Goal: Communication & Community: Connect with others

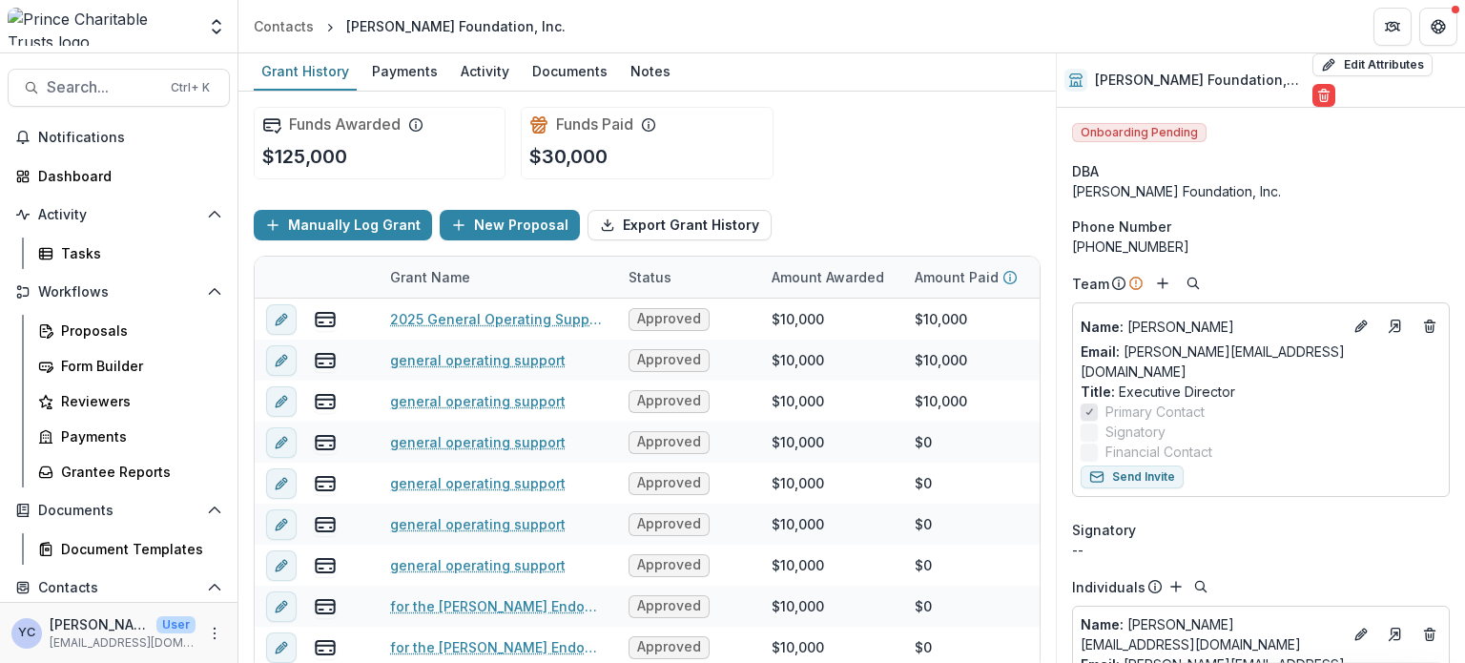
scroll to position [118, 515]
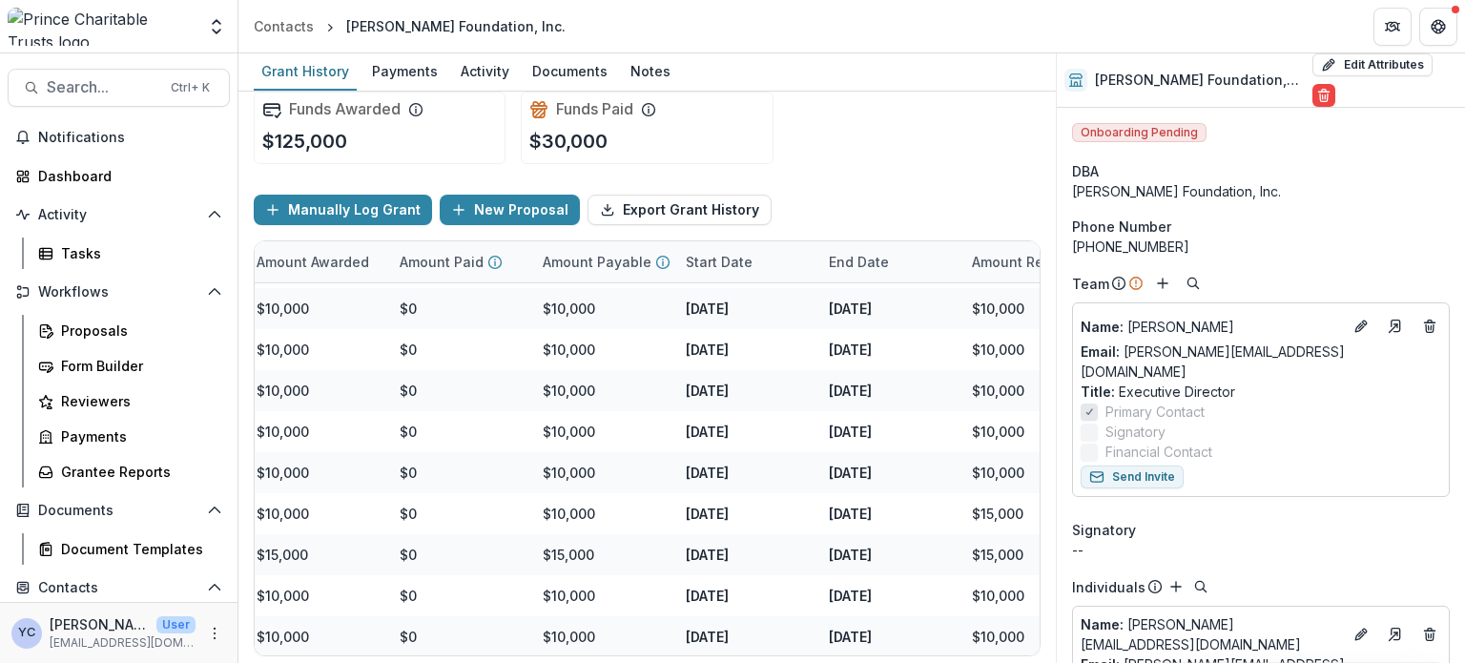
click at [886, 80] on div "Grant History Payments Activity Documents Notes" at bounding box center [646, 72] width 817 height 38
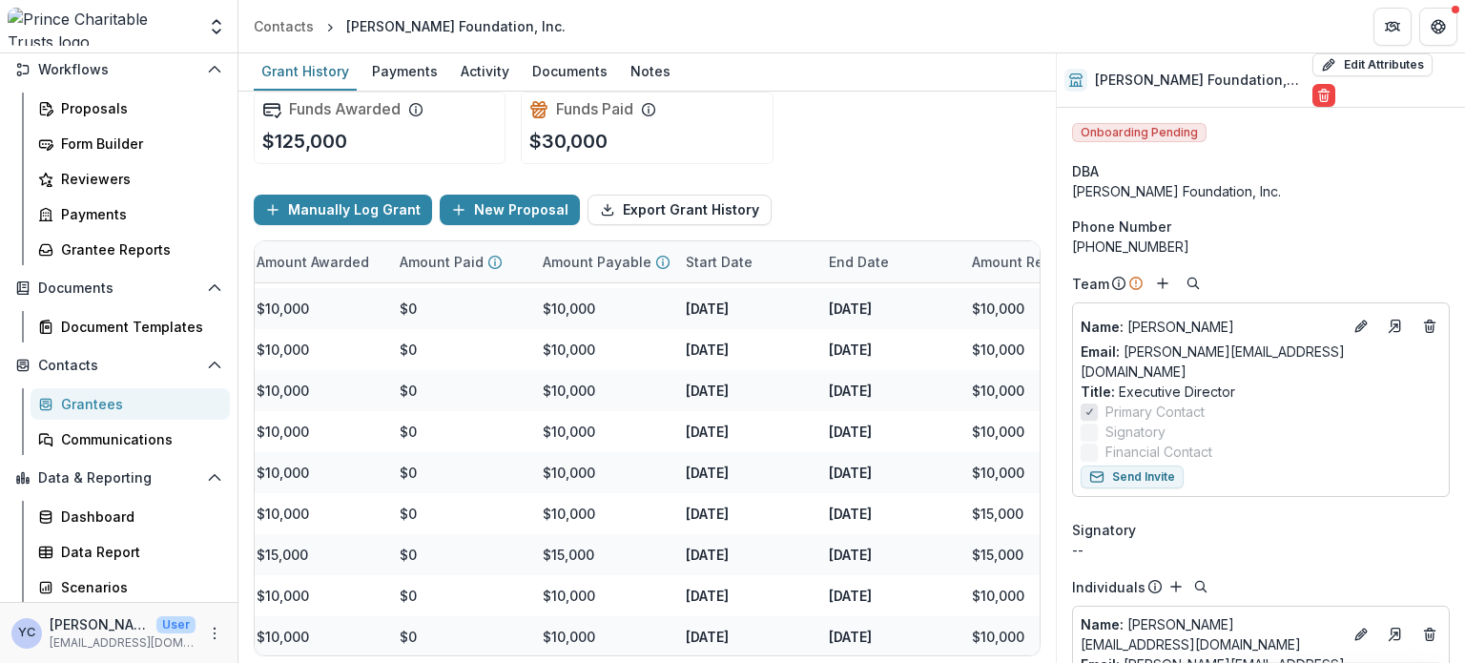
scroll to position [222, 0]
click at [96, 327] on div "Document Templates" at bounding box center [138, 327] width 154 height 20
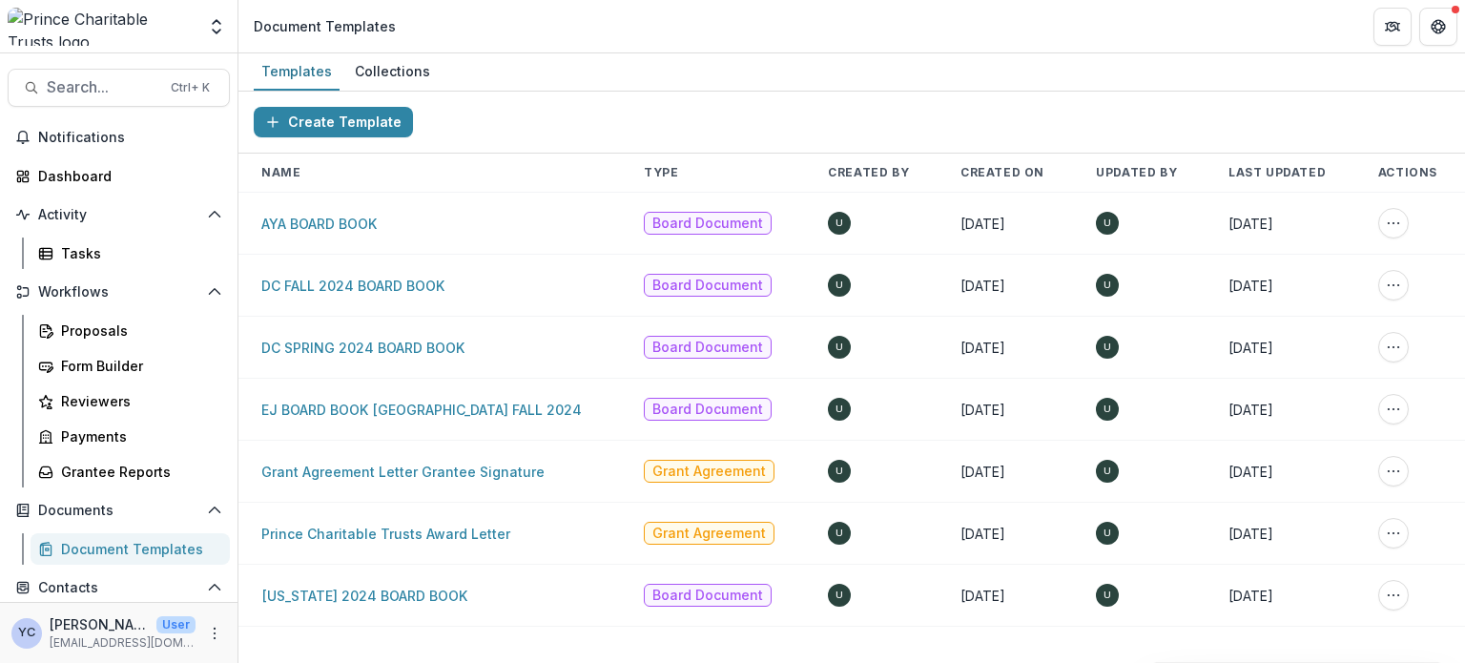
click at [925, 81] on div "Templates Collections" at bounding box center [851, 72] width 1227 height 38
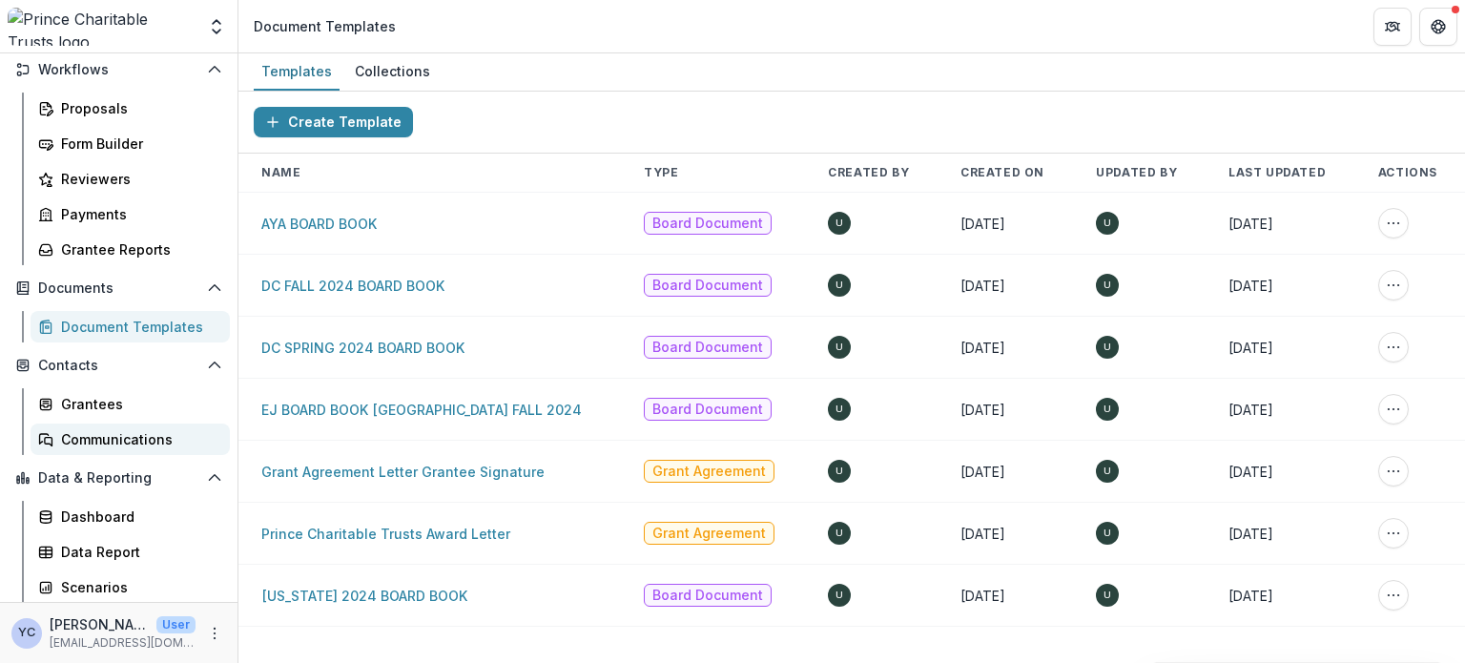
click at [111, 436] on div "Communications" at bounding box center [138, 439] width 154 height 20
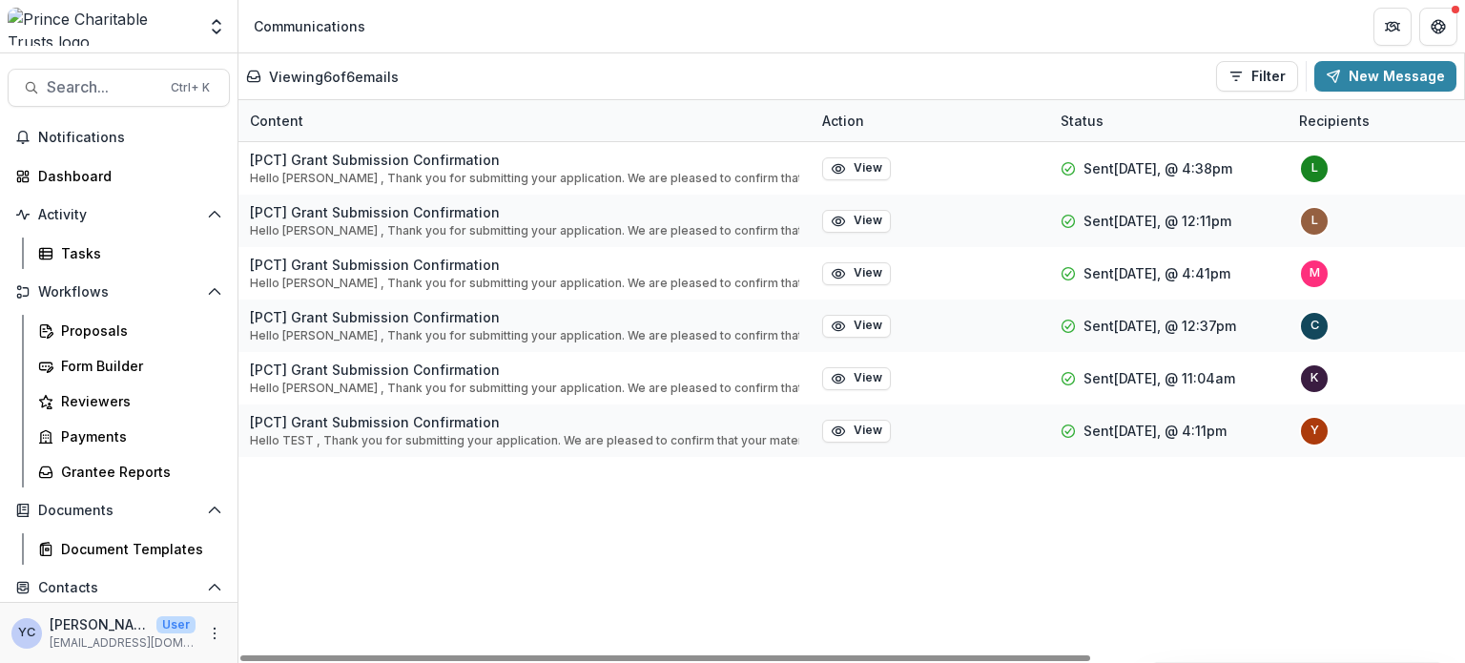
click at [551, 88] on div "Viewing 6 of 6 emails Filter Draft Sent New Message" at bounding box center [851, 76] width 1210 height 31
click at [1371, 64] on button "New Message" at bounding box center [1385, 76] width 142 height 31
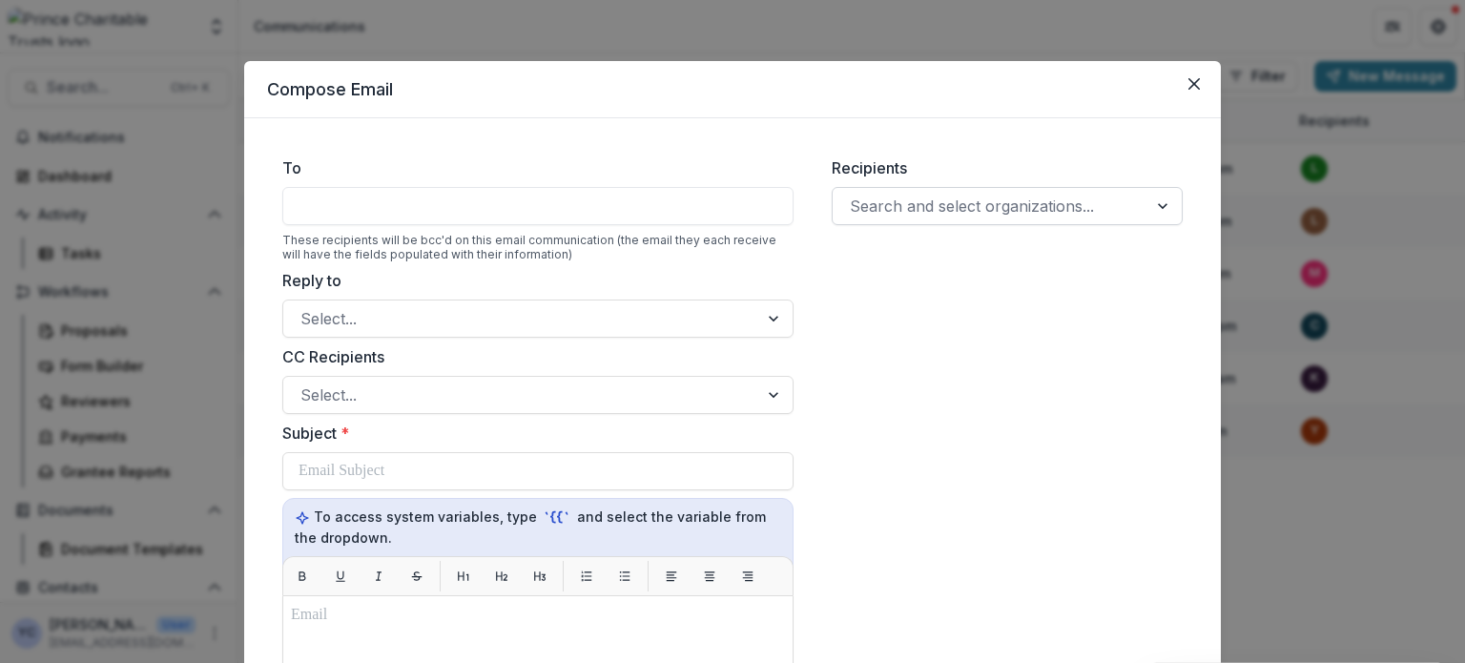
click at [936, 205] on div at bounding box center [990, 206] width 280 height 27
click at [927, 559] on div "Recipients Search and select organizations..." at bounding box center [1006, 663] width 381 height 1044
click at [944, 468] on div "Recipients Search and select organizations..." at bounding box center [1006, 663] width 381 height 1044
click at [1190, 79] on icon "Close" at bounding box center [1193, 83] width 11 height 11
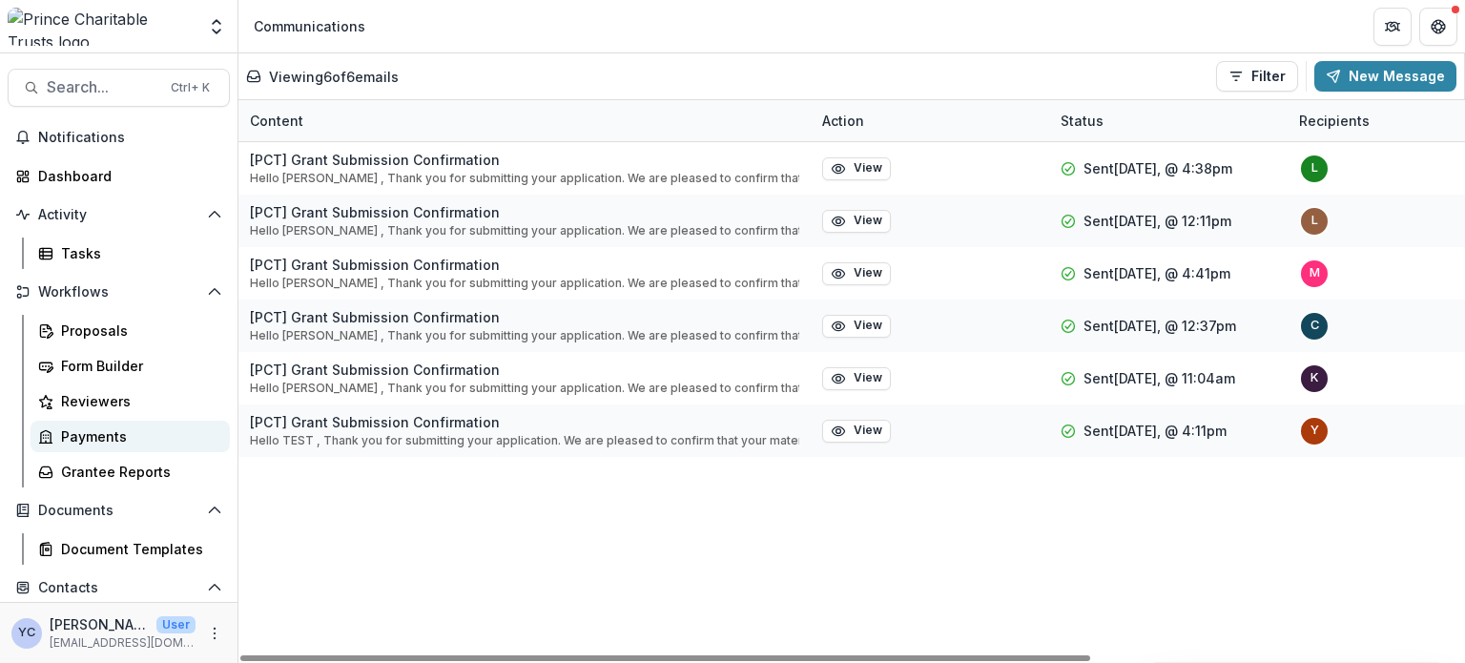
scroll to position [222, 0]
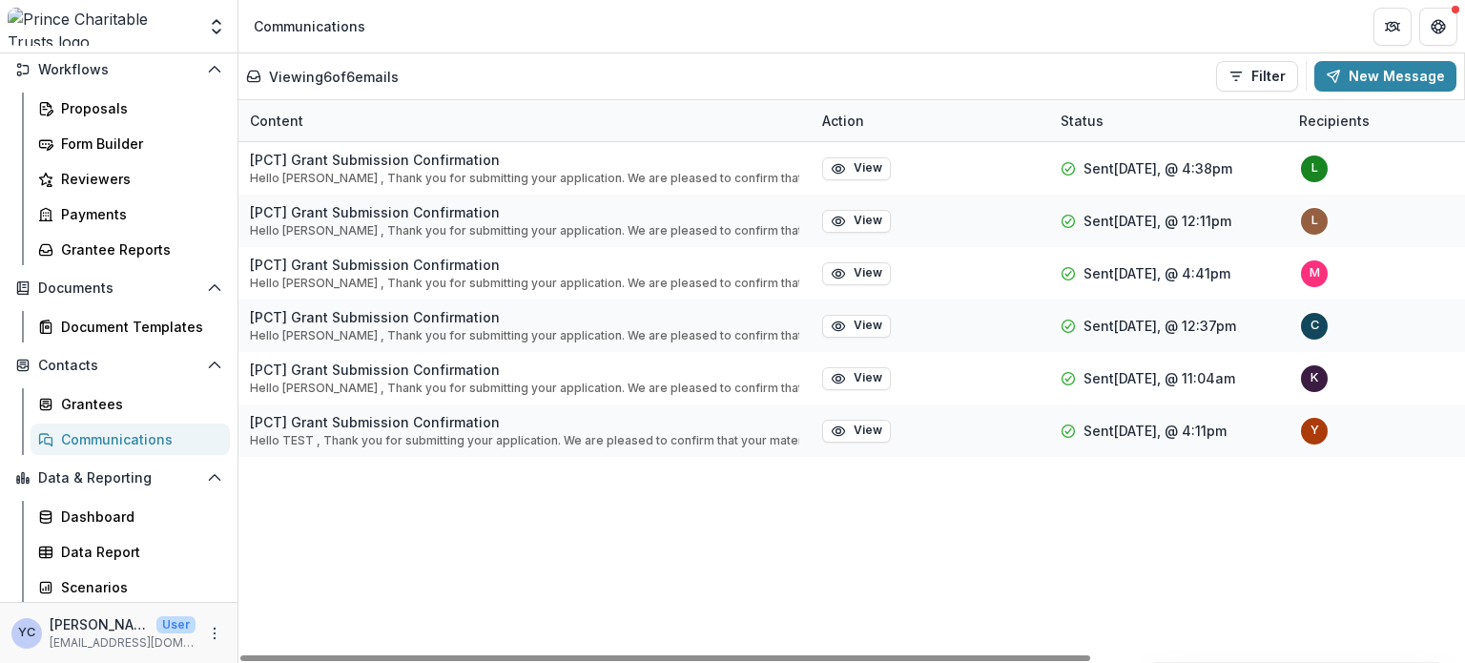
click at [374, 582] on div "[PCT] Grant Submission Confirmation Hello [PERSON_NAME] , Thank you for submitt…" at bounding box center [1120, 402] width 1764 height 521
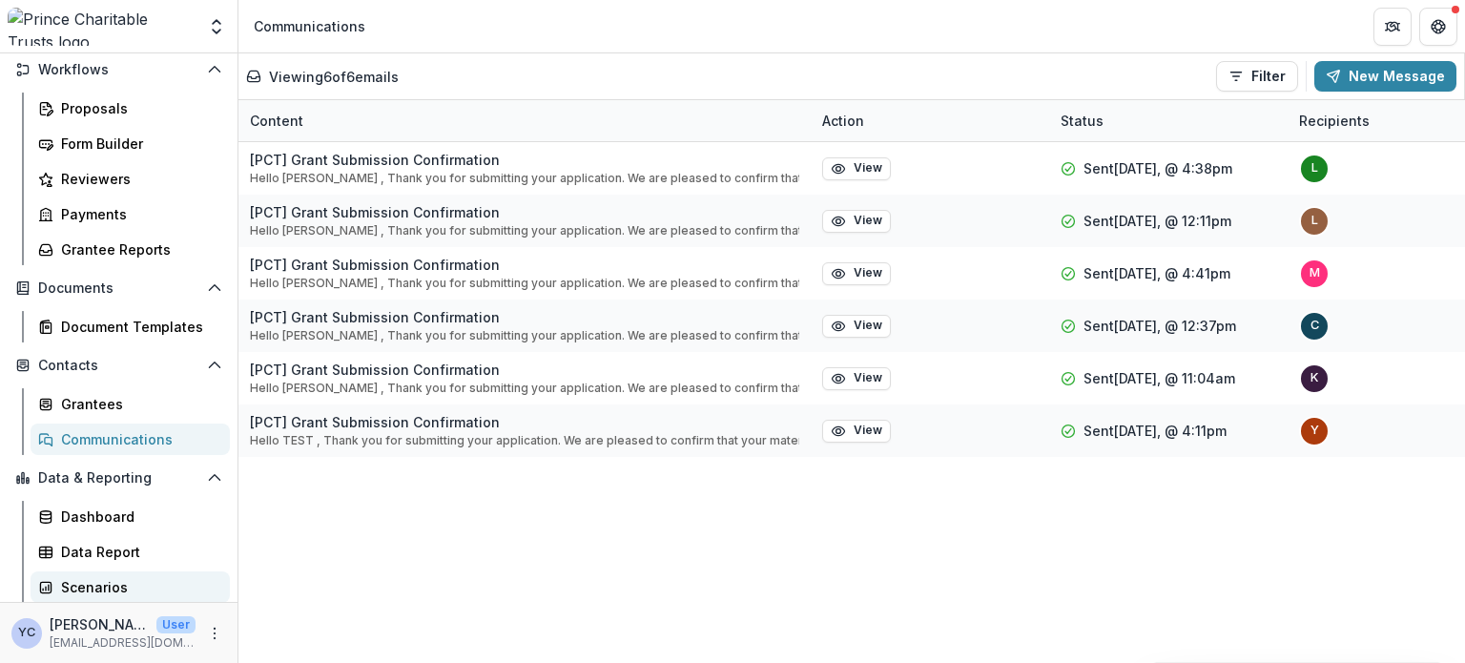
scroll to position [0, 0]
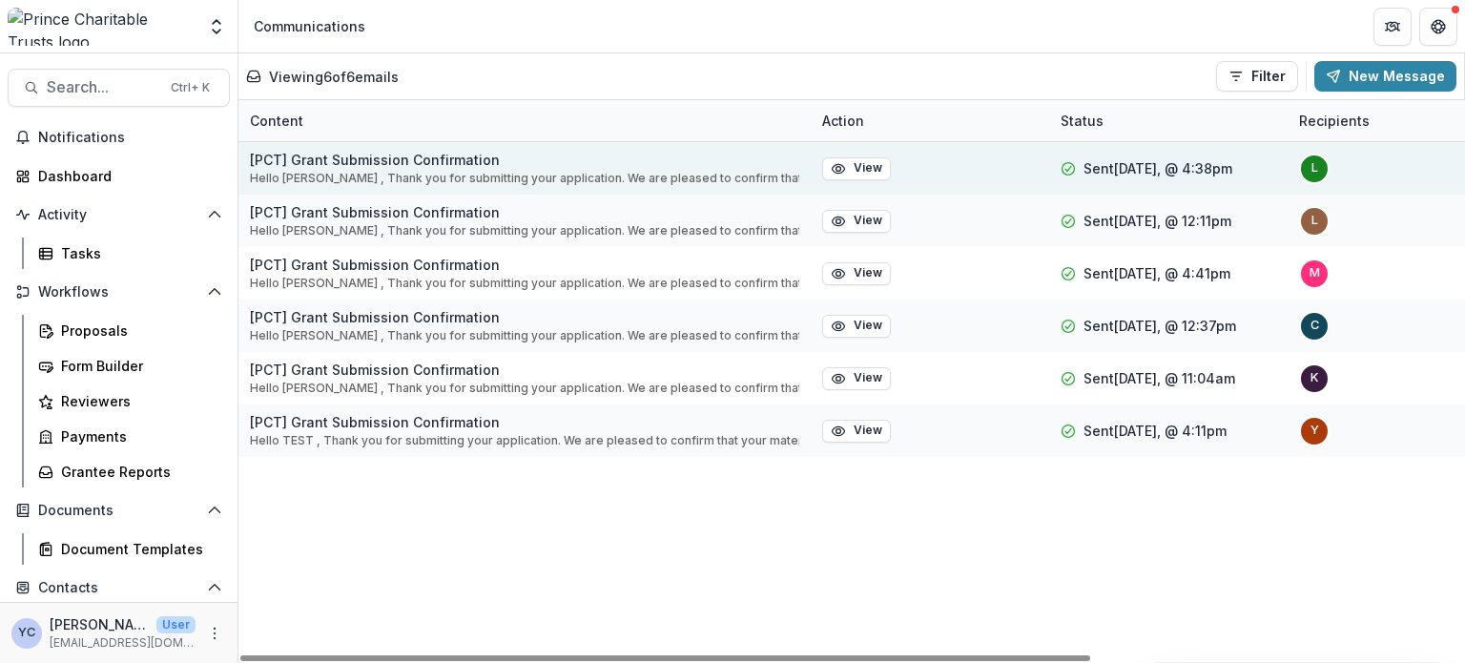
click at [350, 163] on p "[PCT] Grant Submission Confirmation" at bounding box center [524, 160] width 549 height 20
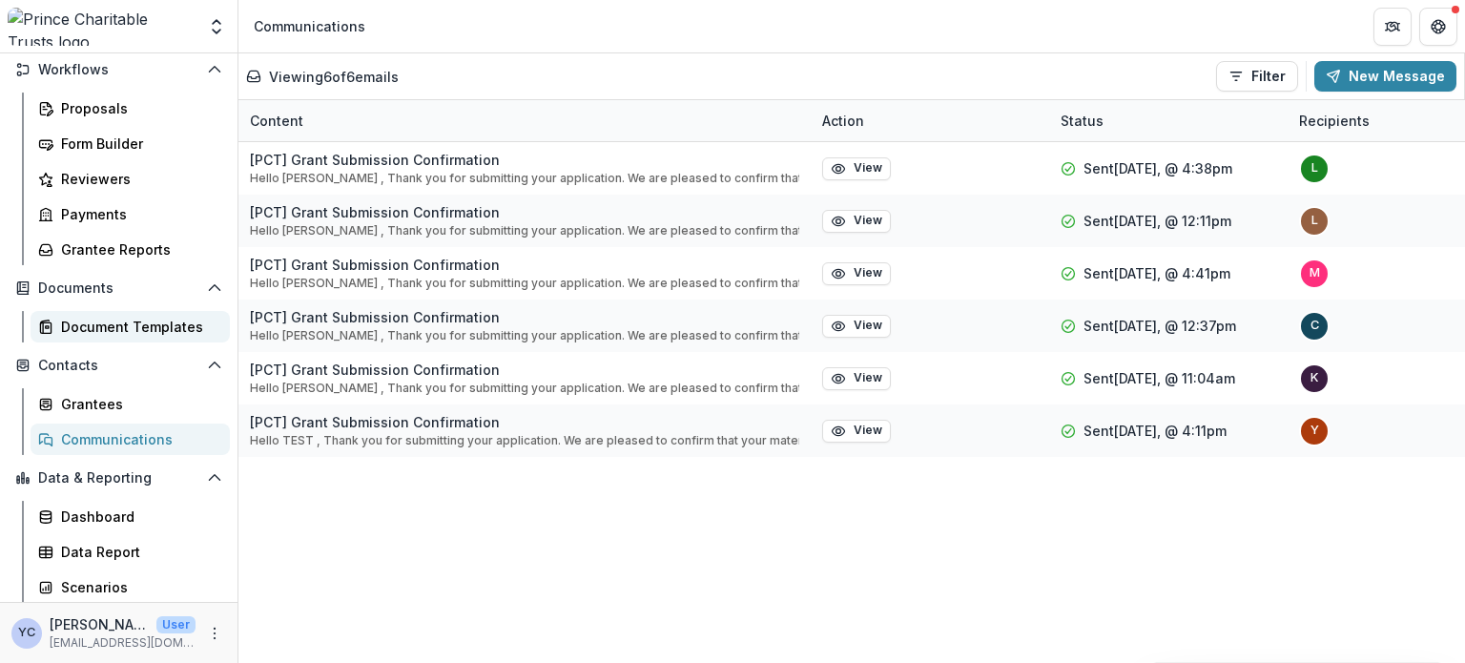
scroll to position [221, 0]
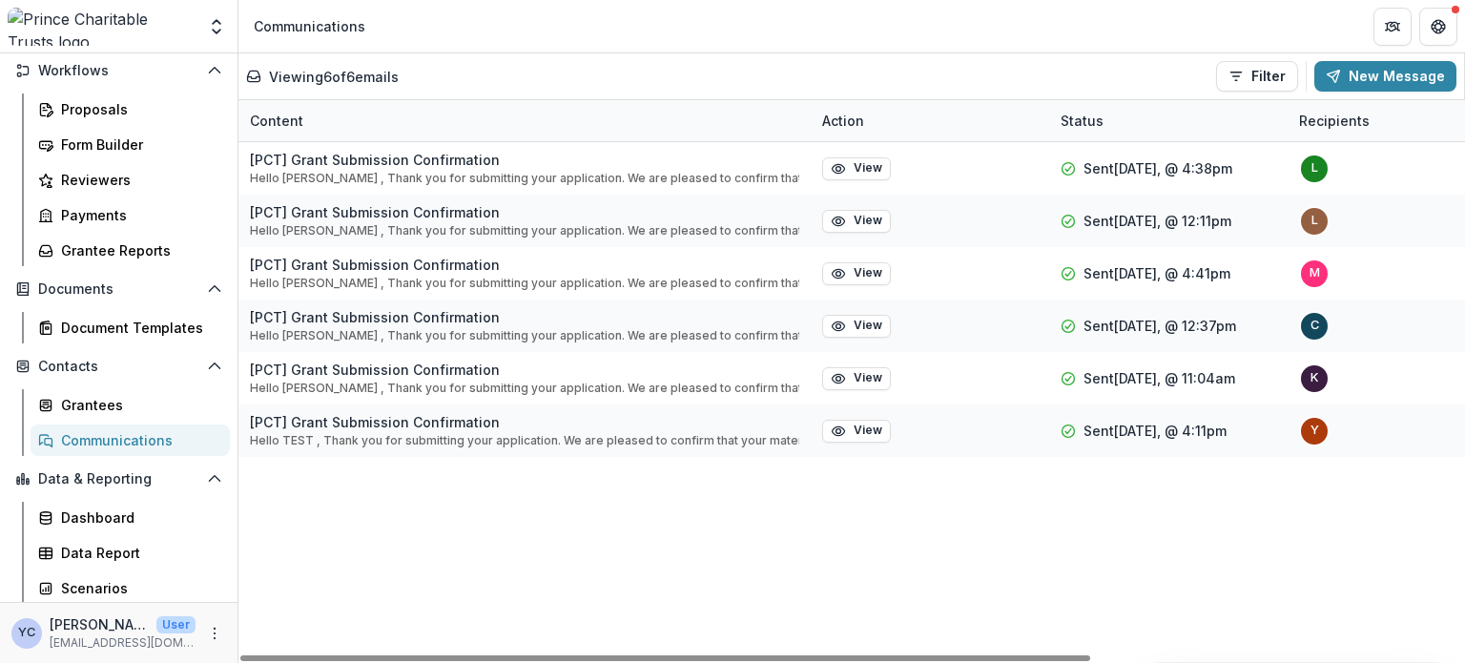
click at [339, 541] on div "[PCT] Grant Submission Confirmation Hello [PERSON_NAME] , Thank you for submitt…" at bounding box center [1120, 402] width 1764 height 521
click at [423, 577] on div "[PCT] Grant Submission Confirmation Hello [PERSON_NAME] , Thank you for submitt…" at bounding box center [1120, 402] width 1764 height 521
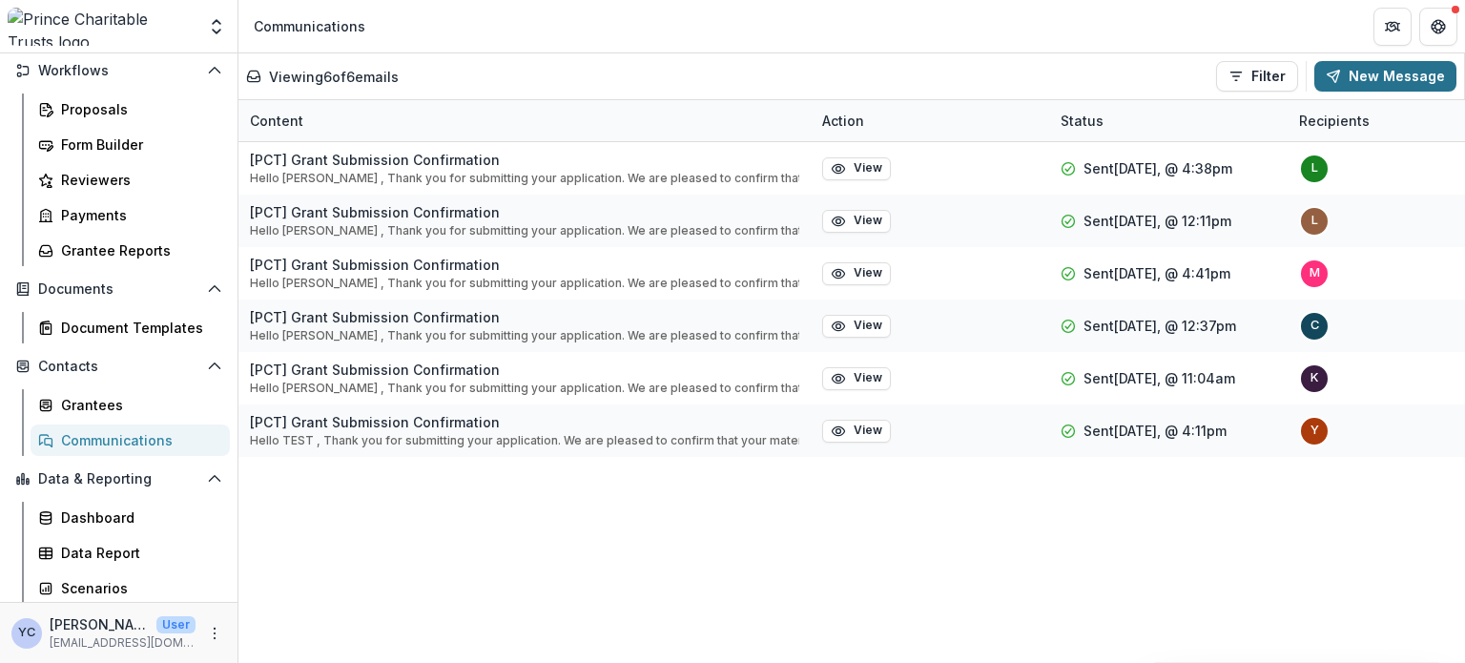
click at [1370, 72] on button "New Message" at bounding box center [1385, 76] width 142 height 31
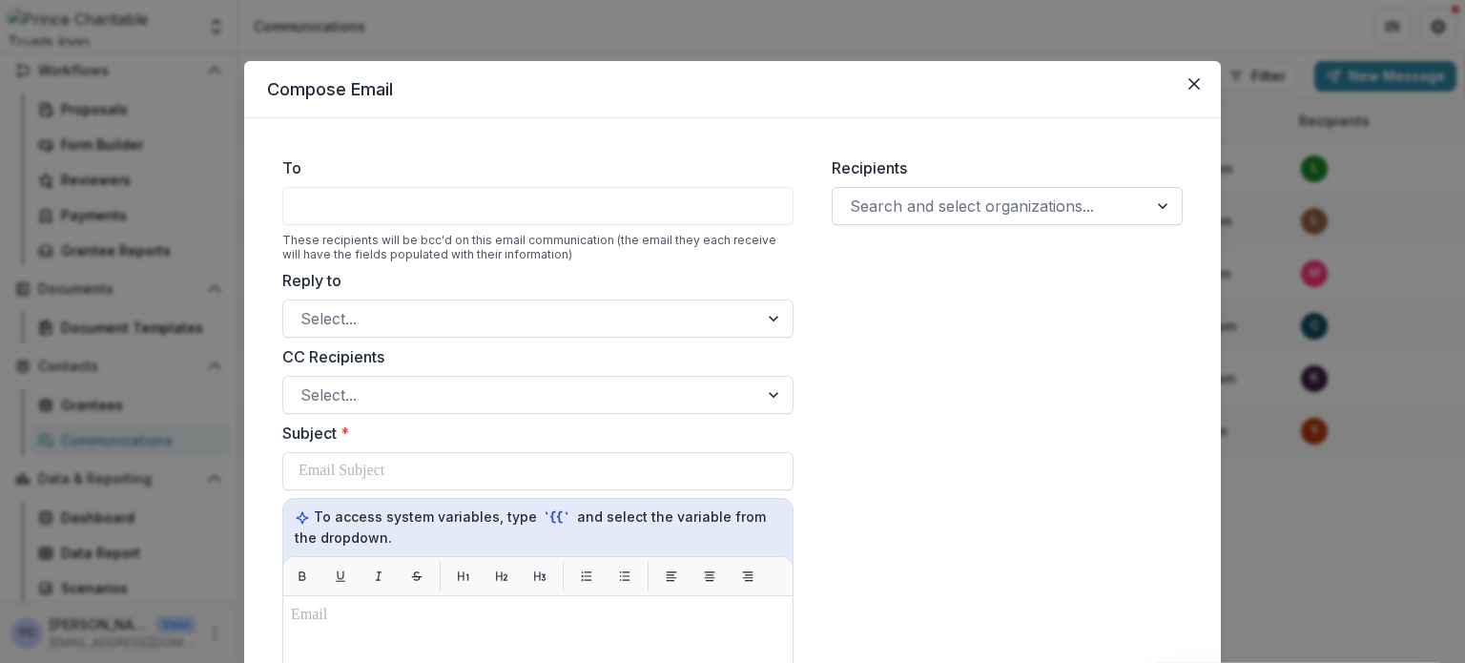
click at [903, 204] on div at bounding box center [990, 206] width 280 height 27
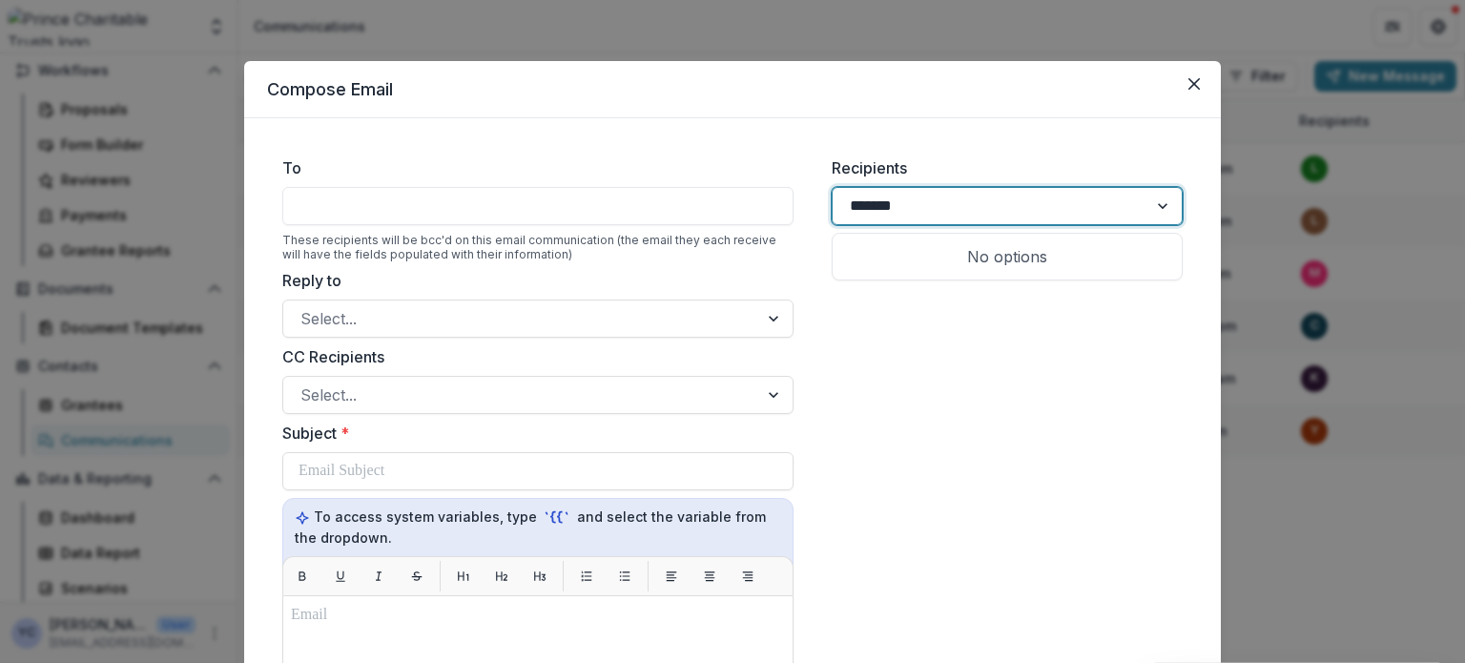
type input "********"
click at [912, 266] on p "[PERSON_NAME] Center for Law and Justice" at bounding box center [962, 268] width 229 height 46
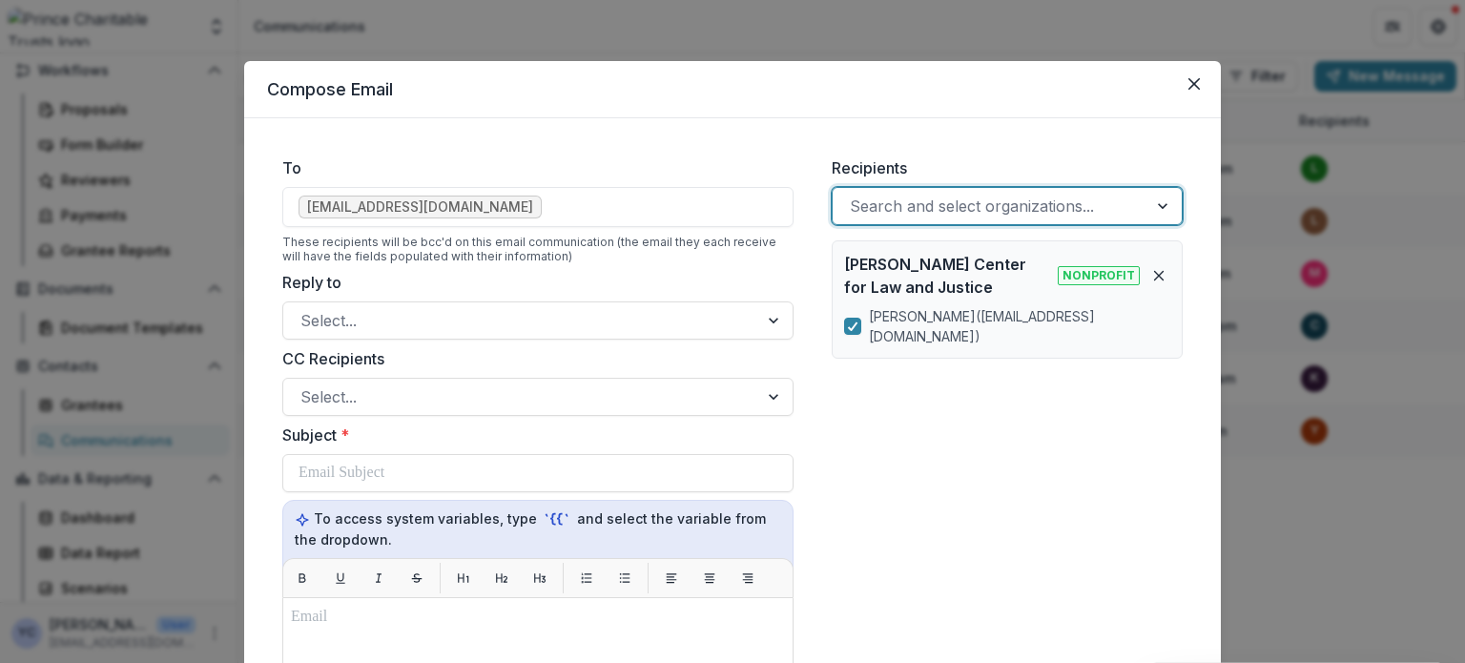
click at [1045, 431] on div "Recipients option [PERSON_NAME] Center for Law and Justice, selected. Search an…" at bounding box center [1006, 664] width 381 height 1046
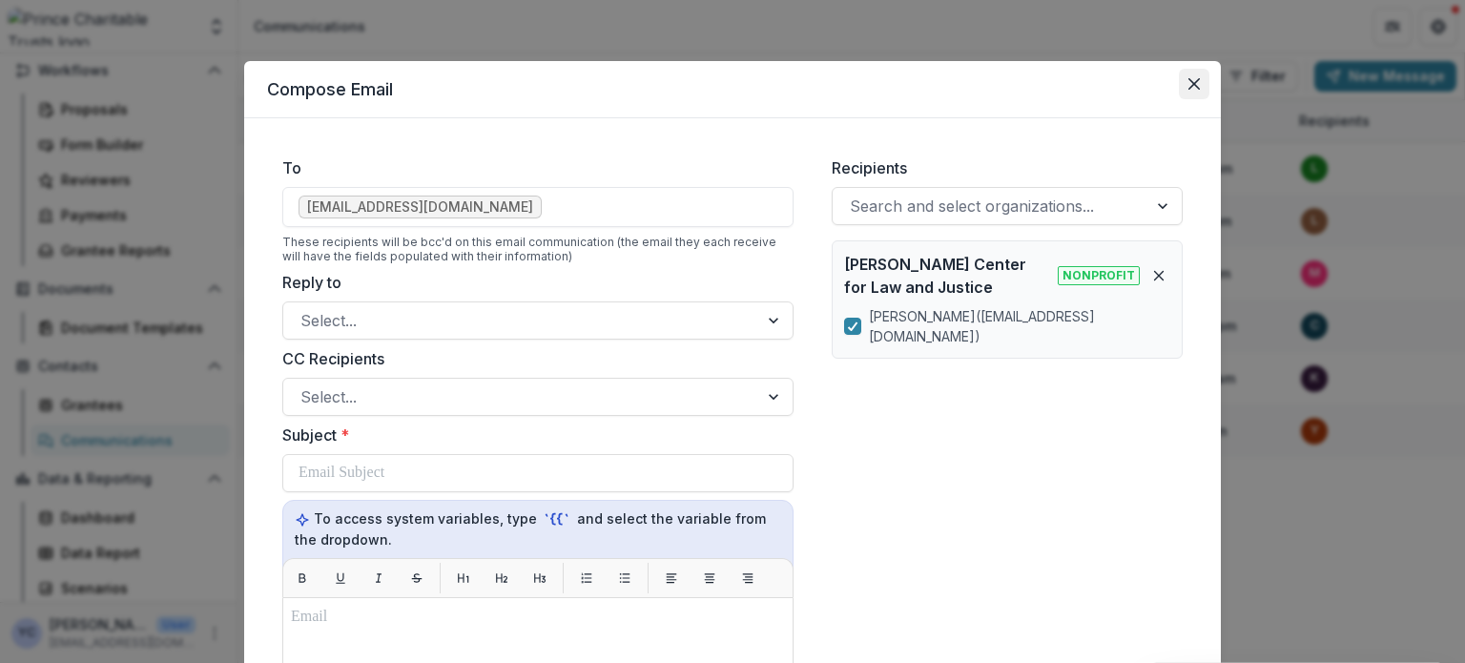
click at [1185, 93] on button "Close" at bounding box center [1194, 84] width 31 height 31
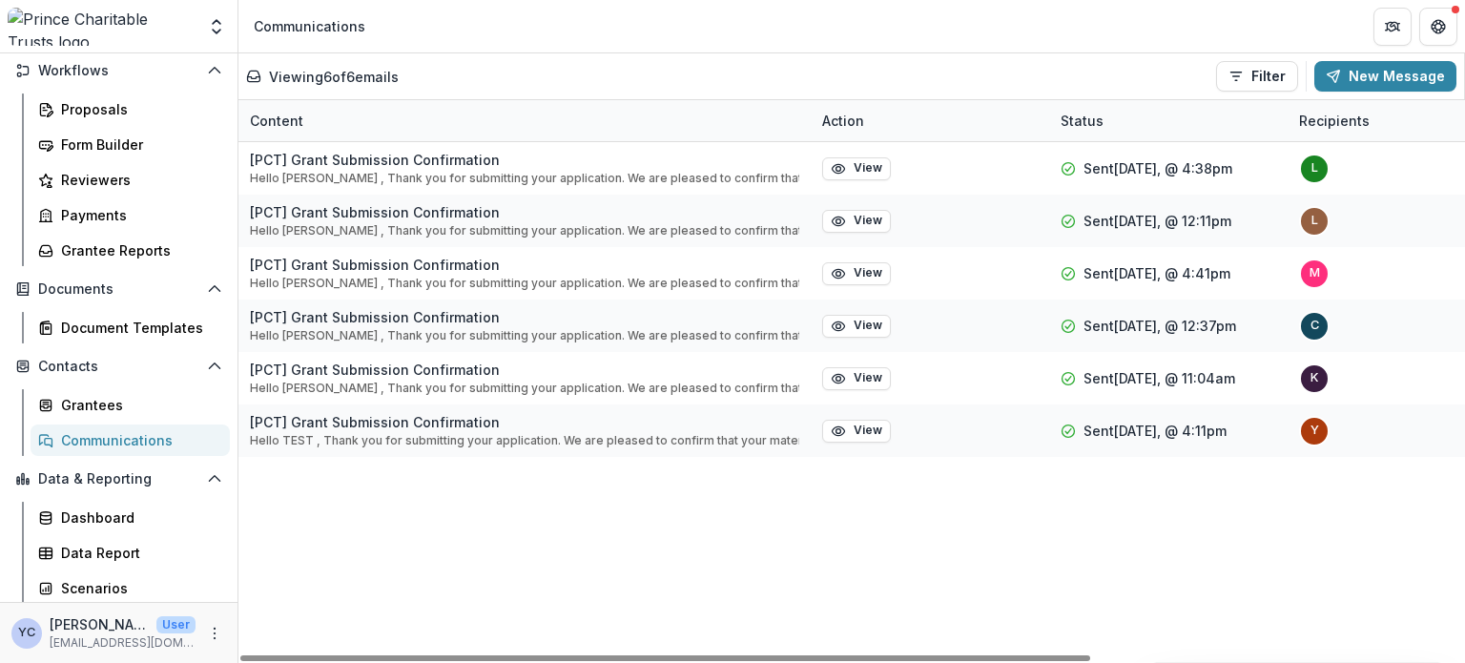
click at [516, 556] on div "[PCT] Grant Submission Confirmation Hello [PERSON_NAME] , Thank you for submitt…" at bounding box center [1120, 402] width 1764 height 521
click at [410, 579] on div "[PCT] Grant Submission Confirmation Hello [PERSON_NAME] , Thank you for submitt…" at bounding box center [1120, 402] width 1764 height 521
click at [337, 609] on div "[PCT] Grant Submission Confirmation Hello [PERSON_NAME] , Thank you for submitt…" at bounding box center [1120, 402] width 1764 height 521
click at [298, 589] on div "[PCT] Grant Submission Confirmation Hello [PERSON_NAME] , Thank you for submitt…" at bounding box center [1120, 402] width 1764 height 521
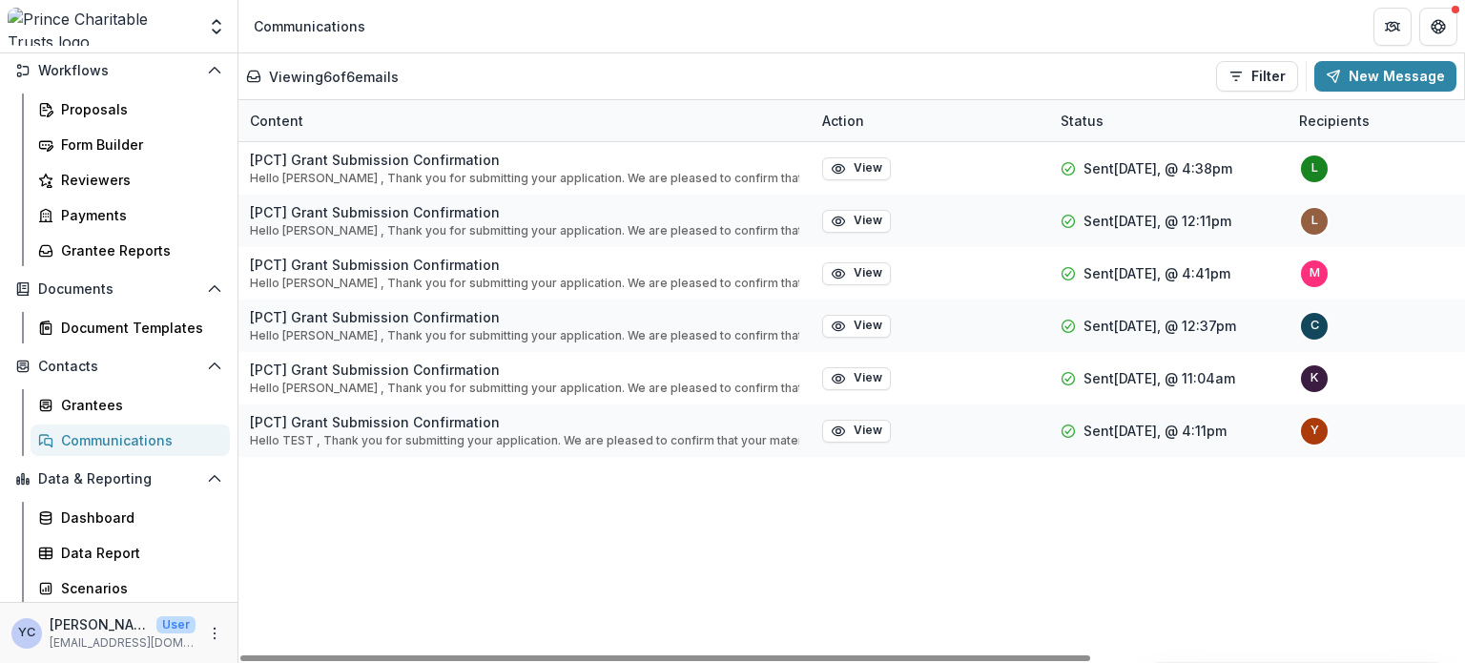
click at [298, 589] on div "[PCT] Grant Submission Confirmation Hello [PERSON_NAME] , Thank you for submitt…" at bounding box center [1120, 402] width 1764 height 521
click at [305, 572] on div "[PCT] Grant Submission Confirmation Hello [PERSON_NAME] , Thank you for submitt…" at bounding box center [1120, 402] width 1764 height 521
click at [302, 572] on div "[PCT] Grant Submission Confirmation Hello [PERSON_NAME] , Thank you for submitt…" at bounding box center [1120, 402] width 1764 height 521
click at [484, 541] on div "[PCT] Grant Submission Confirmation Hello [PERSON_NAME] , Thank you for submitt…" at bounding box center [1120, 402] width 1764 height 521
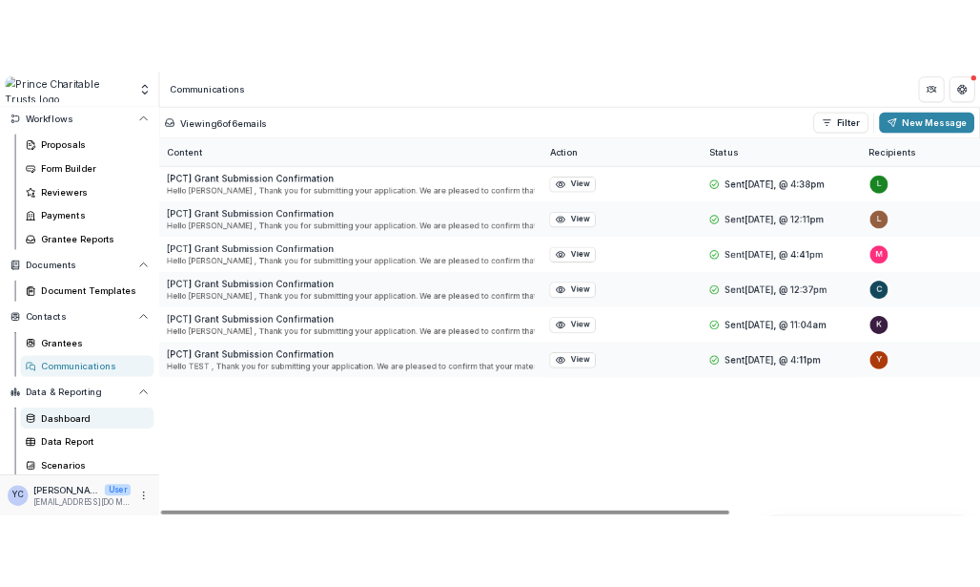
scroll to position [222, 0]
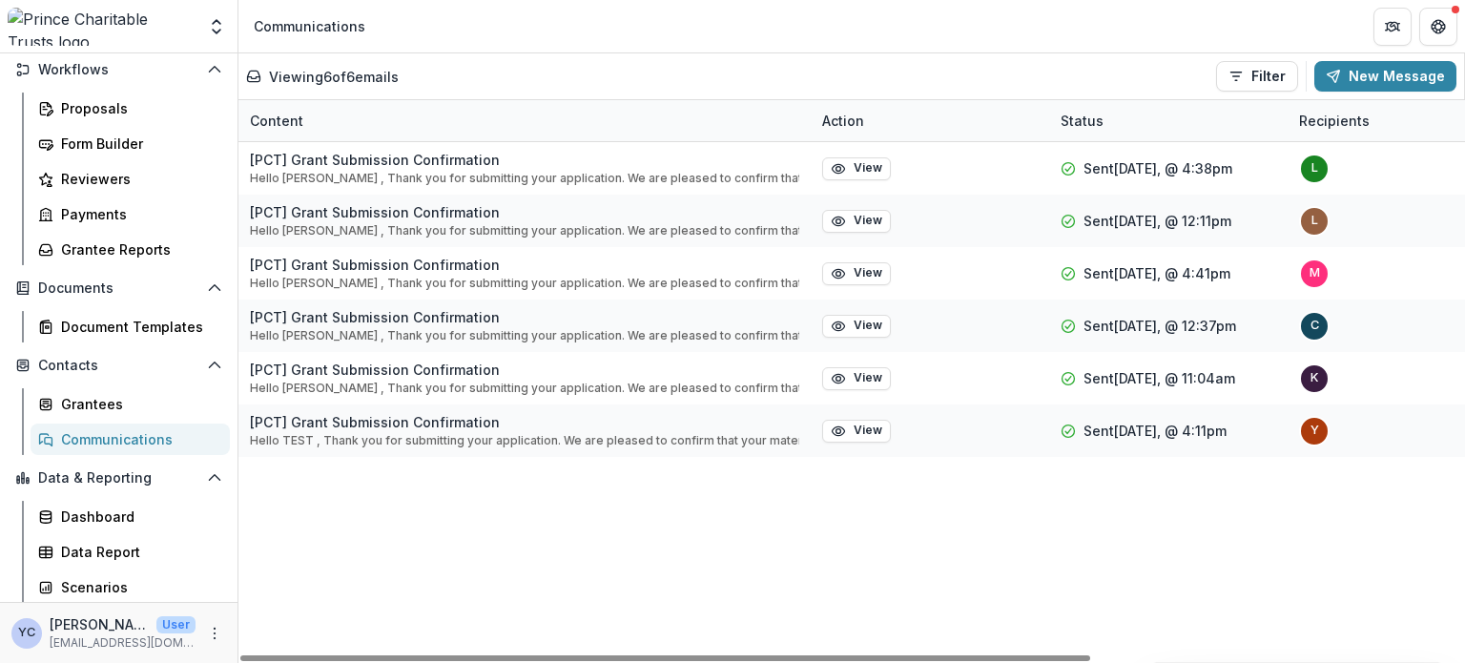
click at [349, 564] on div "[PCT] Grant Submission Confirmation Hello [PERSON_NAME] , Thank you for submitt…" at bounding box center [1120, 402] width 1764 height 521
click at [399, 591] on div "[PCT] Grant Submission Confirmation Hello [PERSON_NAME] , Thank you for submitt…" at bounding box center [1120, 402] width 1764 height 521
click at [419, 573] on div "[PCT] Grant Submission Confirmation Hello [PERSON_NAME] , Thank you for submitt…" at bounding box center [1120, 402] width 1764 height 521
click at [335, 523] on div "[PCT] Grant Submission Confirmation Hello [PERSON_NAME] , Thank you for submitt…" at bounding box center [1120, 402] width 1764 height 521
click at [281, 537] on div "[PCT] Grant Submission Confirmation Hello [PERSON_NAME] , Thank you for submitt…" at bounding box center [1120, 402] width 1764 height 521
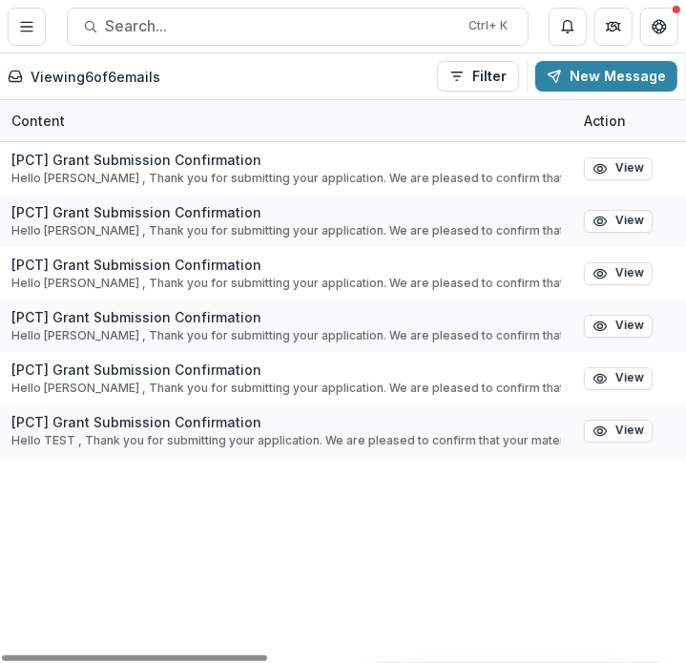
click at [11, 100] on div "Content" at bounding box center [286, 120] width 572 height 41
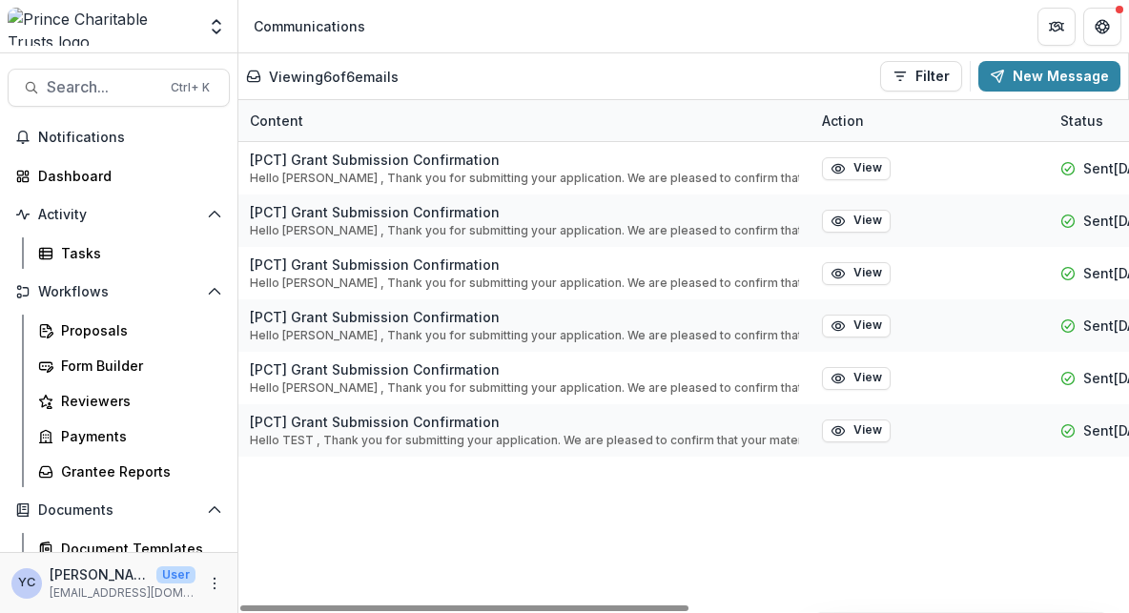
click at [437, 538] on div "[PCT] Grant Submission Confirmation Hello [PERSON_NAME] , Thank you for submitt…" at bounding box center [1120, 377] width 1764 height 471
click at [374, 526] on div "[PCT] Grant Submission Confirmation Hello [PERSON_NAME] , Thank you for submitt…" at bounding box center [1120, 377] width 1764 height 471
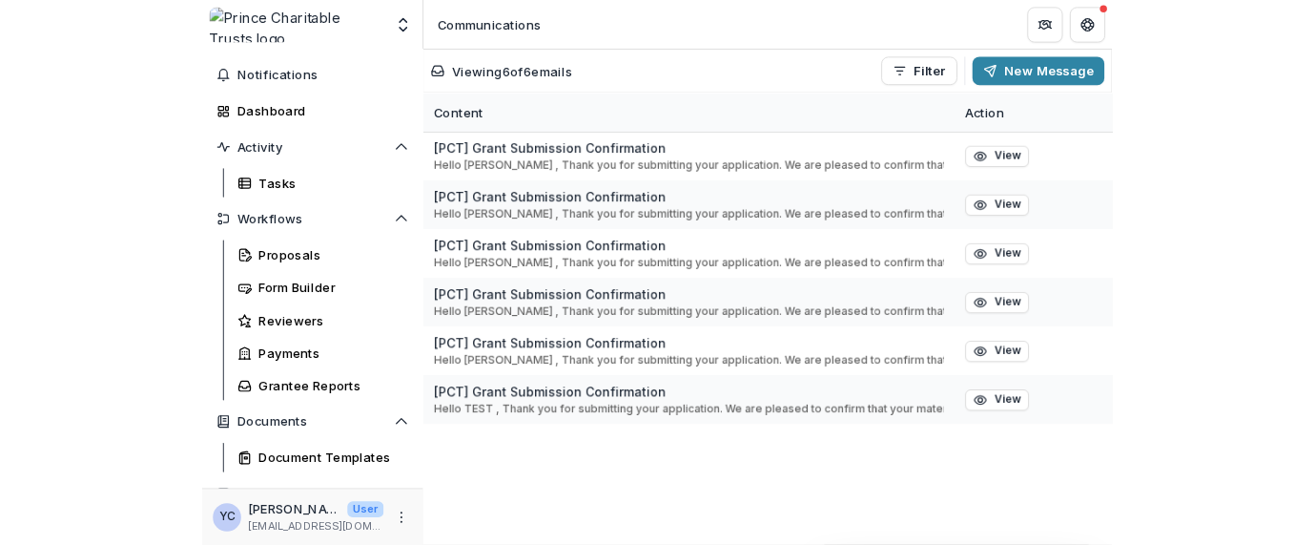
scroll to position [164, 0]
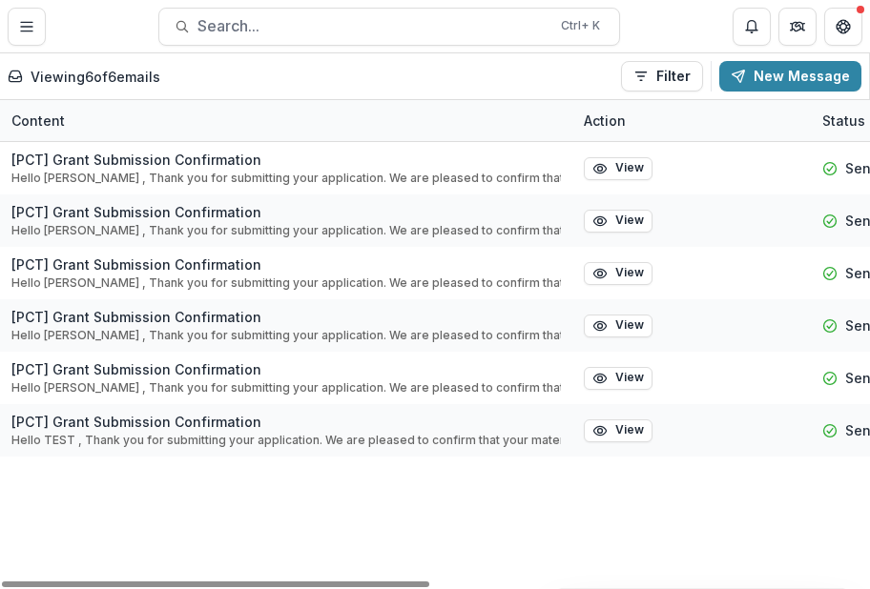
click at [187, 524] on div "[PCT] Grant Submission Confirmation Hello [PERSON_NAME] , Thank you for submitt…" at bounding box center [882, 365] width 1764 height 447
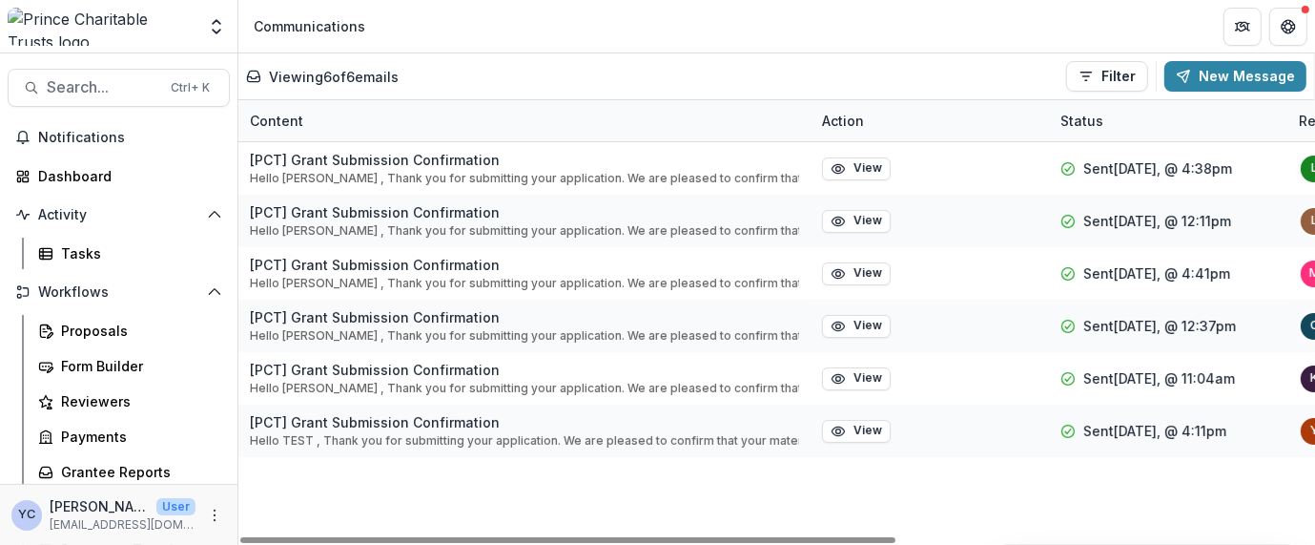
click at [327, 509] on div "[PCT] Grant Submission Confirmation Hello [PERSON_NAME] , Thank you for submitt…" at bounding box center [1120, 343] width 1764 height 402
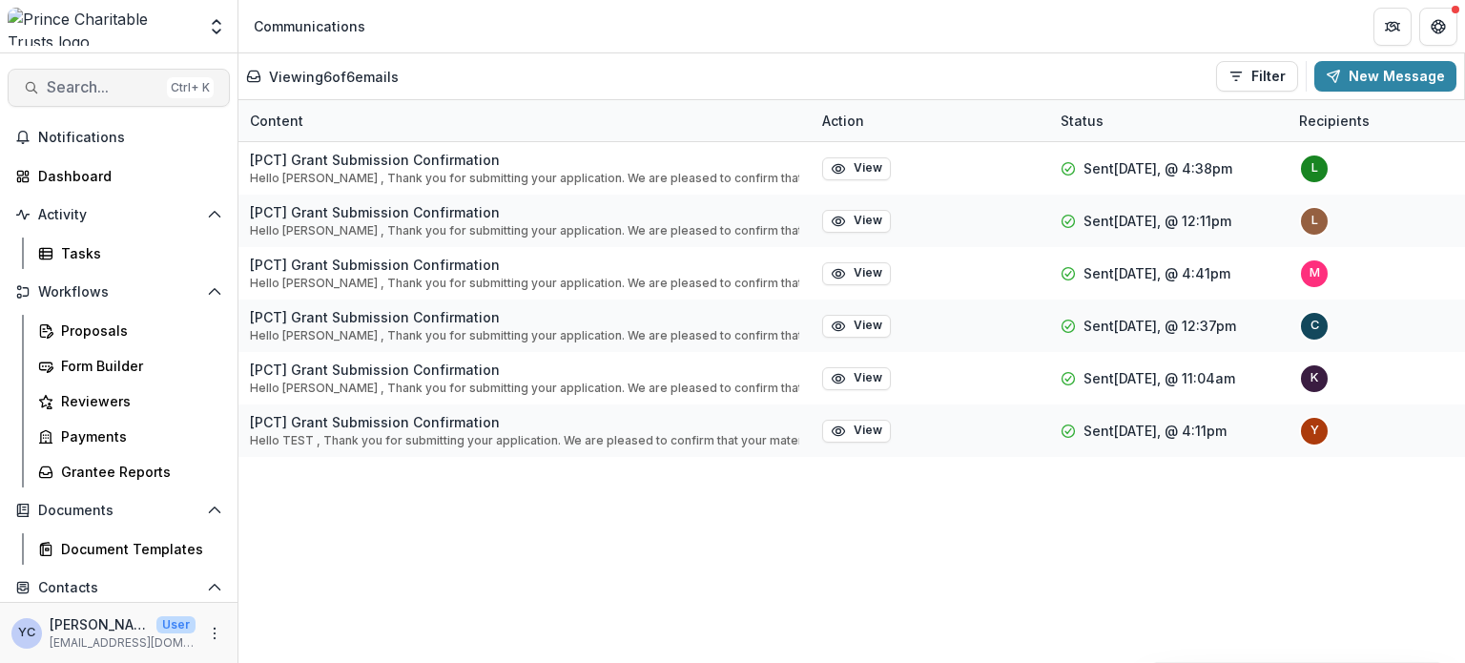
click at [69, 89] on span "Search..." at bounding box center [103, 87] width 113 height 18
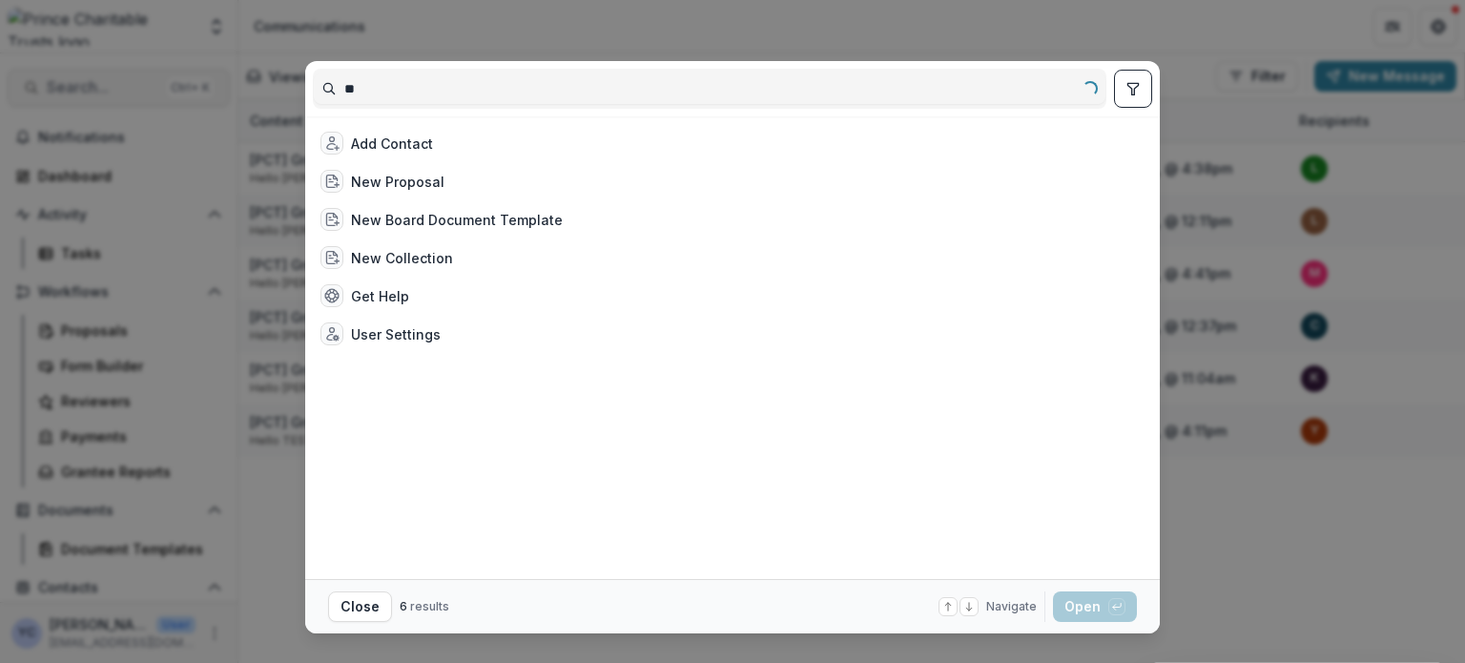
type input "*"
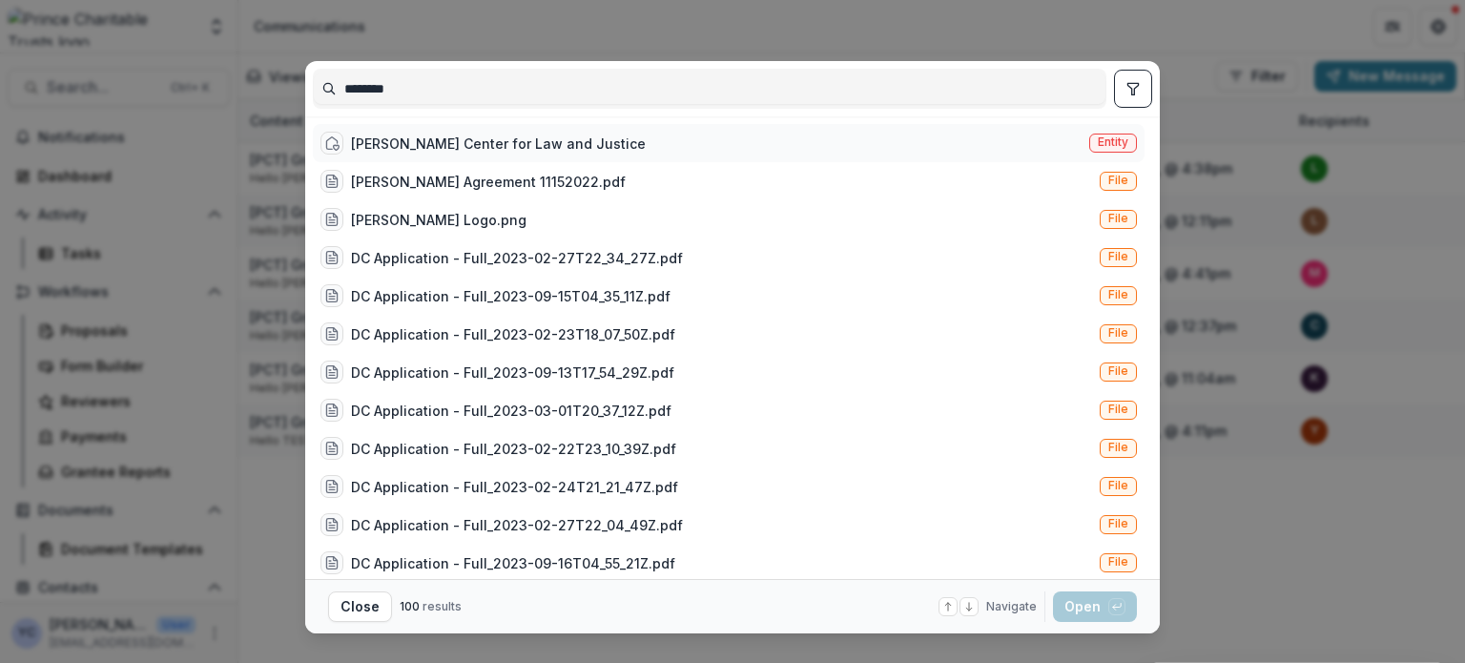
type input "********"
click at [515, 144] on div "[PERSON_NAME] Center for Law and Justice" at bounding box center [498, 144] width 295 height 20
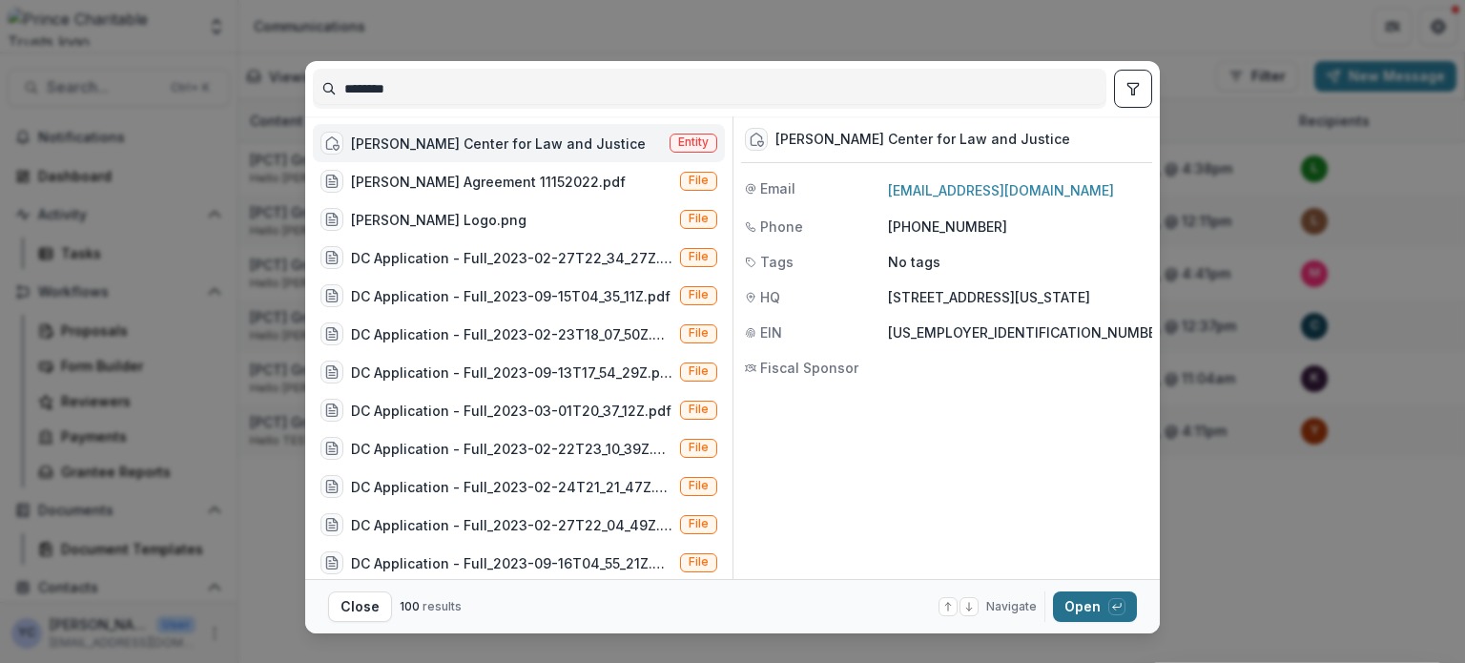
click at [1082, 612] on button "Open with enter key" at bounding box center [1095, 606] width 84 height 31
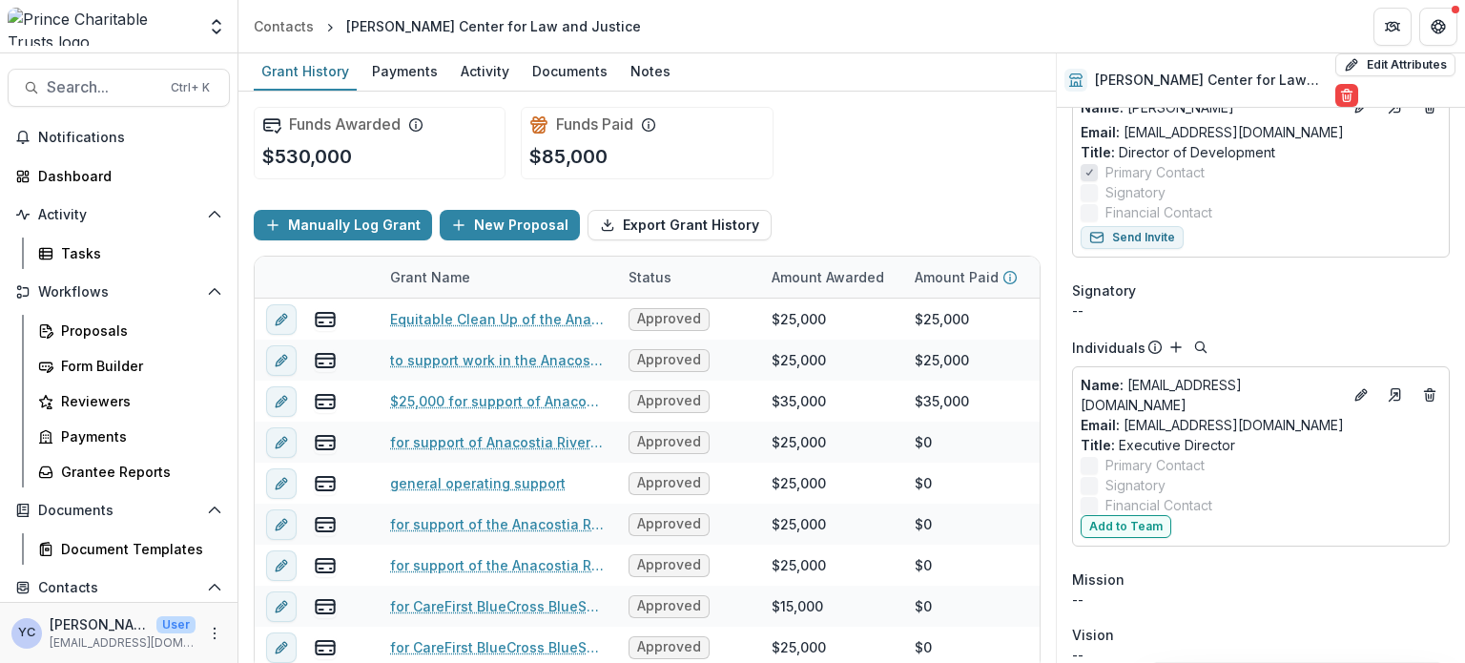
scroll to position [220, 0]
click at [1232, 594] on p "--" at bounding box center [1261, 598] width 378 height 20
click at [1194, 588] on p "--" at bounding box center [1261, 598] width 378 height 20
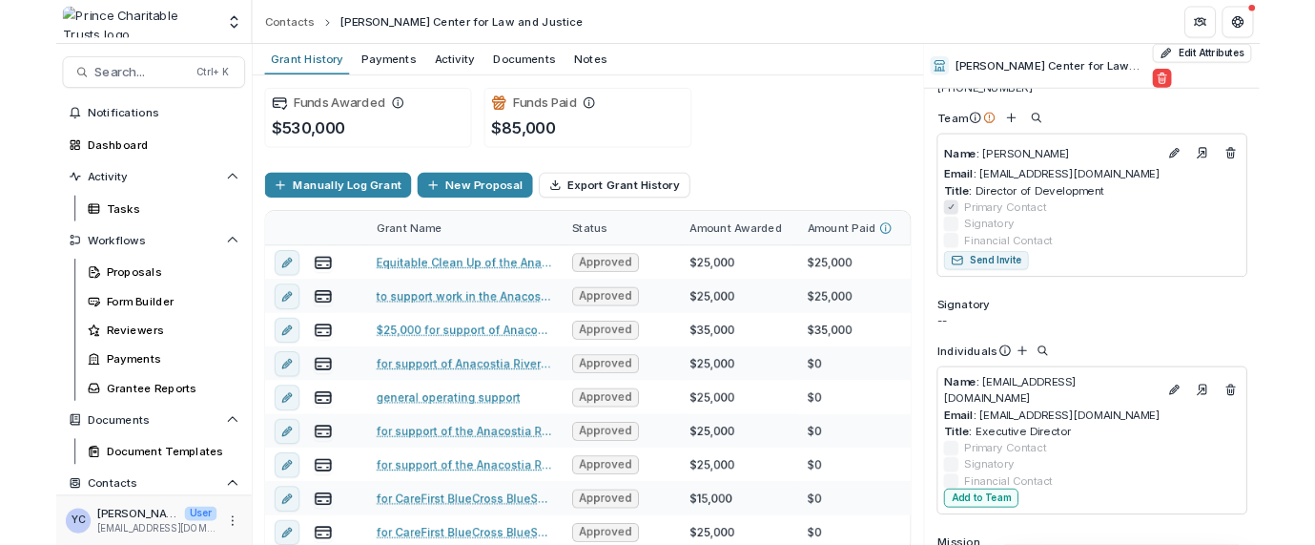
scroll to position [132, 0]
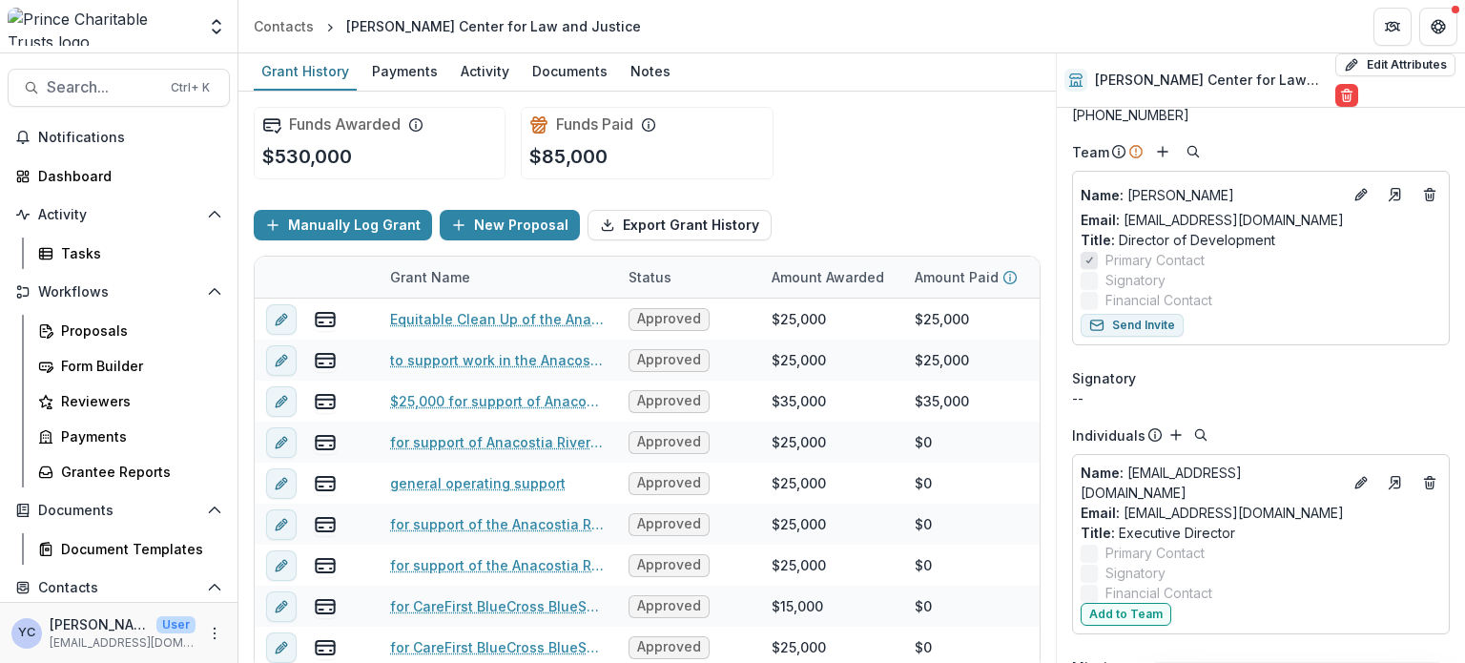
click at [863, 119] on div "Funds Awarded $530,000 Funds Paid $85,000" at bounding box center [647, 143] width 787 height 103
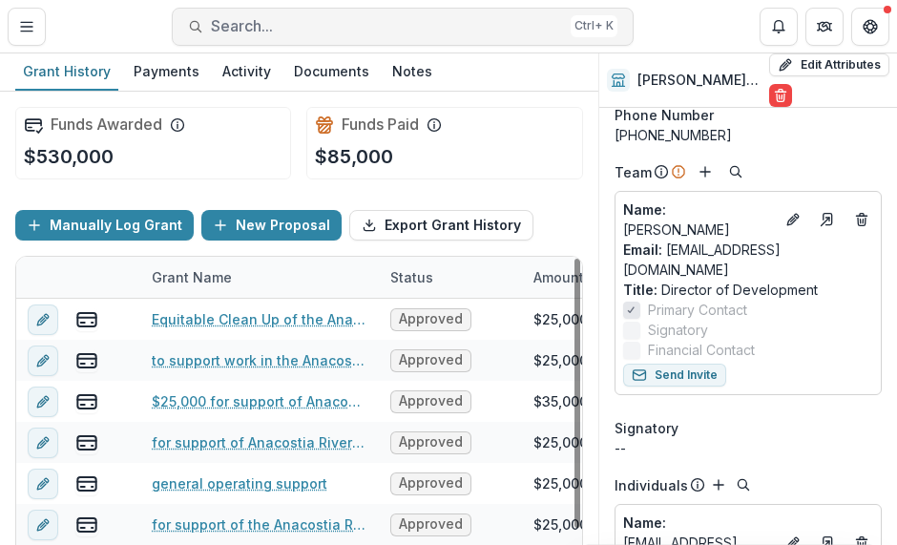
click at [233, 28] on span "Search..." at bounding box center [387, 26] width 352 height 18
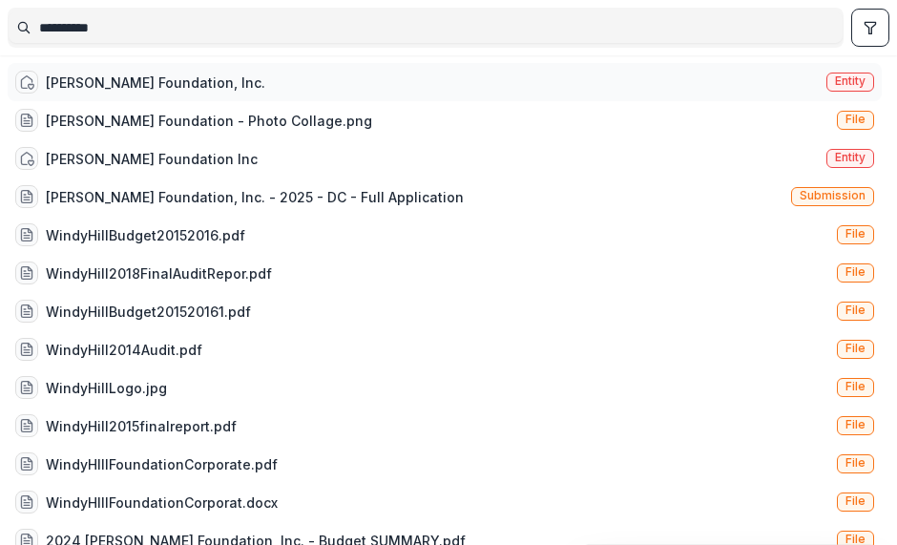
type input "**********"
click at [175, 80] on div "[PERSON_NAME] Foundation, Inc." at bounding box center [155, 82] width 219 height 20
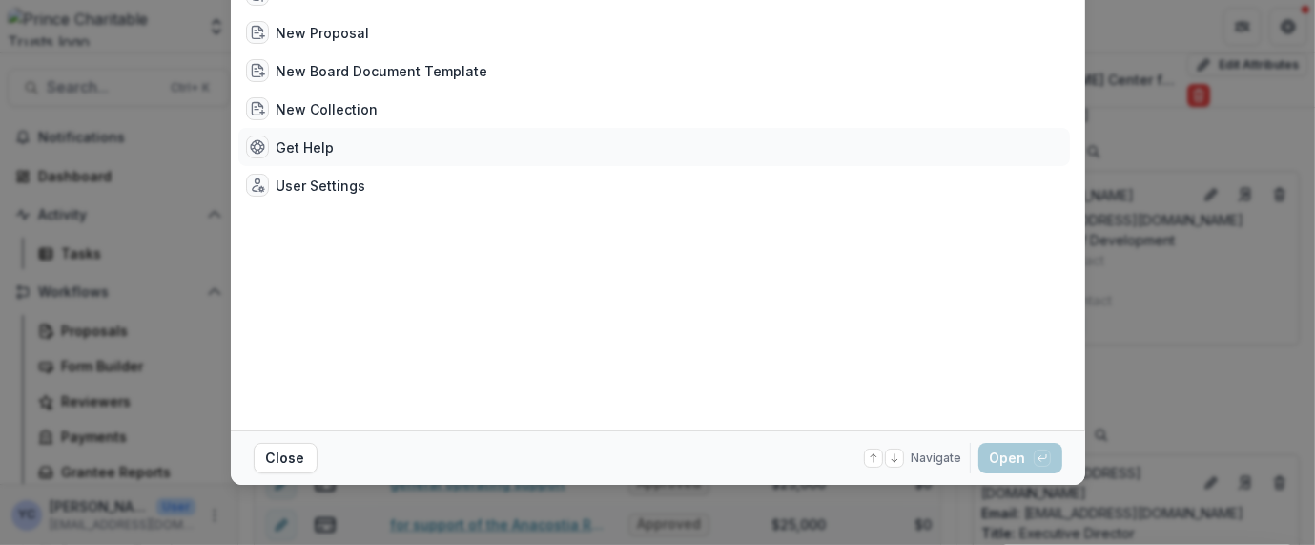
scroll to position [80, 0]
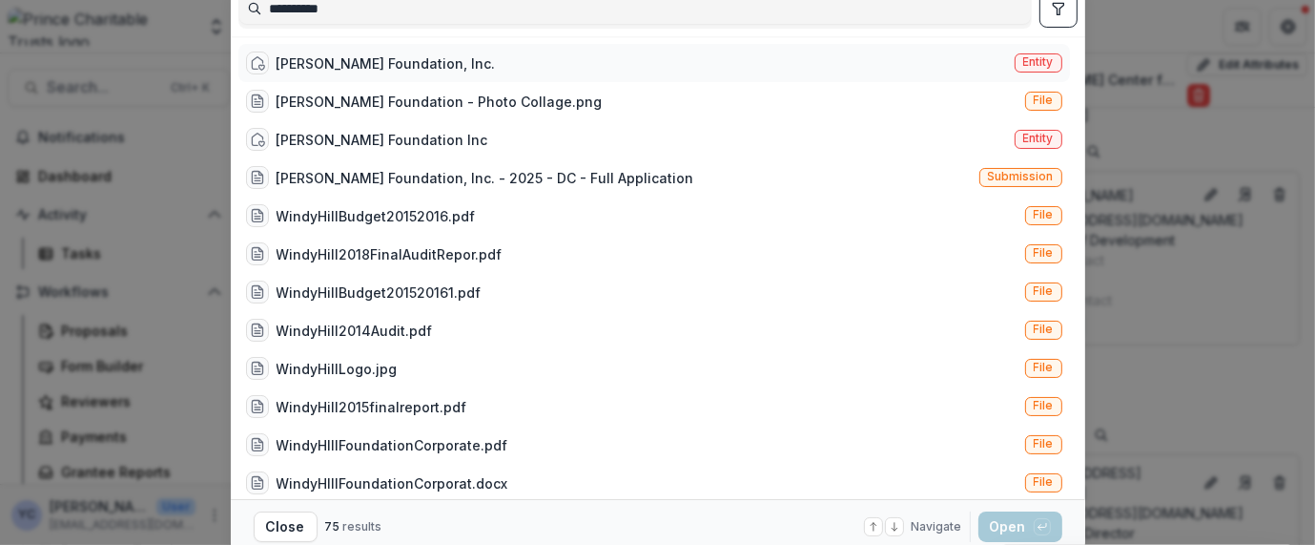
type input "**********"
click at [943, 61] on div "Windy Hill Foundation, Inc. Entity" at bounding box center [654, 63] width 832 height 38
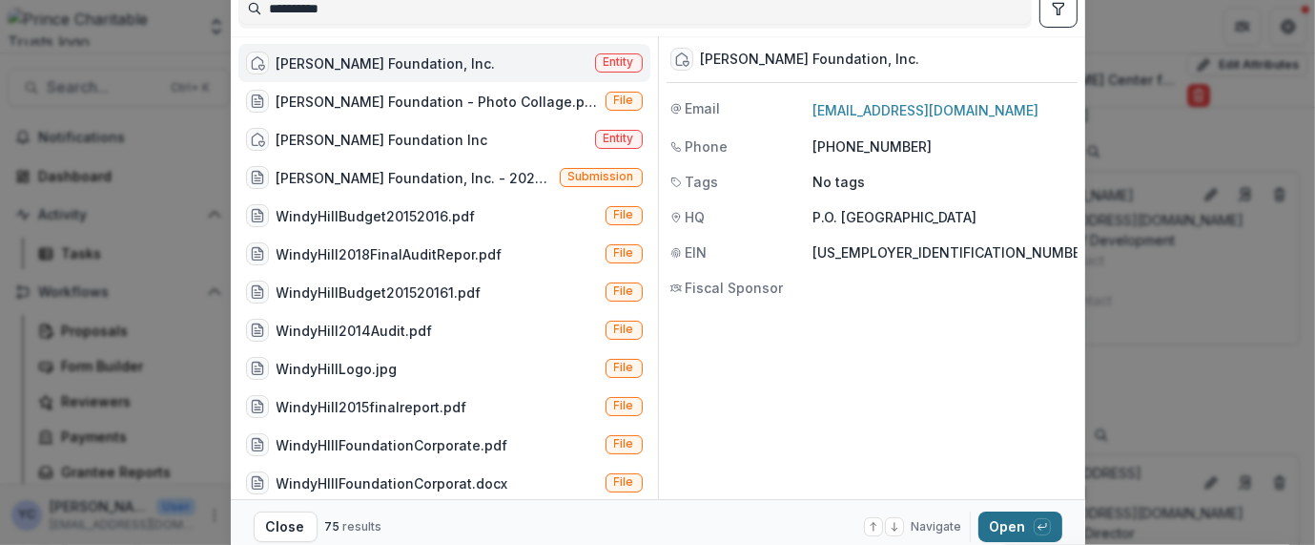
click at [1007, 523] on button "Open with enter key" at bounding box center [1021, 526] width 84 height 31
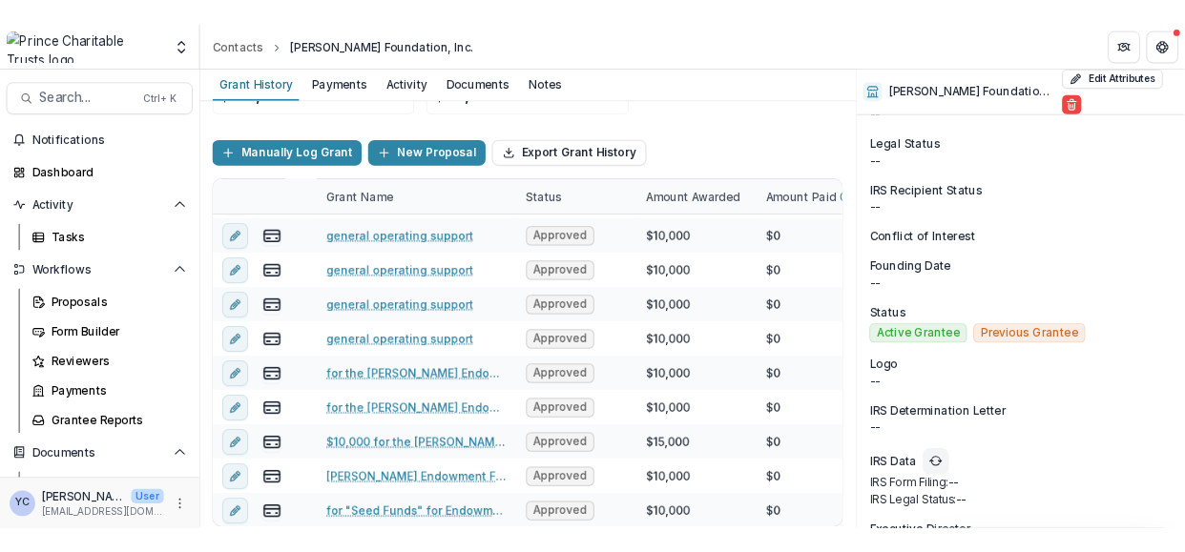
scroll to position [77, 0]
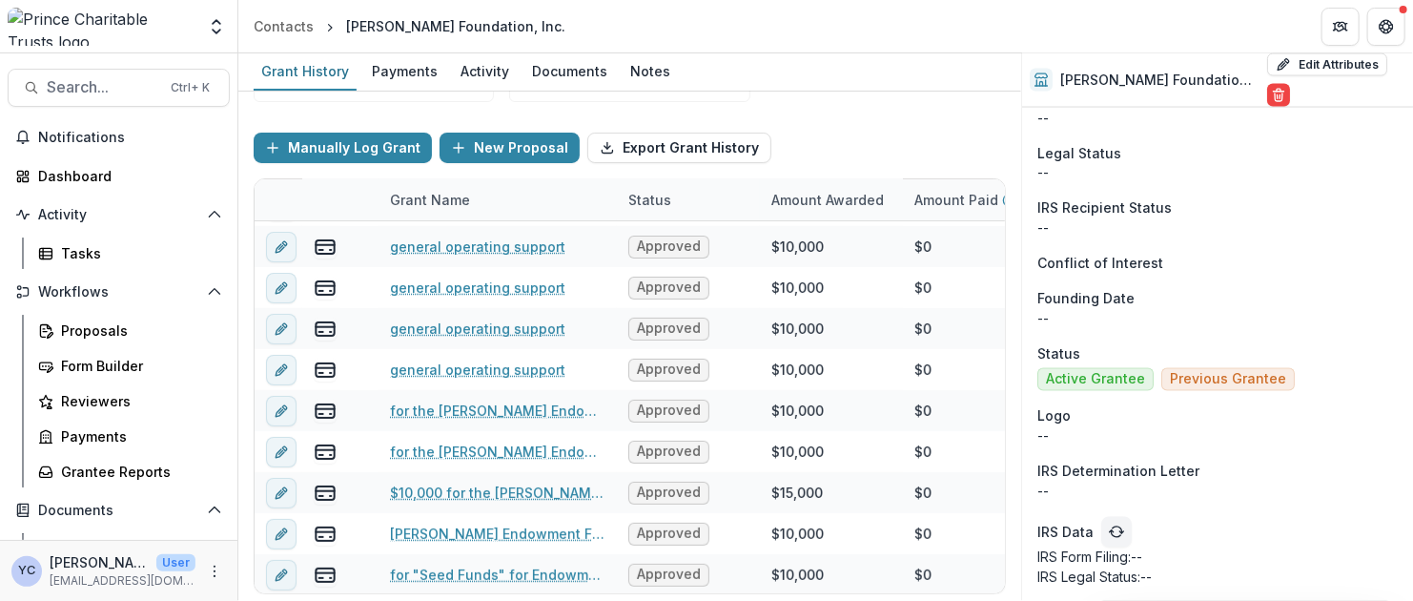
click at [738, 83] on div "Grant History Payments Activity Documents Notes" at bounding box center [629, 72] width 783 height 38
click at [797, 109] on div "Funds Awarded $125,000 Funds Paid $30,000" at bounding box center [630, 65] width 752 height 103
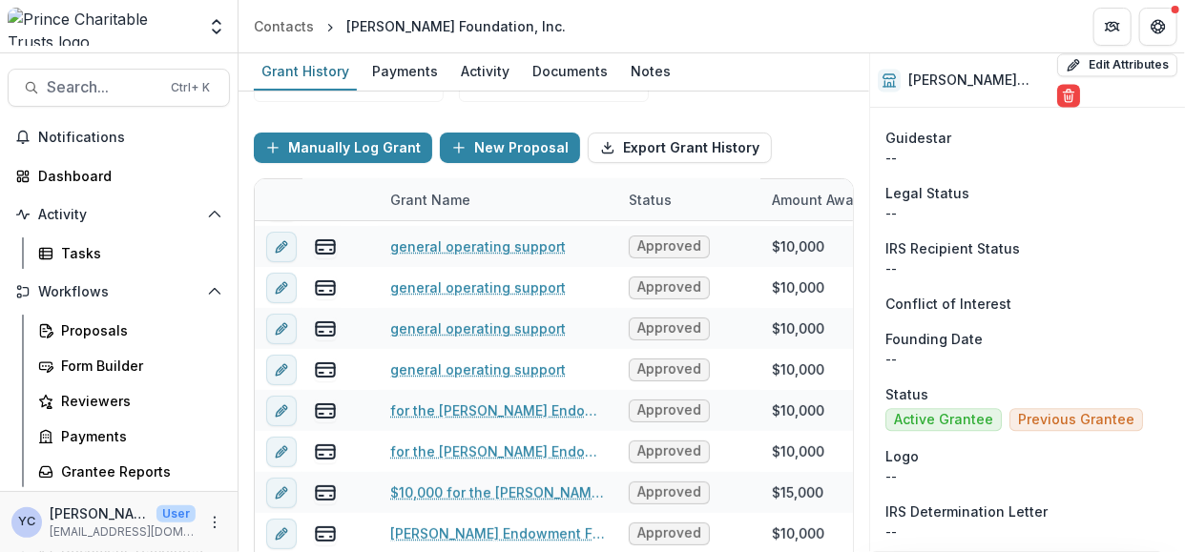
scroll to position [1721, 0]
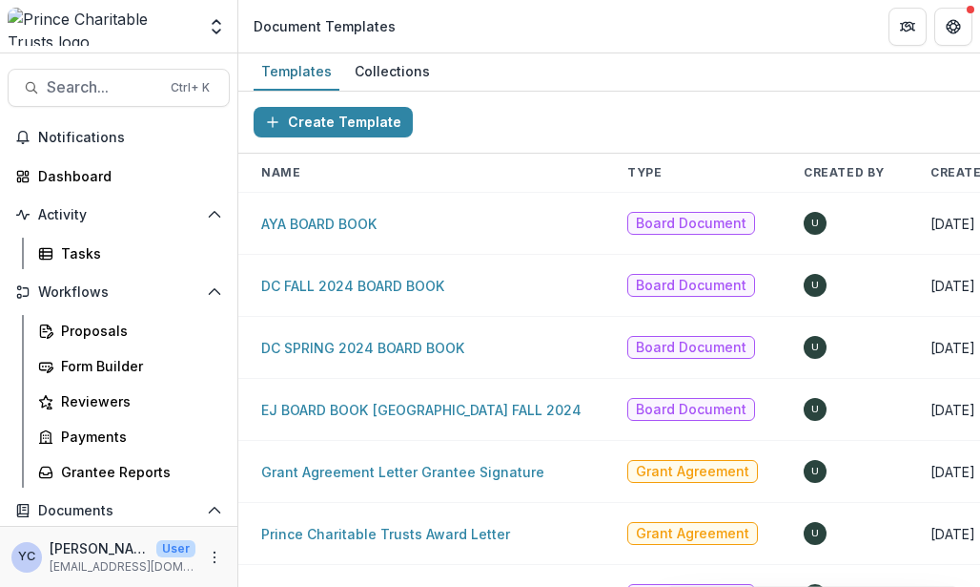
click at [539, 101] on div "Create Template" at bounding box center [609, 123] width 742 height 62
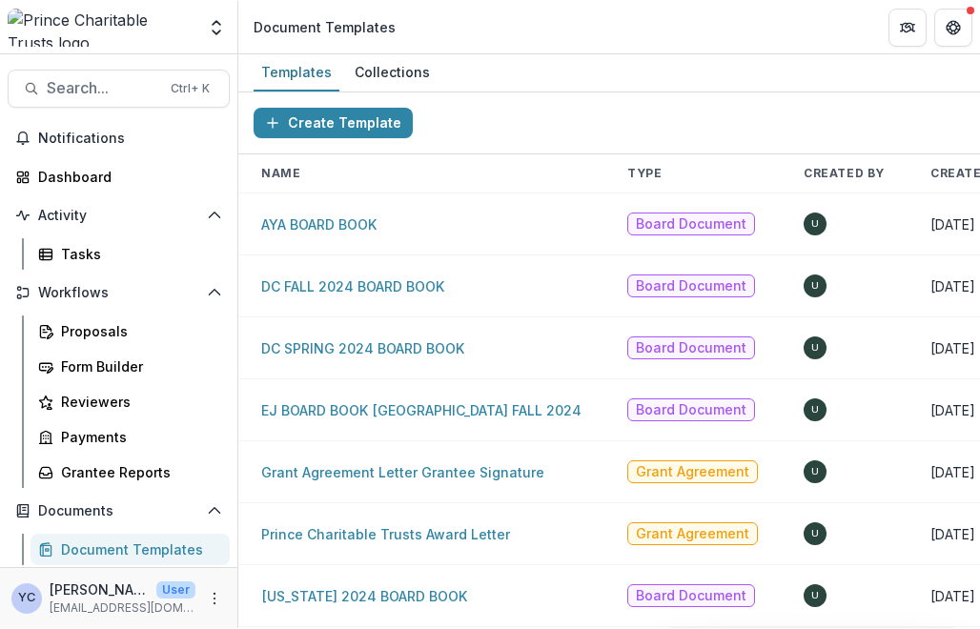
scroll to position [9, 0]
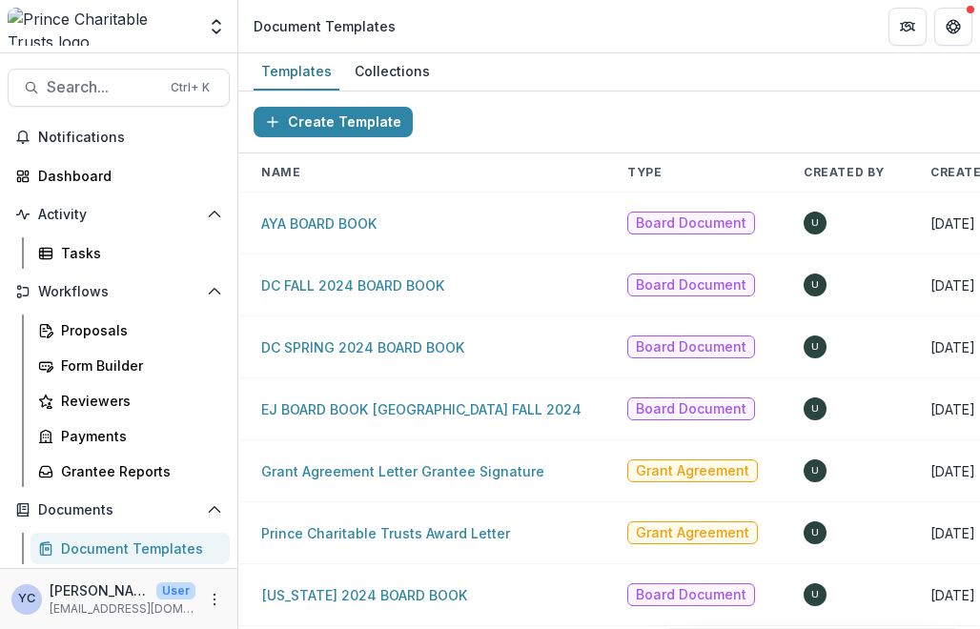
click at [558, 92] on div "Create Template" at bounding box center [609, 123] width 742 height 62
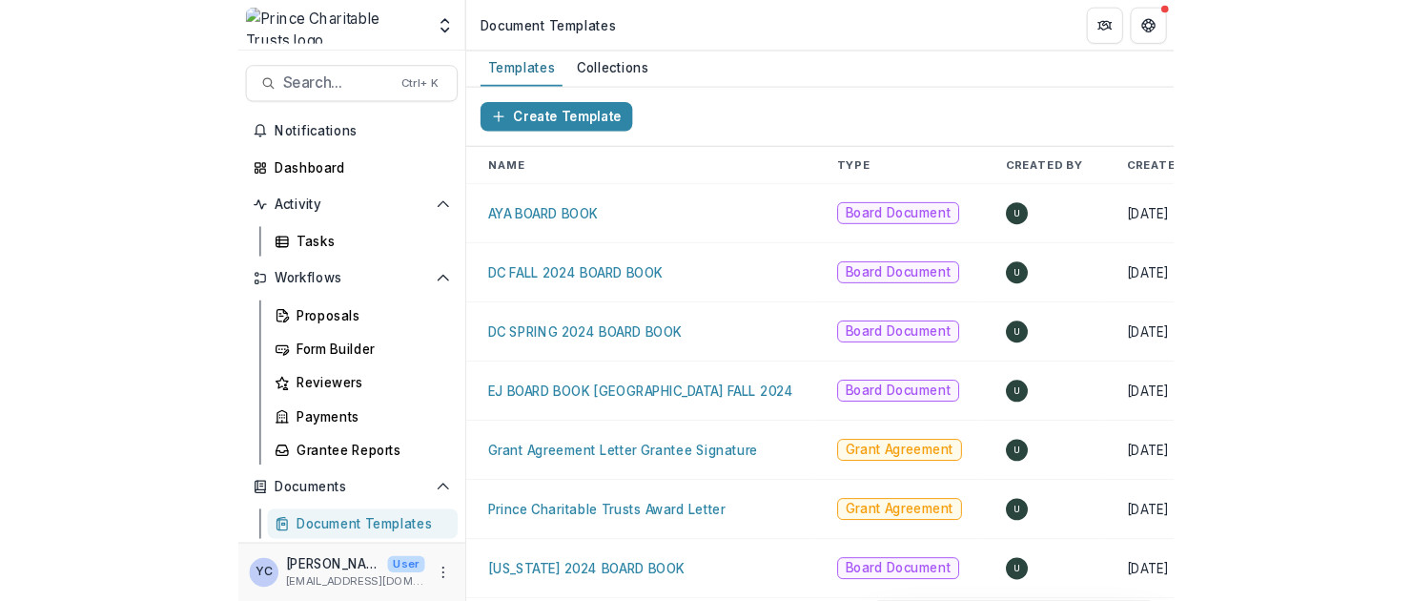
scroll to position [0, 0]
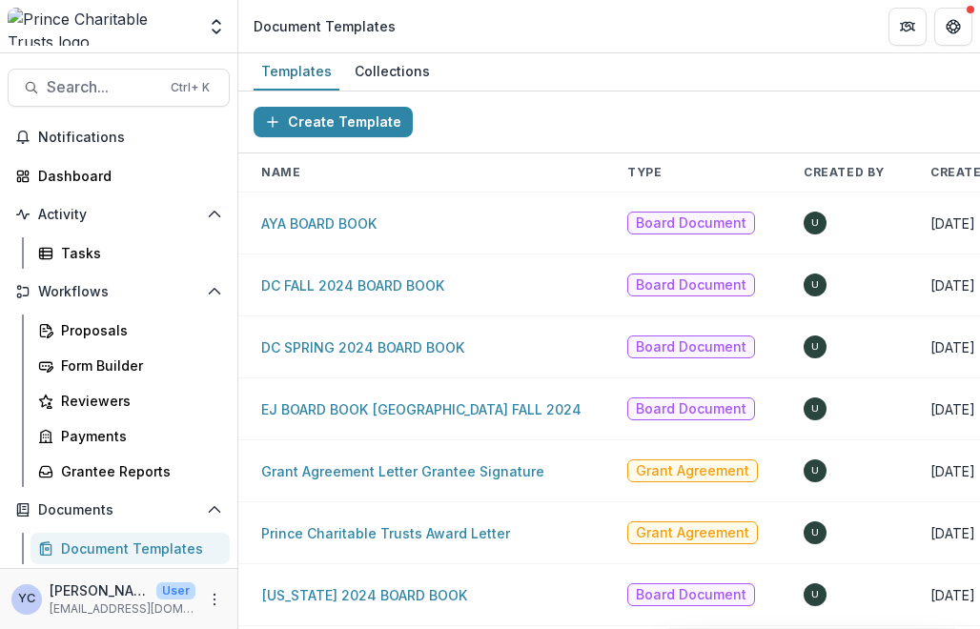
click at [546, 107] on div "Create Template" at bounding box center [609, 123] width 742 height 62
click at [534, 72] on div "Templates Collections" at bounding box center [609, 72] width 742 height 38
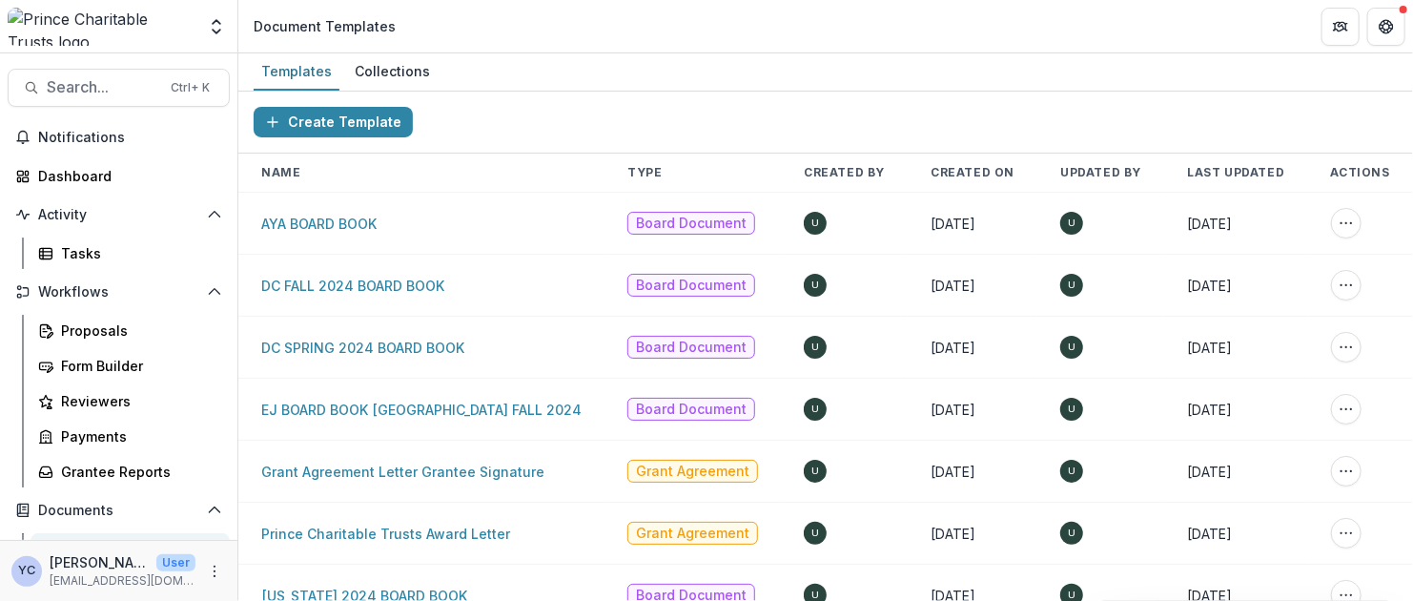
click at [745, 81] on div "Templates Collections" at bounding box center [825, 72] width 1175 height 38
click at [560, 150] on div "Create Template" at bounding box center [825, 123] width 1175 height 62
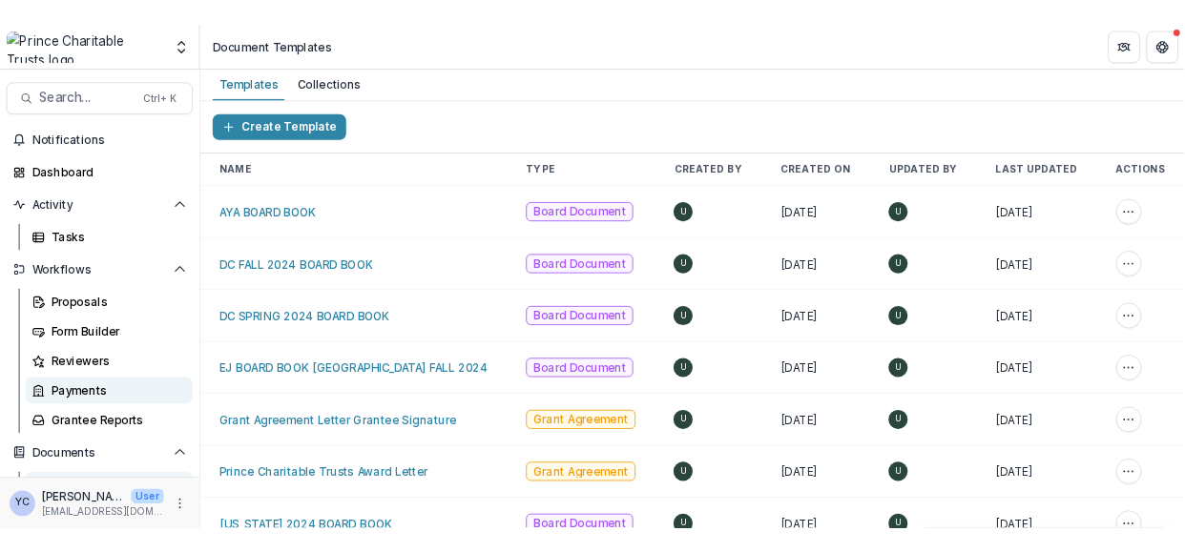
scroll to position [285, 0]
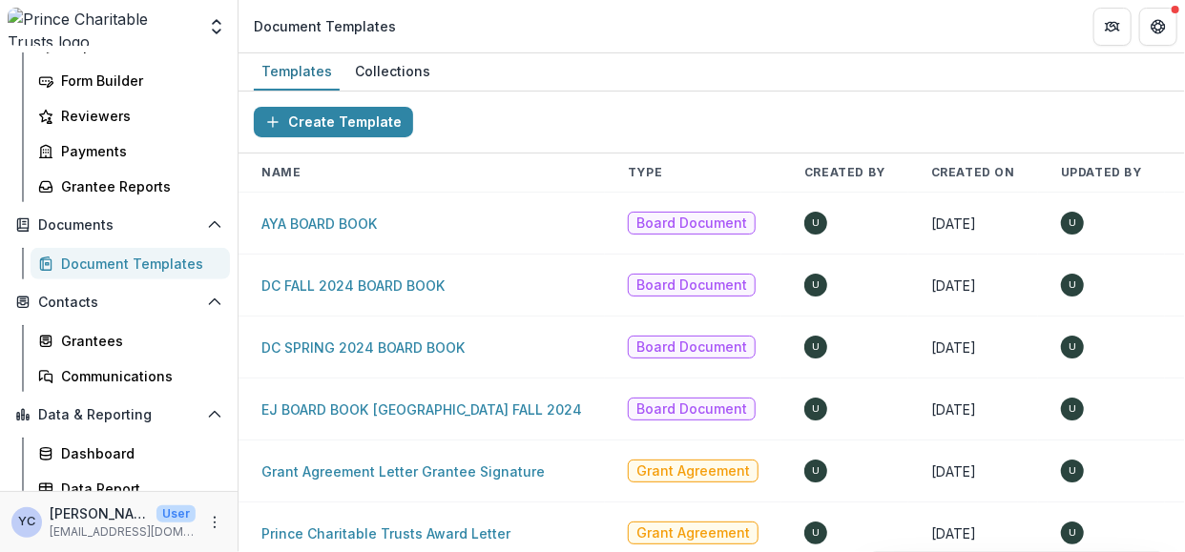
click at [517, 31] on header "Document Templates" at bounding box center [711, 26] width 946 height 52
click at [505, 33] on header "Document Templates" at bounding box center [711, 26] width 946 height 52
click at [498, 33] on header "Document Templates" at bounding box center [711, 26] width 946 height 52
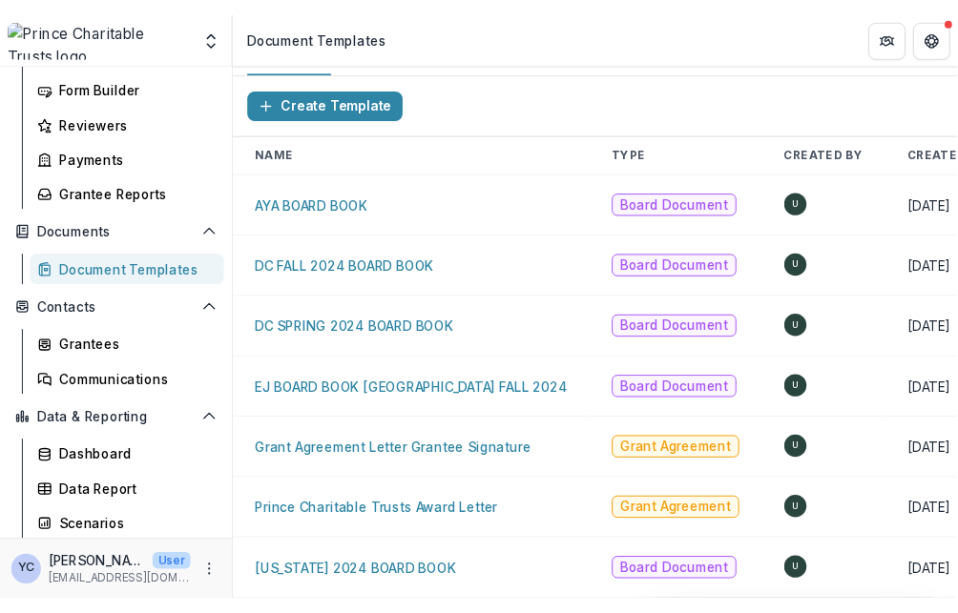
scroll to position [40, 0]
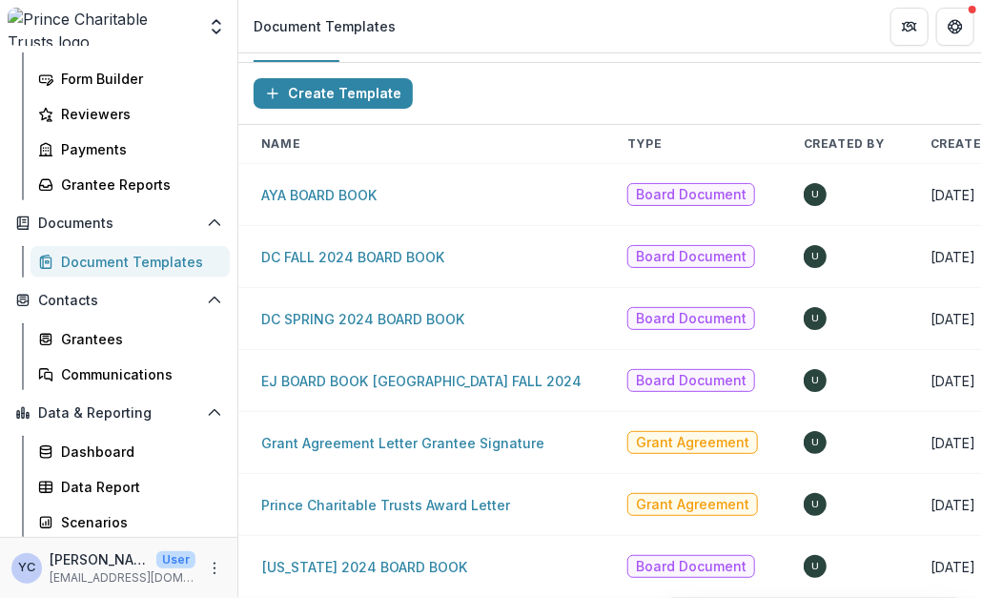
click at [507, 63] on div "Create Template" at bounding box center [610, 94] width 744 height 62
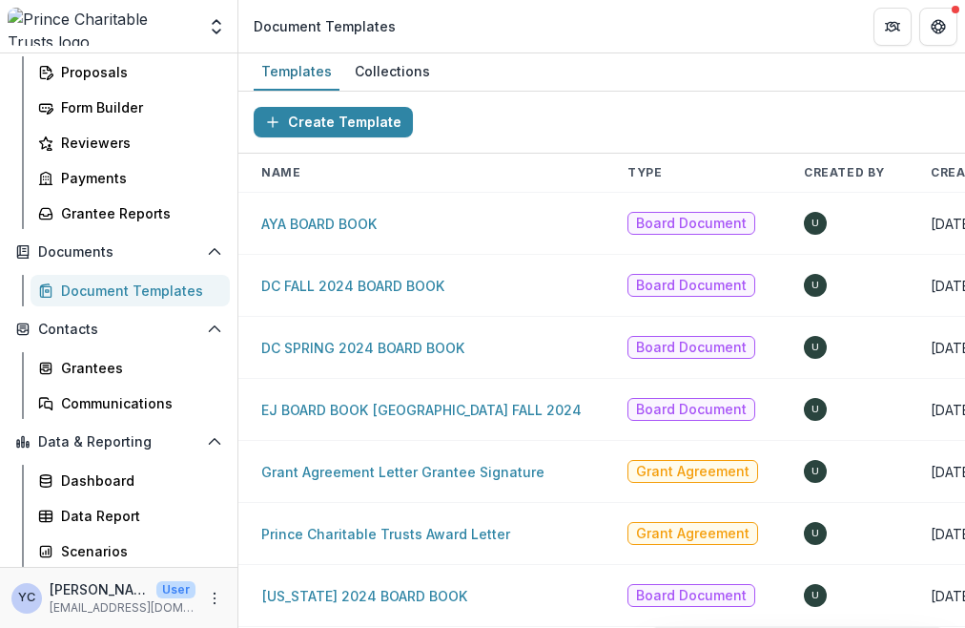
scroll to position [10, 0]
click at [545, 75] on div "Templates Collections" at bounding box center [601, 72] width 727 height 38
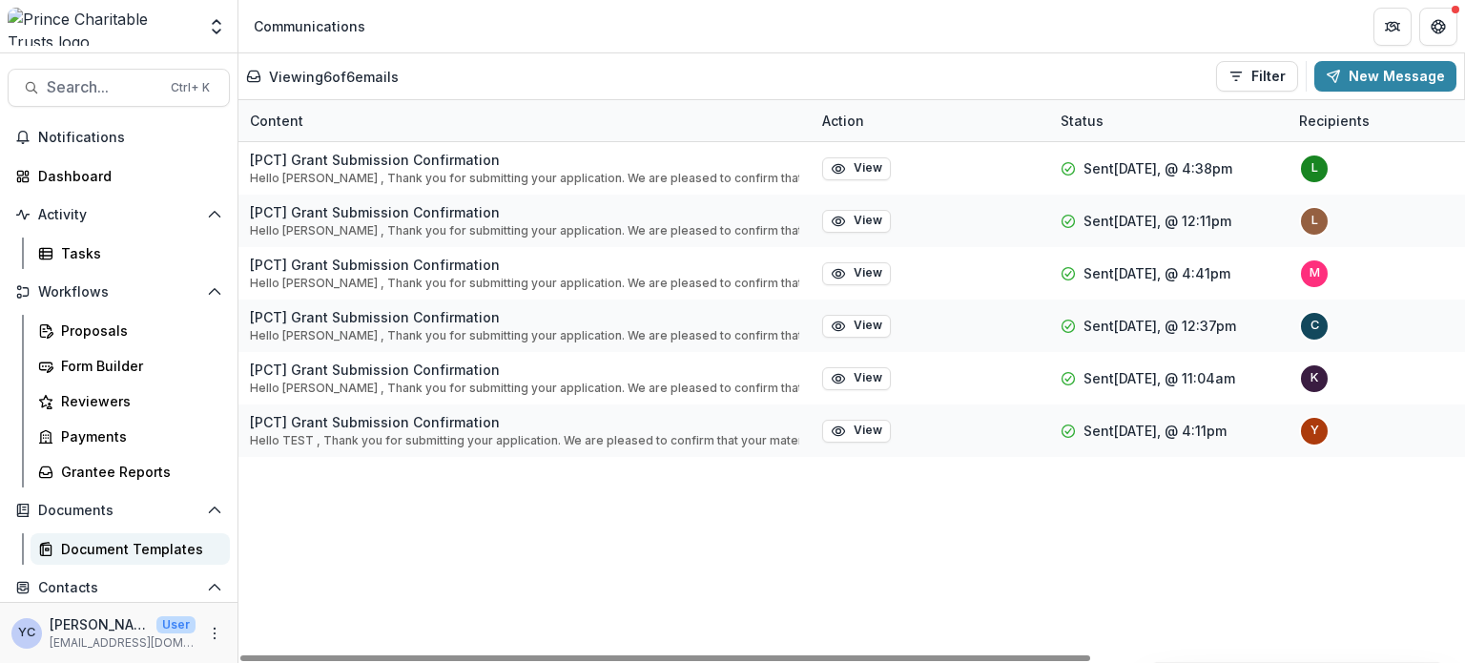
scroll to position [222, 0]
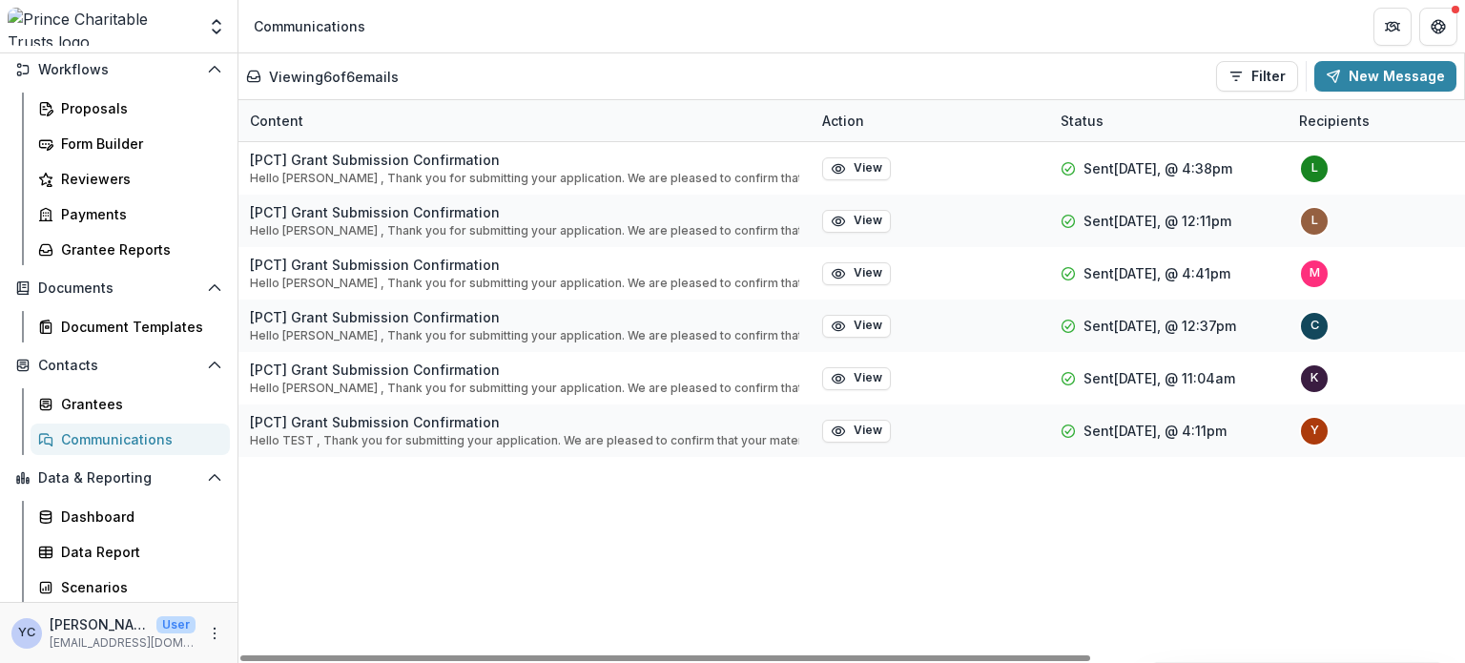
click at [352, 544] on div "[PCT] Grant Submission Confirmation Hello [PERSON_NAME] , Thank you for submitt…" at bounding box center [1120, 402] width 1764 height 521
click at [314, 504] on div "[PCT] Grant Submission Confirmation Hello [PERSON_NAME] , Thank you for submitt…" at bounding box center [1120, 402] width 1764 height 521
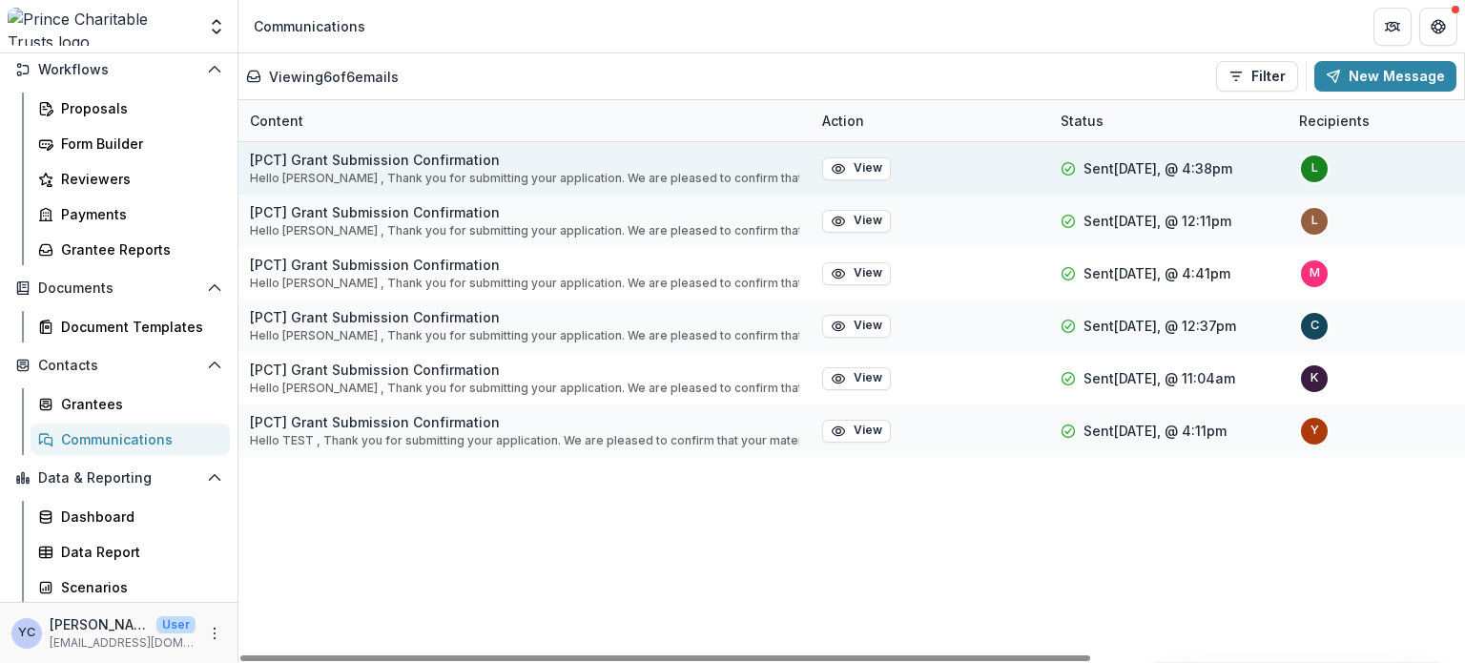
click at [375, 157] on p "[PCT] Grant Submission Confirmation" at bounding box center [524, 160] width 549 height 20
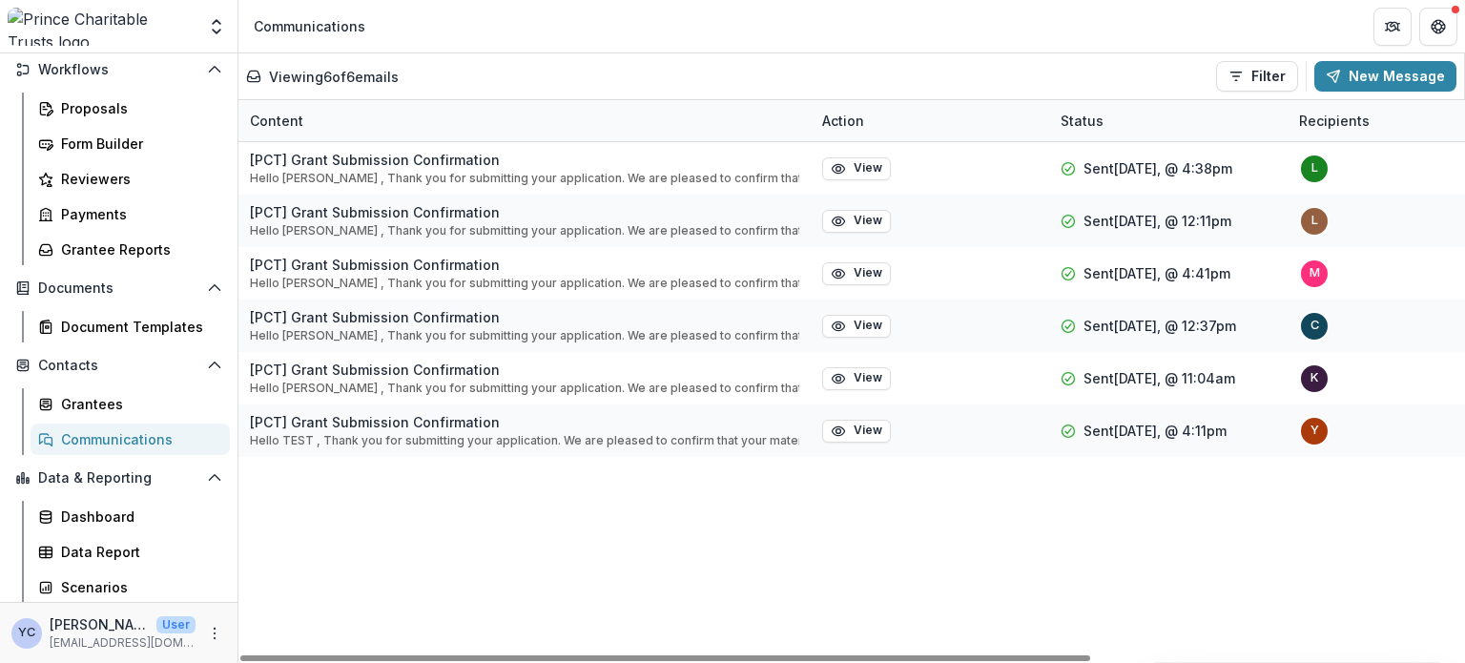
click at [448, 493] on div "[PCT] Grant Submission Confirmation Hello [PERSON_NAME] , Thank you for submitt…" at bounding box center [1120, 402] width 1764 height 521
click at [445, 491] on div "[PCT] Grant Submission Confirmation Hello [PERSON_NAME] , Thank you for submitt…" at bounding box center [1120, 402] width 1764 height 521
click at [416, 481] on div "[PCT] Grant Submission Confirmation Hello [PERSON_NAME] , Thank you for submitt…" at bounding box center [1120, 402] width 1764 height 521
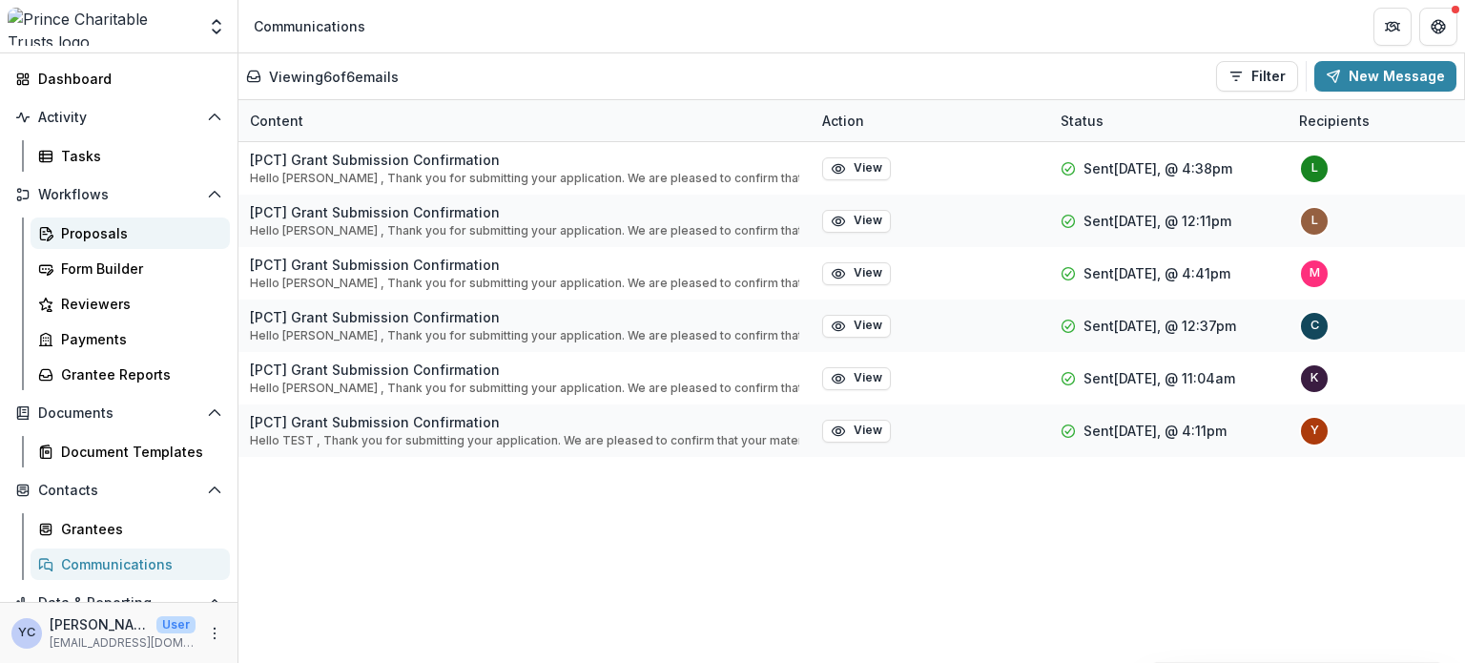
click at [87, 224] on div "Proposals" at bounding box center [138, 233] width 154 height 20
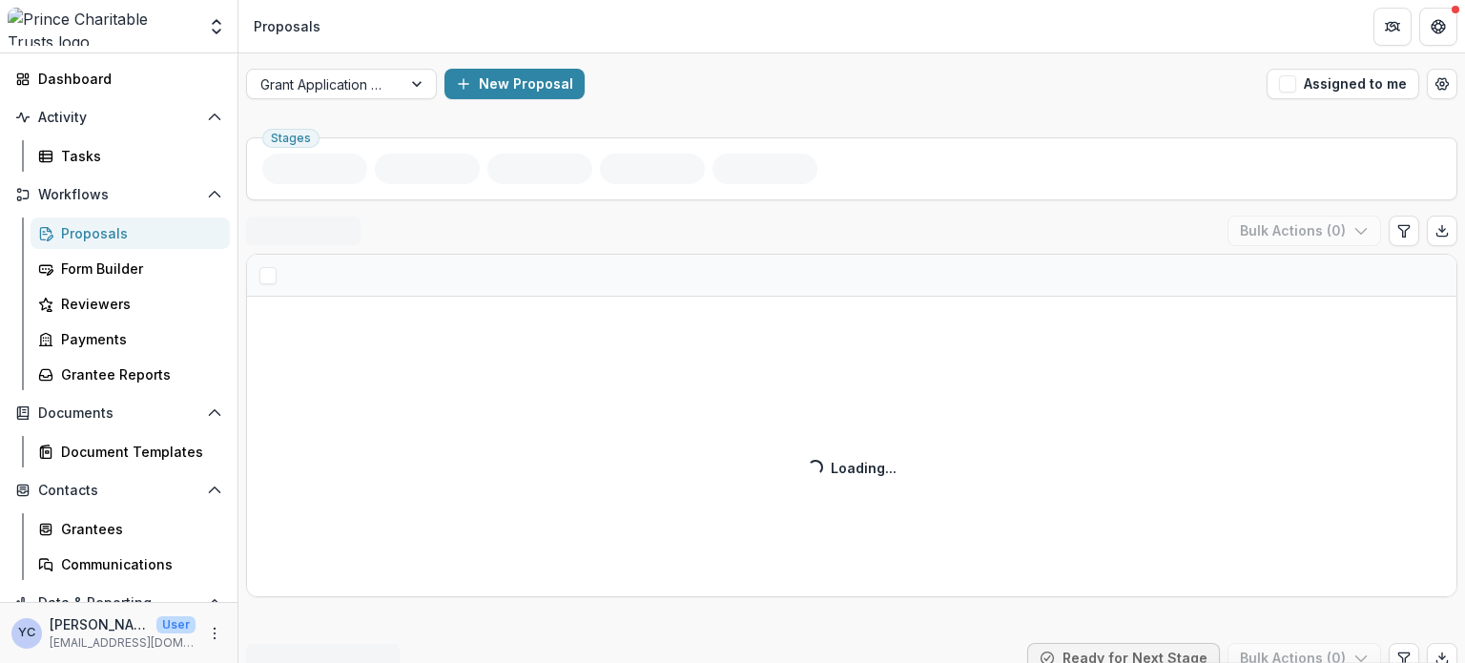
click at [656, 72] on div "New Proposal" at bounding box center [851, 84] width 814 height 31
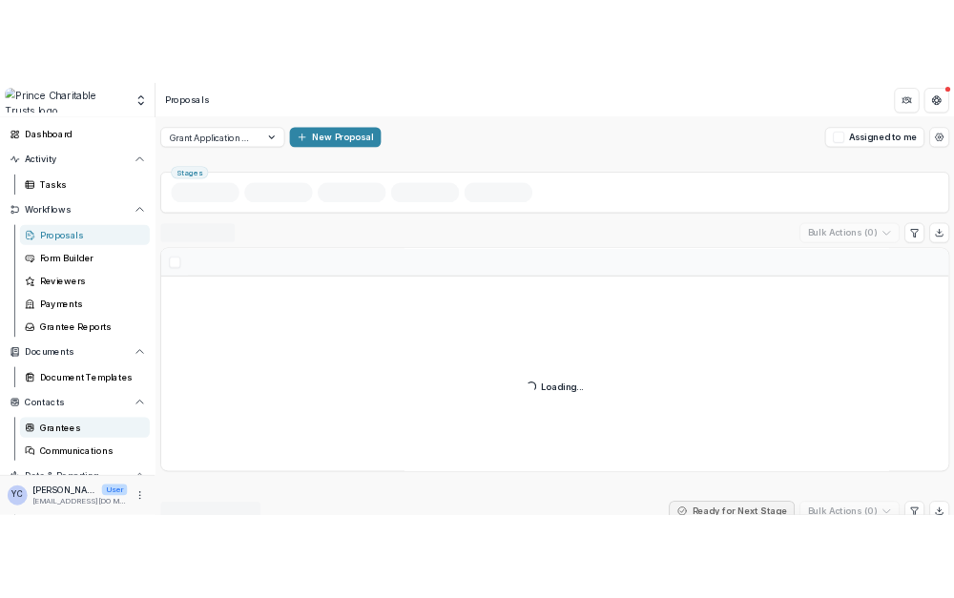
scroll to position [222, 0]
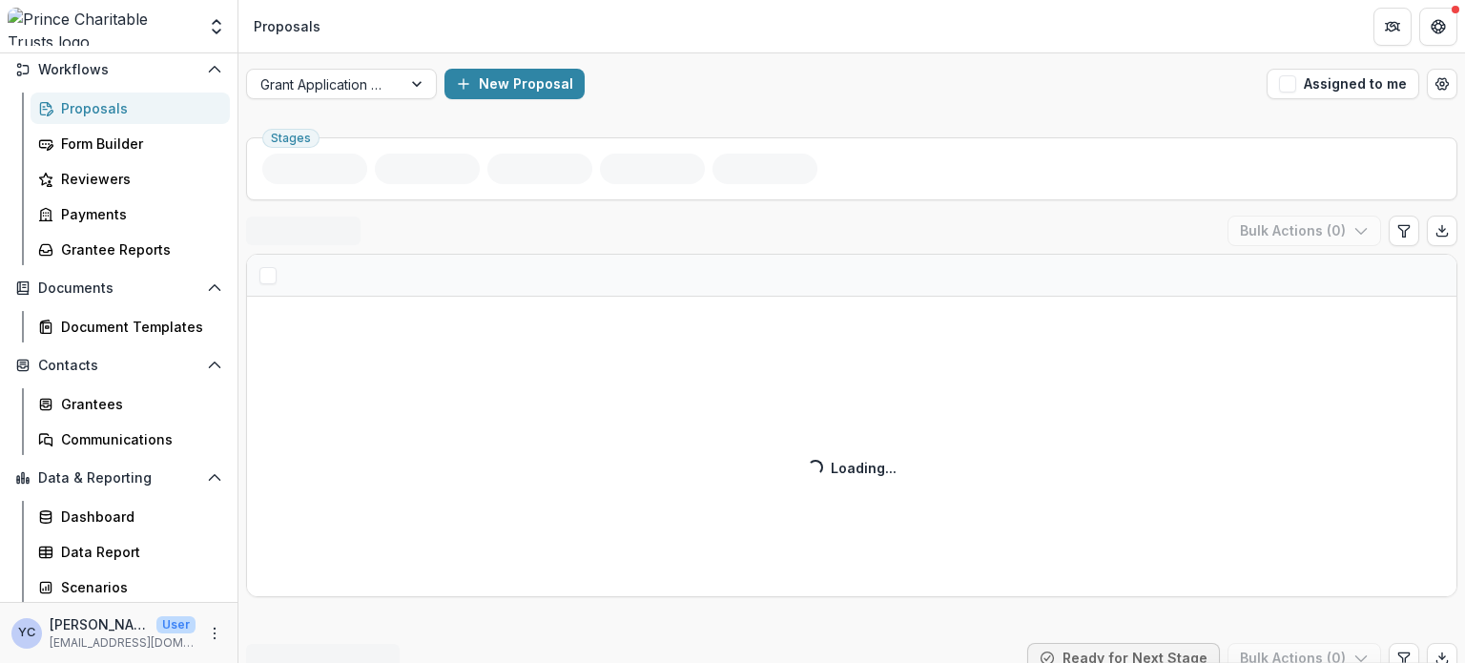
click at [686, 62] on div "Grant Application Process New Proposal Assigned to me" at bounding box center [851, 83] width 1227 height 61
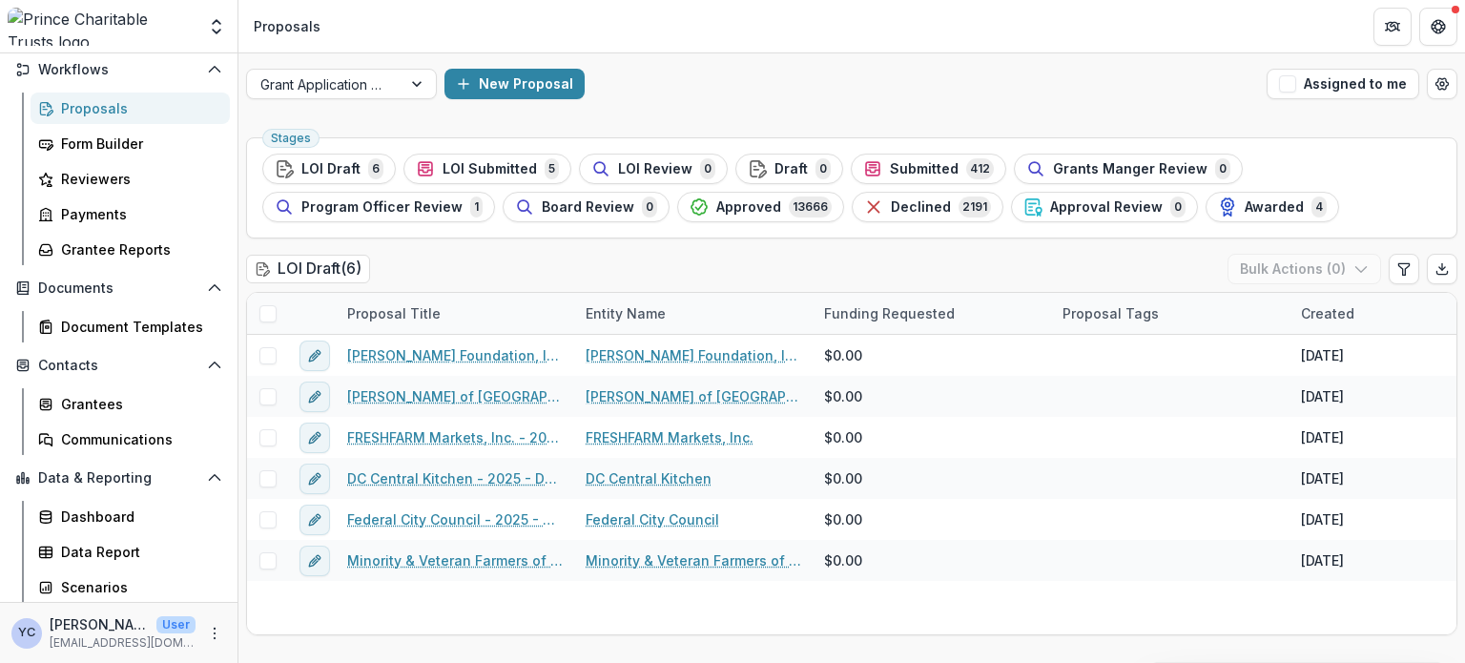
click at [711, 112] on div "Grant Application Process New Proposal Assigned to me" at bounding box center [851, 83] width 1227 height 61
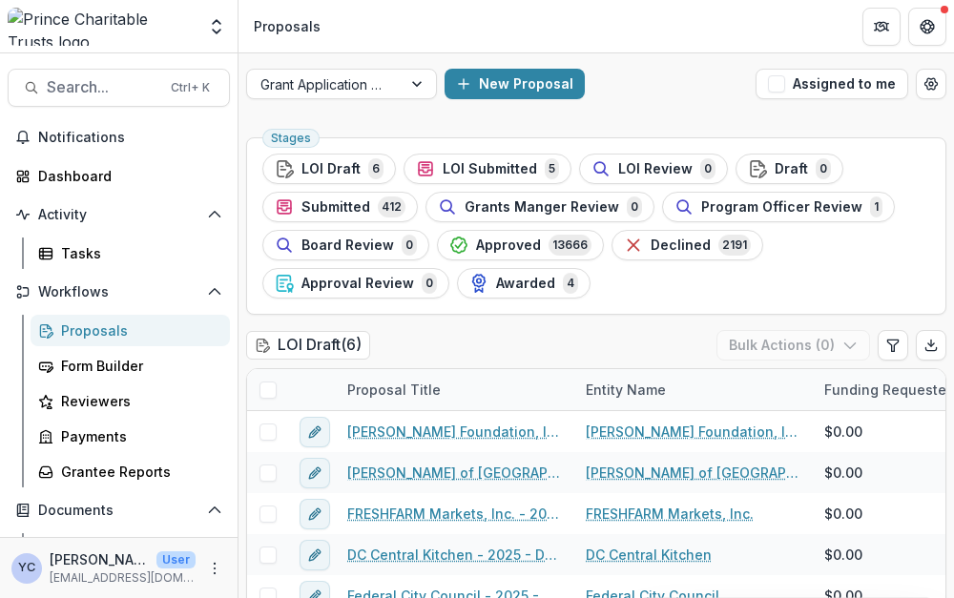
click at [595, 38] on header "Proposals" at bounding box center [595, 26] width 715 height 52
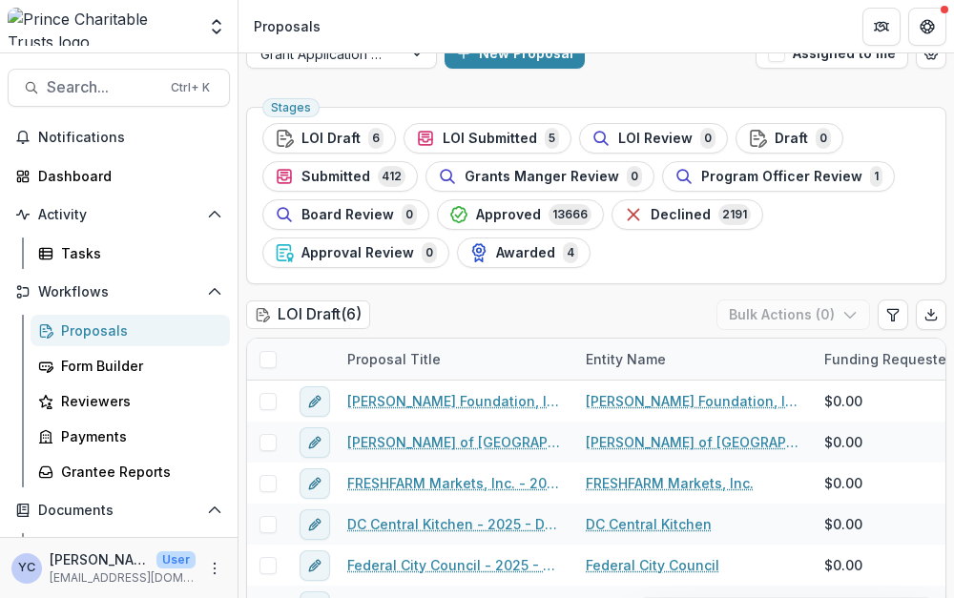
scroll to position [31, 0]
click at [467, 135] on span "LOI Submitted" at bounding box center [490, 139] width 94 height 16
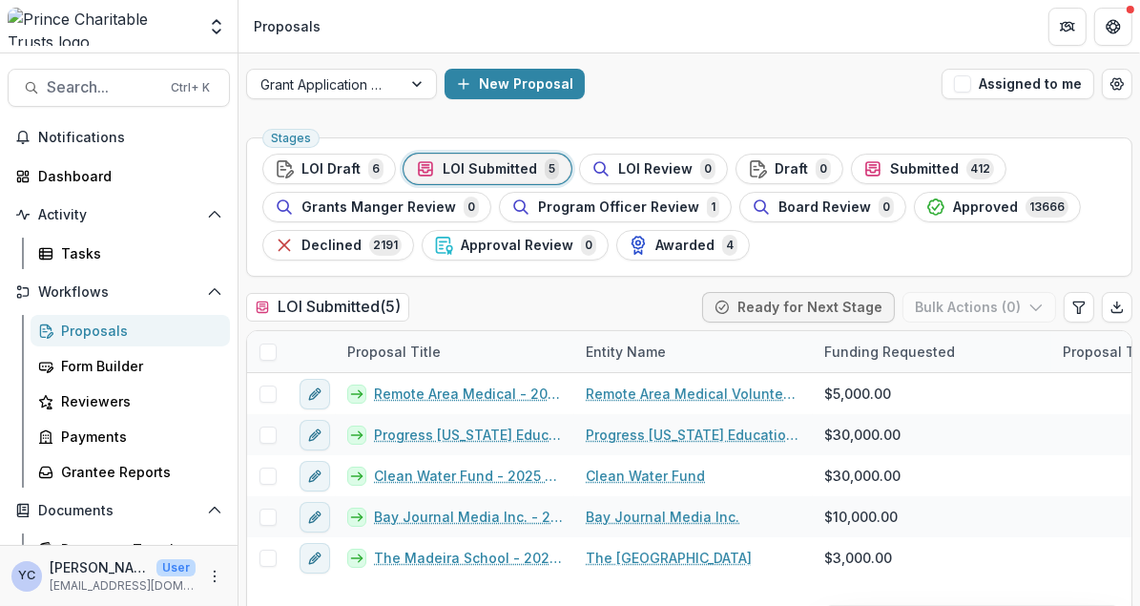
click at [581, 12] on header "Proposals" at bounding box center [688, 26] width 901 height 52
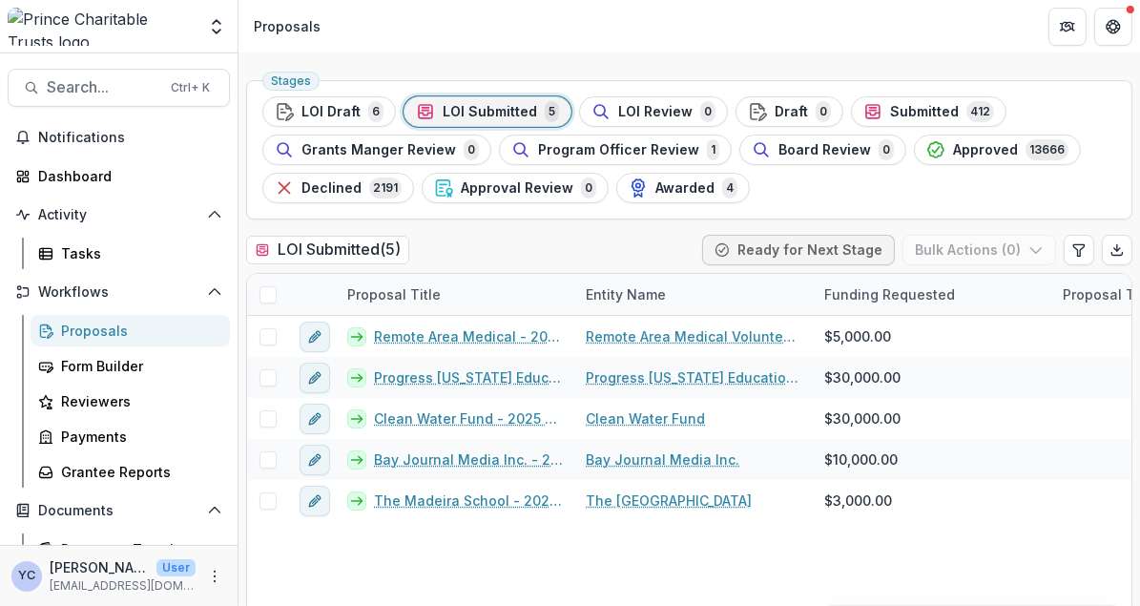
scroll to position [56, 0]
click at [445, 39] on header "Proposals" at bounding box center [688, 26] width 901 height 52
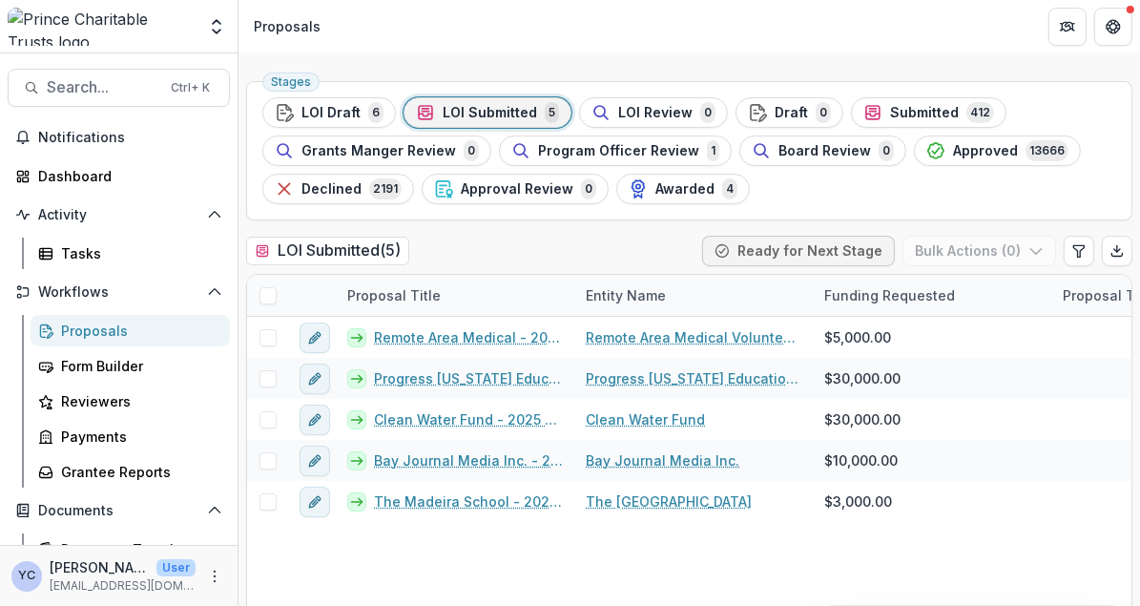
click at [350, 108] on span "LOI Draft" at bounding box center [330, 113] width 59 height 16
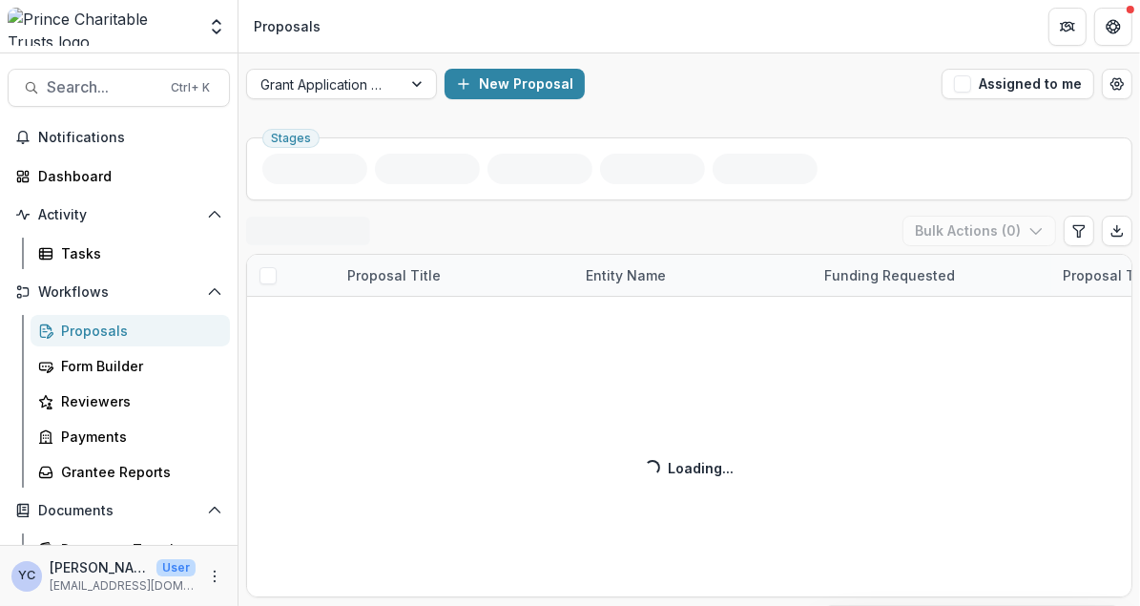
click at [656, 87] on div "New Proposal" at bounding box center [688, 84] width 489 height 31
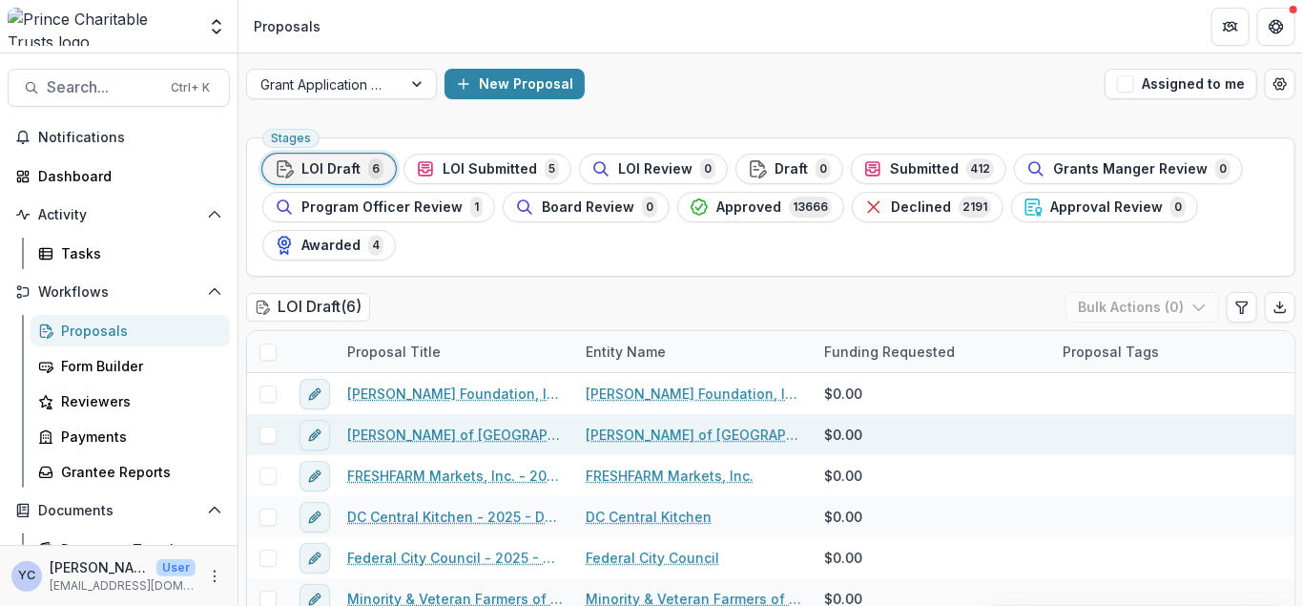
scroll to position [74, 0]
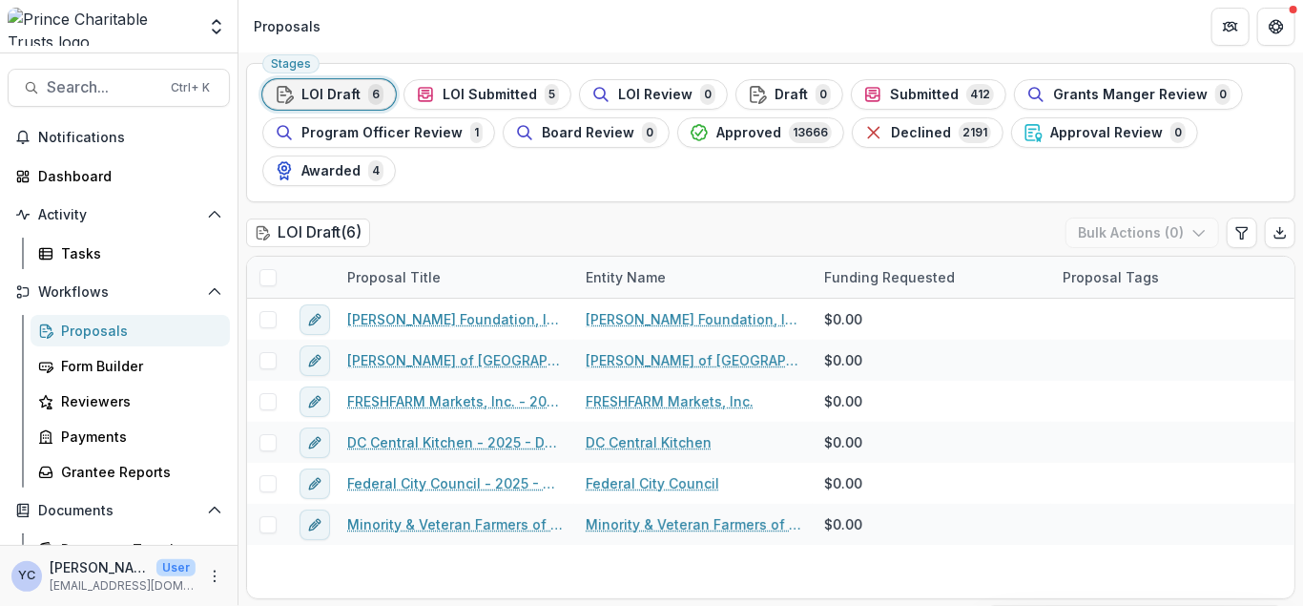
click at [644, 205] on div "Stages LOI Draft 6 LOI Submitted 5 LOI Review 0 Draft 0 Submitted 412 Grants Ma…" at bounding box center [770, 330] width 1064 height 551
click at [487, 235] on div "LOI Draft ( 6 ) Bulk Actions ( 0 )" at bounding box center [770, 236] width 1049 height 38
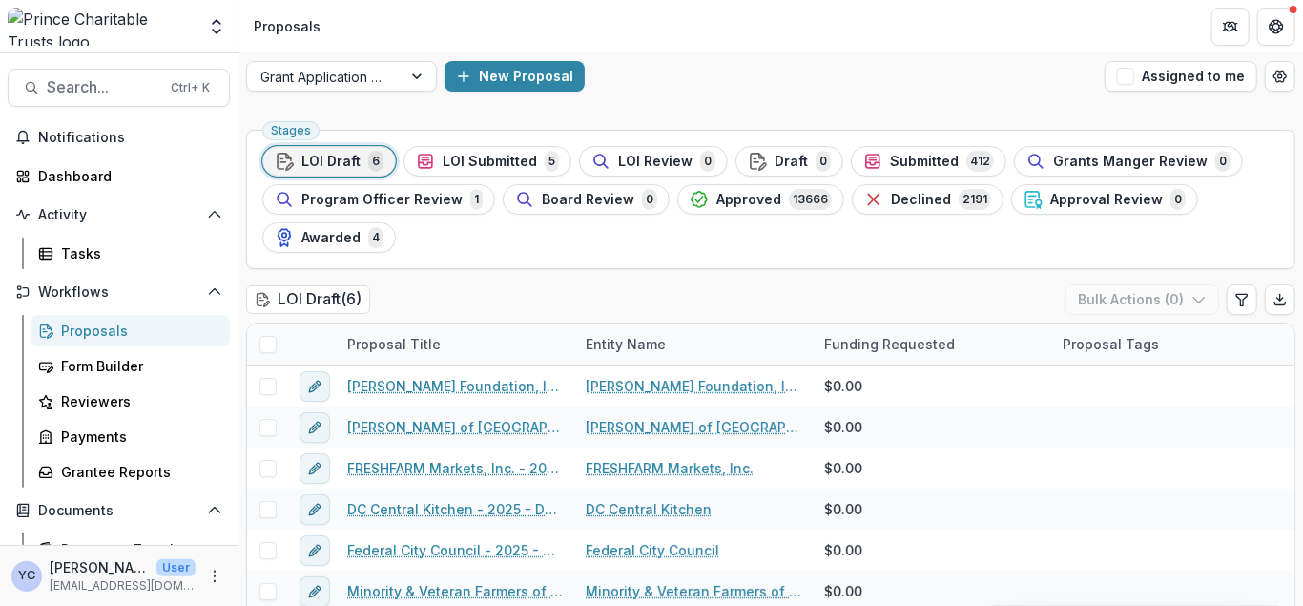
click at [525, 298] on div "LOI Draft ( 6 ) Bulk Actions ( 0 )" at bounding box center [770, 303] width 1049 height 38
click at [683, 30] on header "Proposals" at bounding box center [770, 26] width 1064 height 52
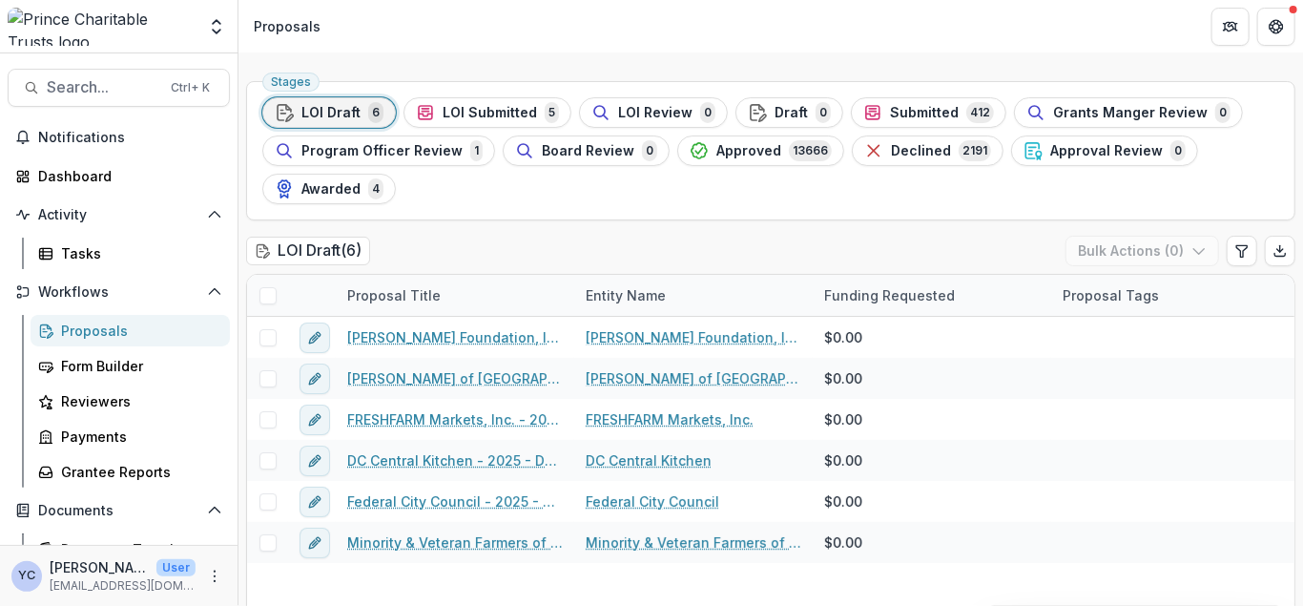
click at [508, 248] on div "LOI Draft ( 6 ) Bulk Actions ( 0 )" at bounding box center [770, 255] width 1049 height 38
click at [450, 124] on button "LOI Submitted 5" at bounding box center [487, 112] width 168 height 31
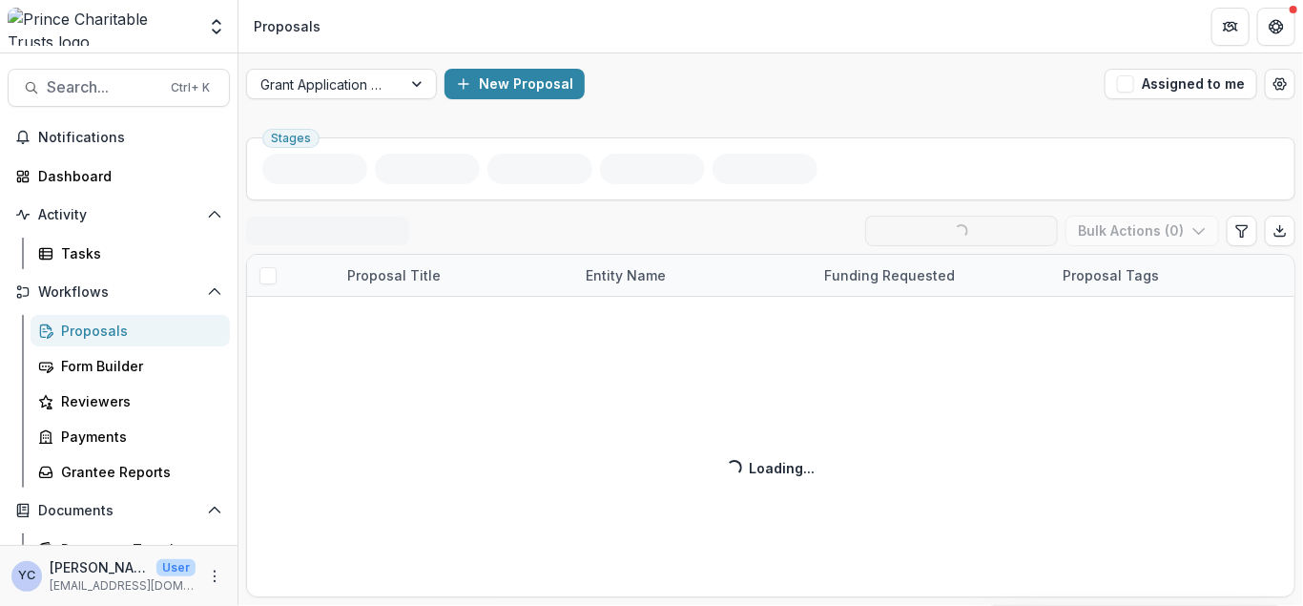
click at [739, 98] on div "New Proposal" at bounding box center [770, 84] width 652 height 31
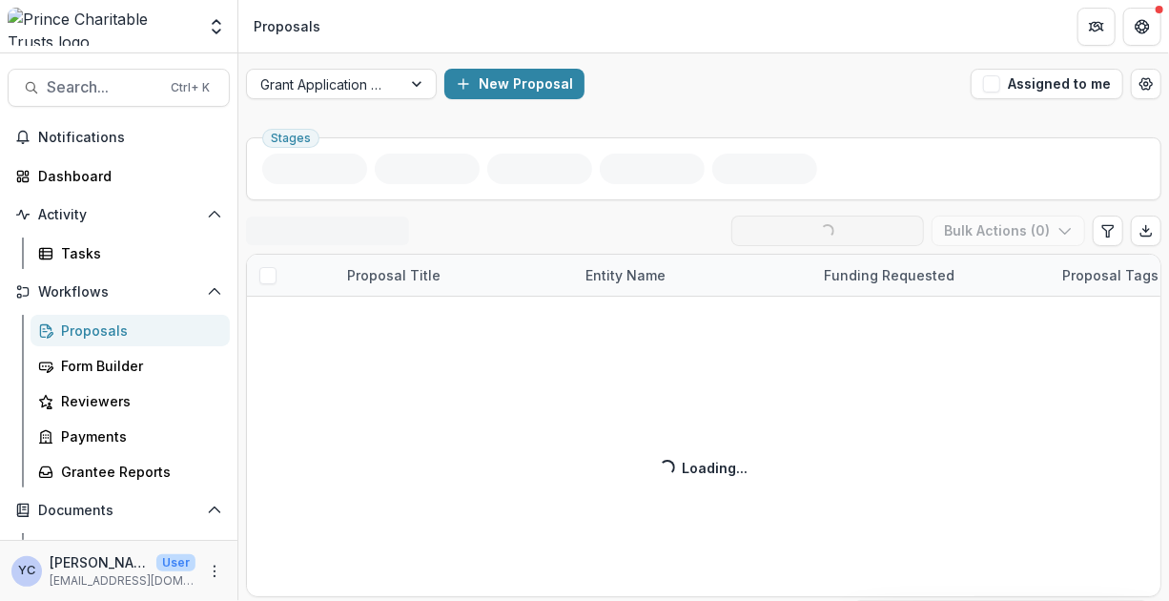
click at [638, 113] on div "Grant Application Process New Proposal Assigned to me" at bounding box center [703, 83] width 931 height 61
click at [629, 75] on div "New Proposal" at bounding box center [703, 84] width 519 height 31
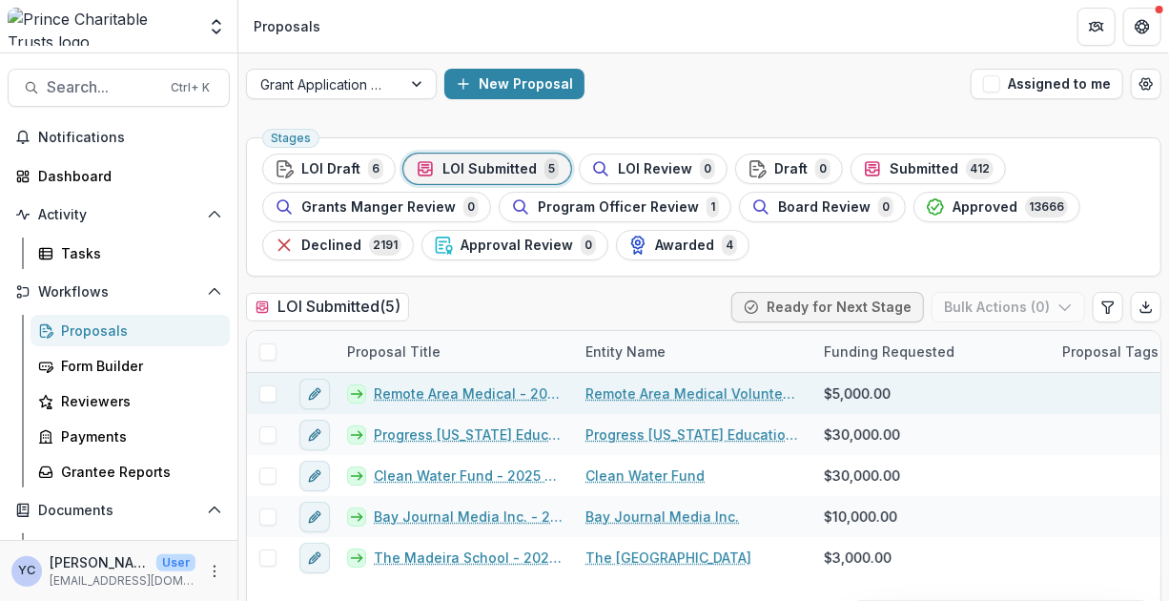
click at [483, 398] on link "Remote Area Medical - 2025 - DC - Abbreviated Application" at bounding box center [468, 393] width 189 height 20
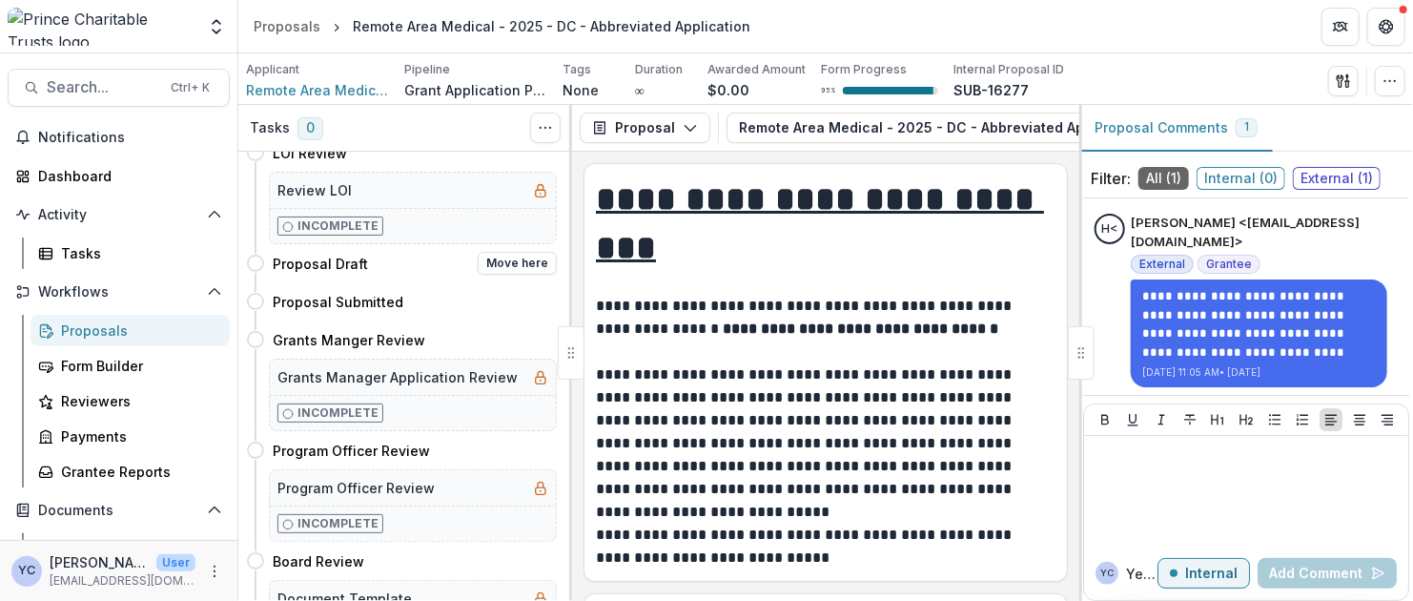
scroll to position [195, 0]
click at [1042, 32] on header "Proposals Remote Area Medical - 2025 - DC - Abbreviated Application" at bounding box center [825, 26] width 1175 height 52
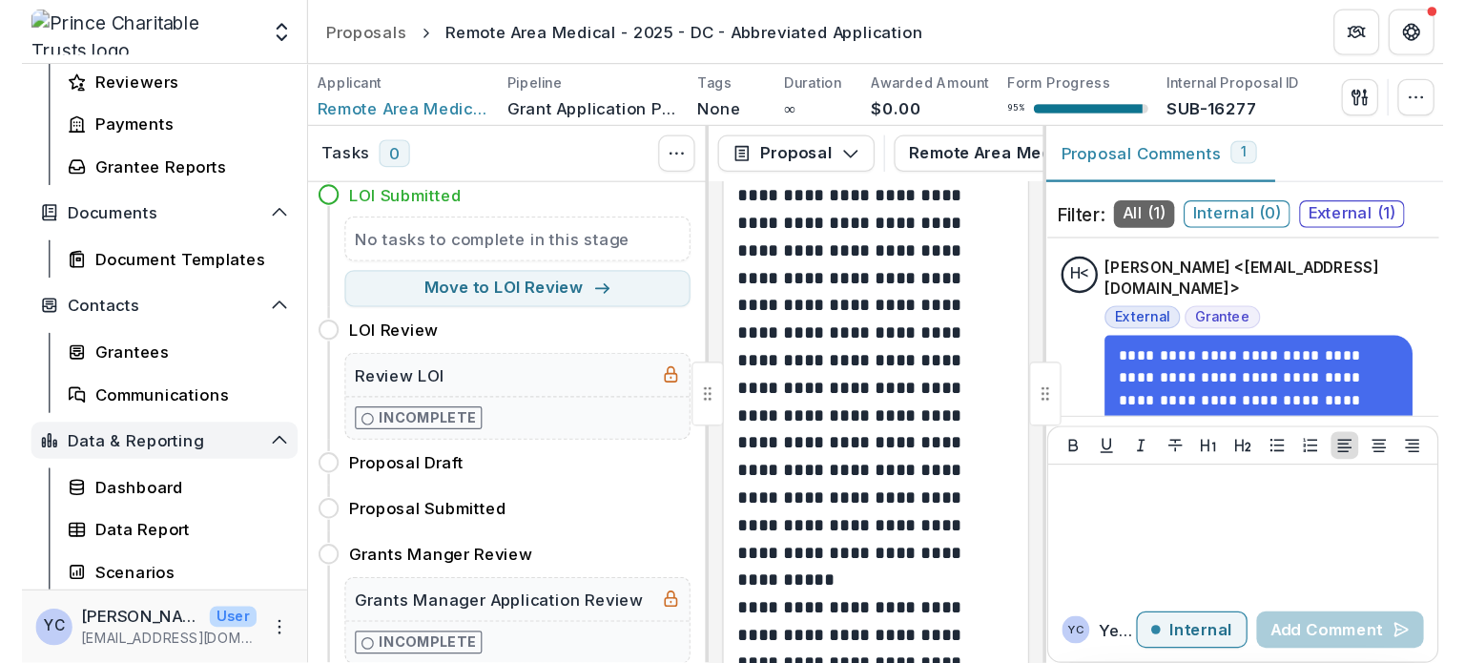
scroll to position [332, 0]
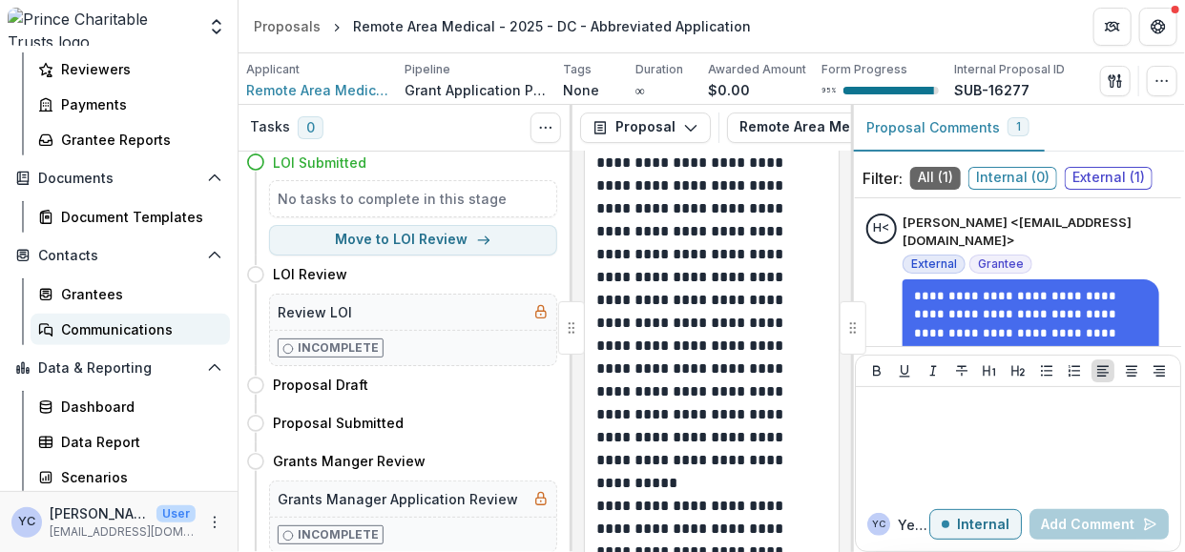
click at [86, 326] on div "Communications" at bounding box center [138, 330] width 154 height 20
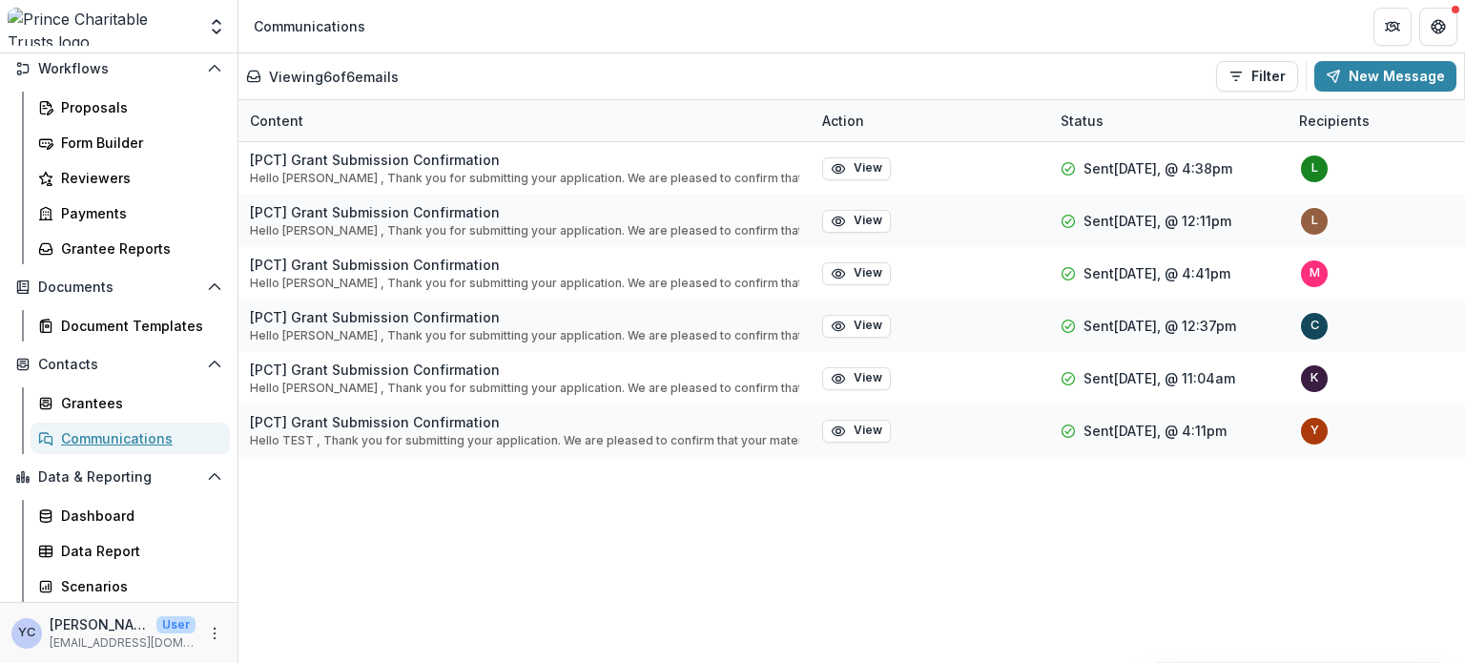
scroll to position [222, 0]
click at [980, 544] on div "[PCT] Grant Submission Confirmation Hello [PERSON_NAME] , Thank you for submitt…" at bounding box center [1120, 402] width 1764 height 521
click at [1195, 22] on header "Communications" at bounding box center [851, 26] width 1227 height 52
click at [1314, 70] on button "New Message" at bounding box center [1385, 76] width 142 height 31
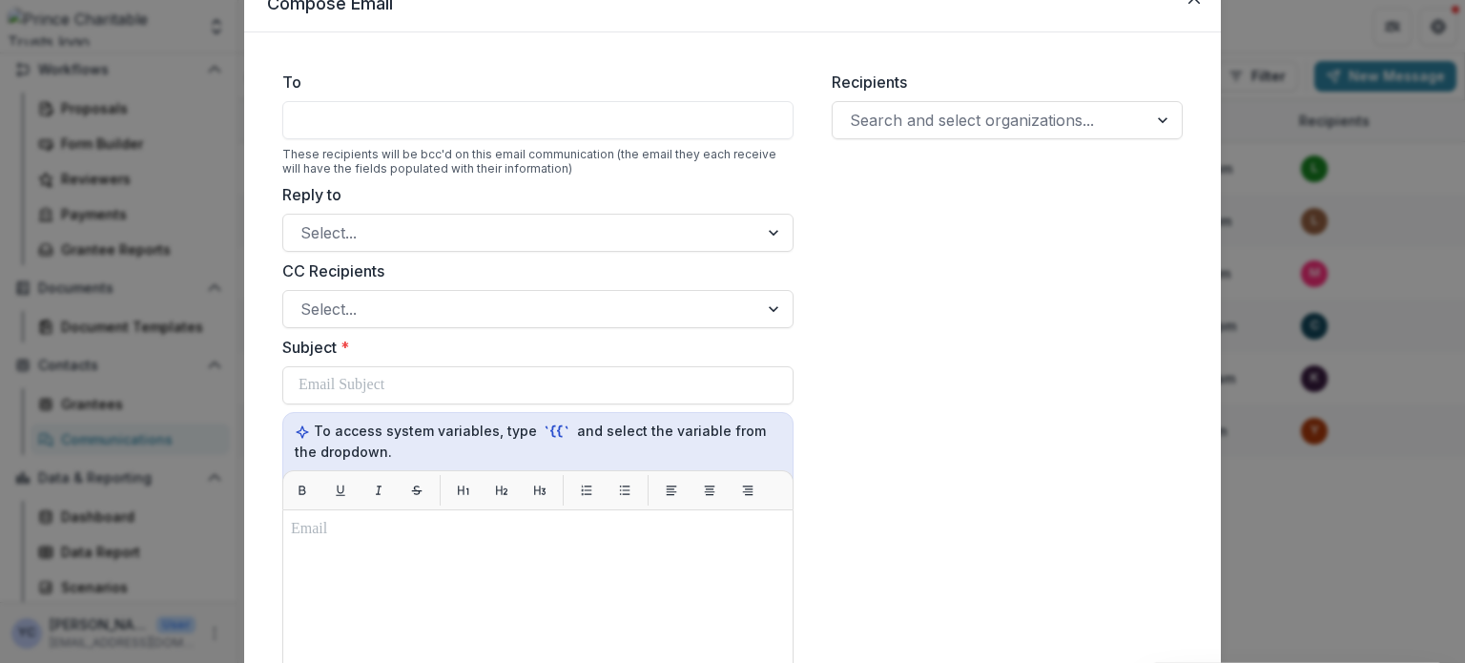
scroll to position [0, 0]
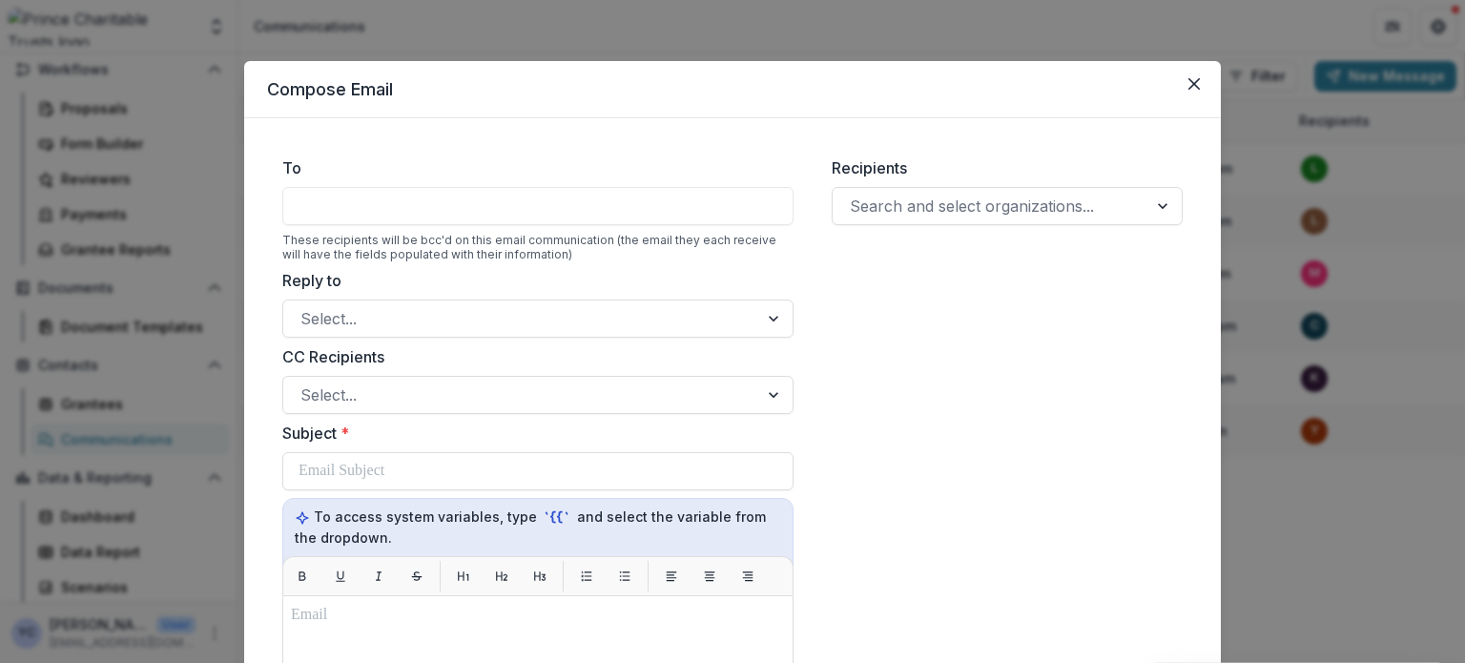
click at [921, 319] on div "Recipients Search and select organizations..." at bounding box center [1006, 663] width 381 height 1044
click at [905, 254] on div "Recipients Search and select organizations..." at bounding box center [1006, 663] width 381 height 1044
click at [976, 271] on div "Recipients Search and select organizations..." at bounding box center [1006, 663] width 381 height 1044
click at [912, 209] on div at bounding box center [990, 206] width 280 height 27
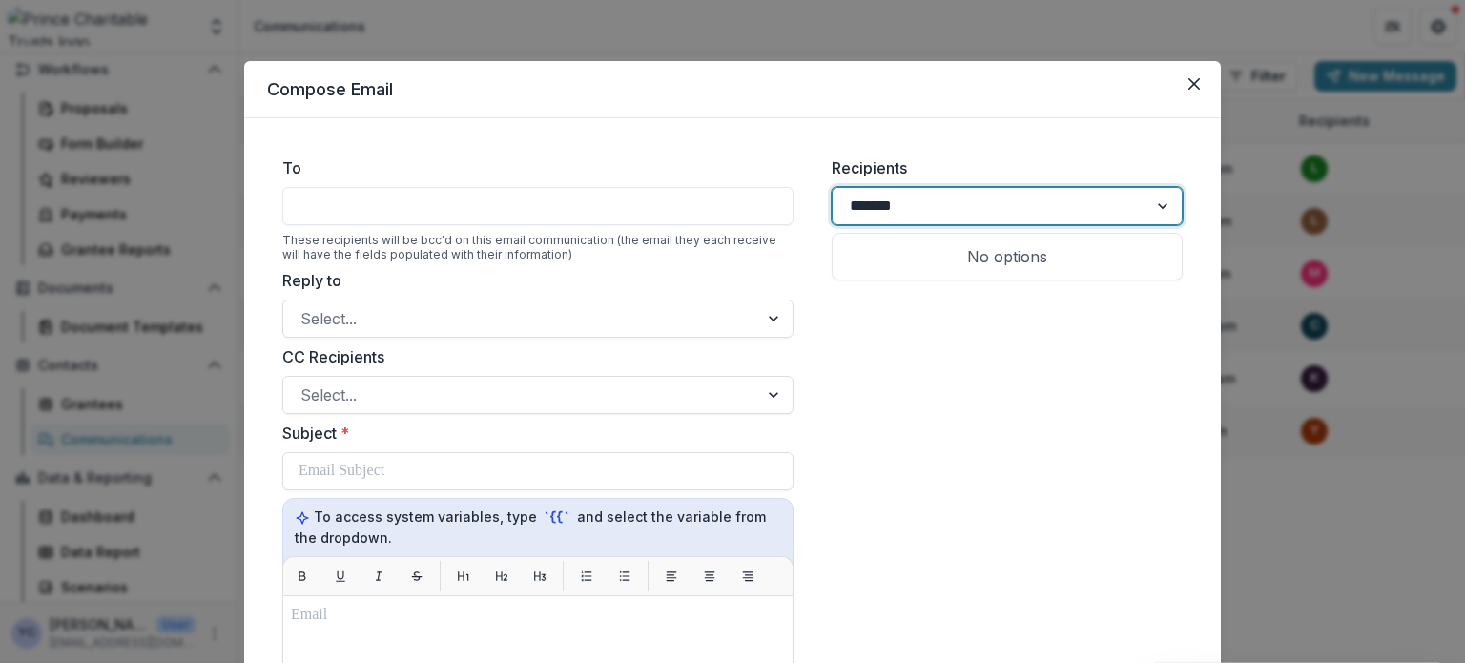
type input "********"
click at [886, 278] on p "[PERSON_NAME] Center for Law and Justice" at bounding box center [962, 268] width 229 height 46
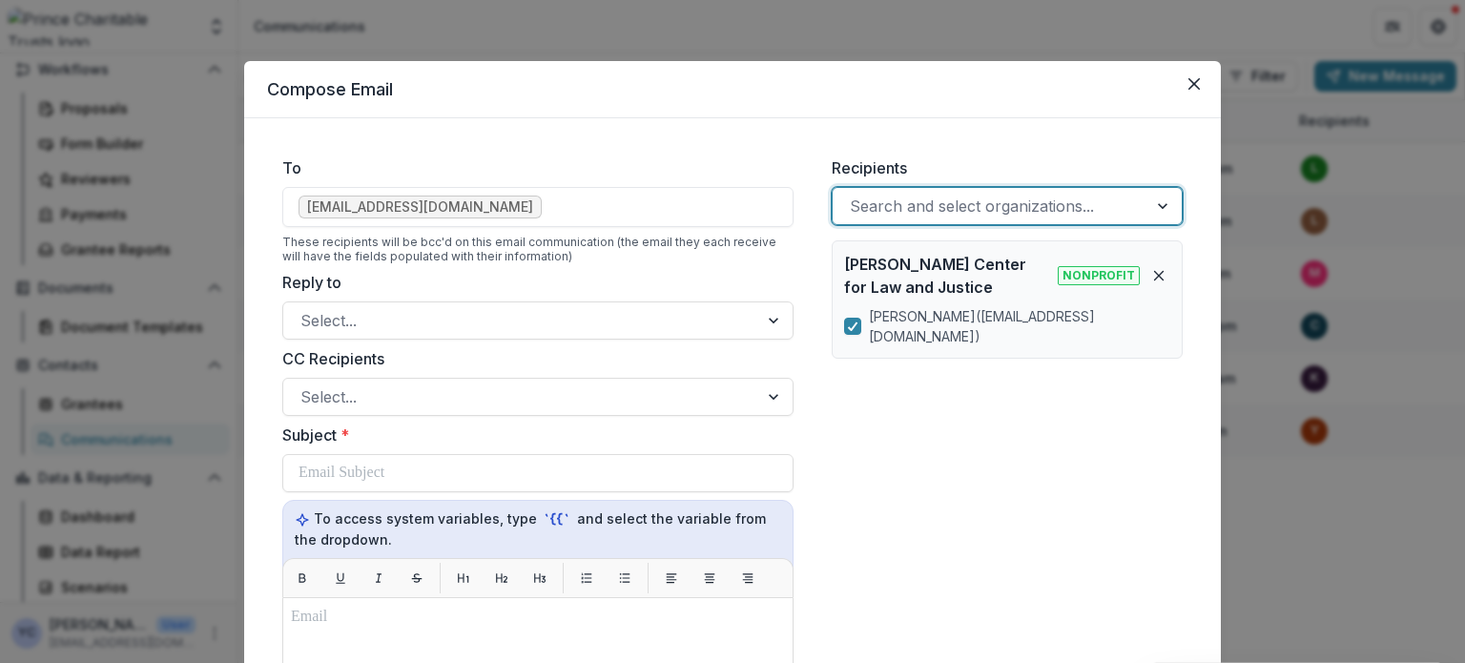
click at [931, 204] on div at bounding box center [990, 206] width 280 height 27
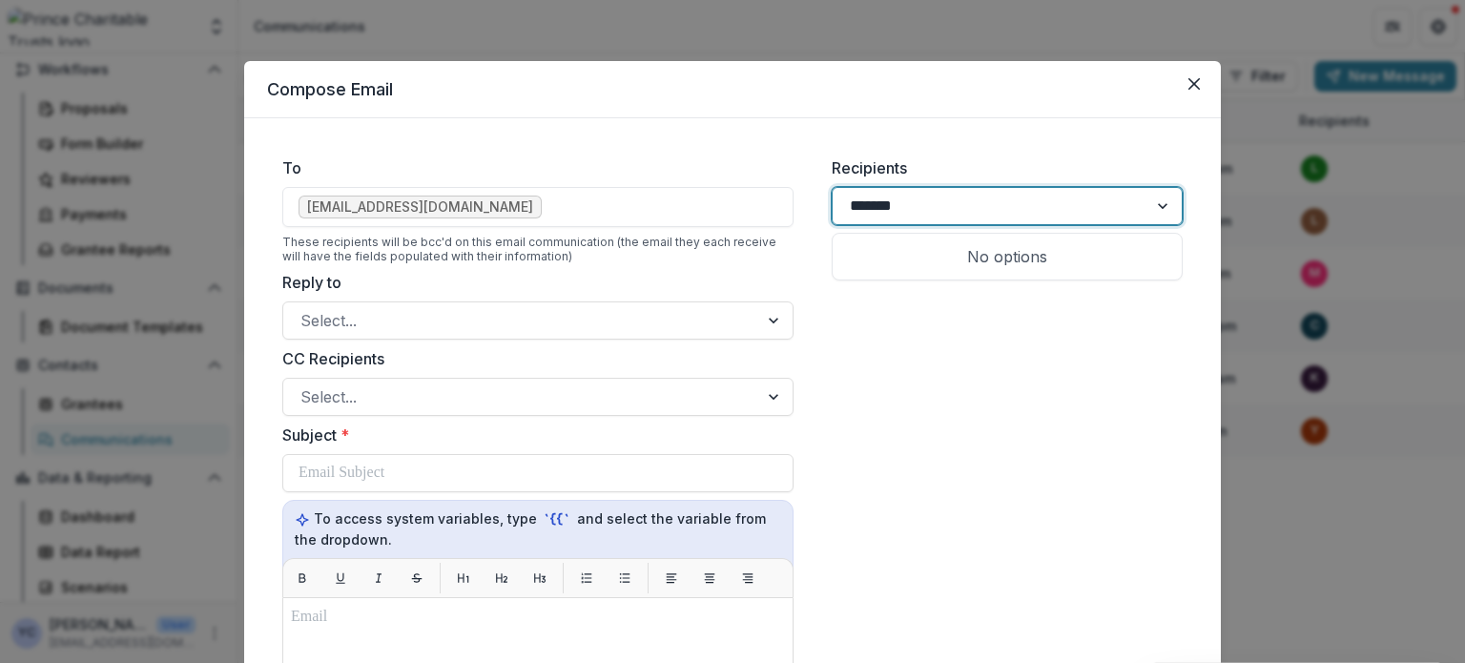
type input "********"
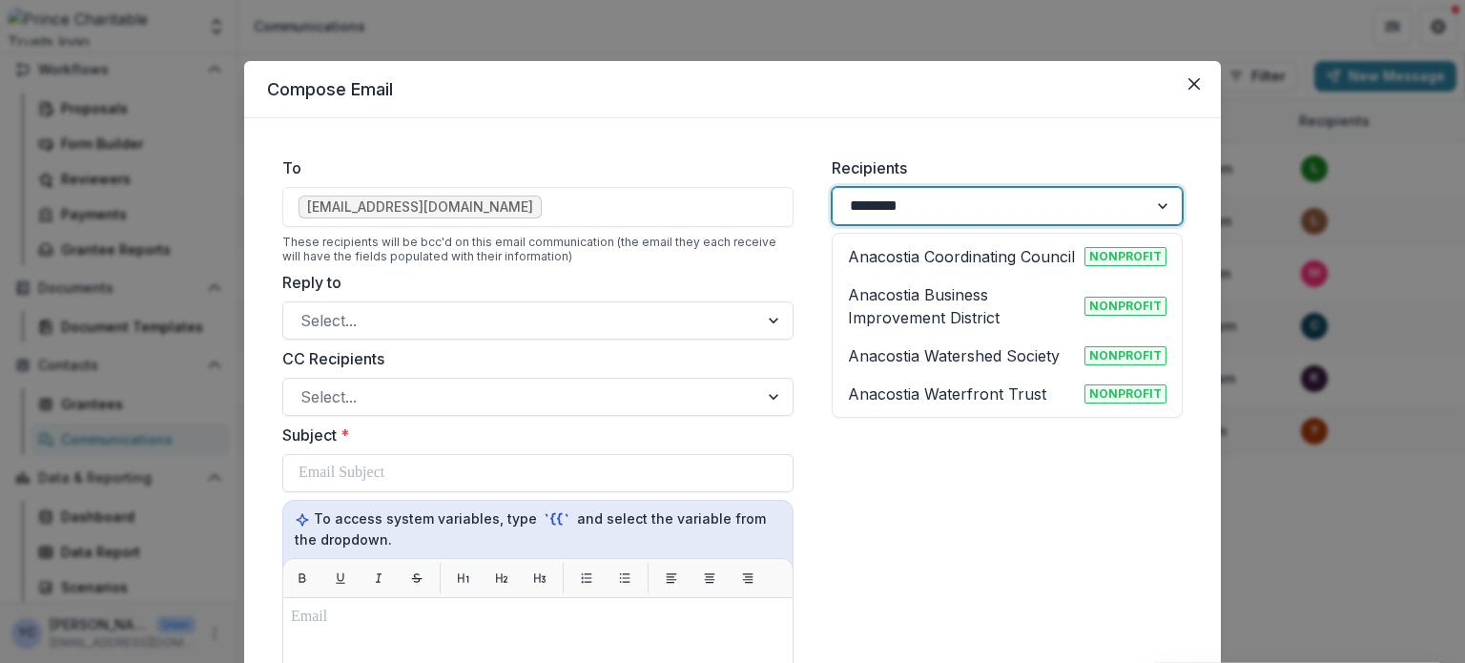
click at [911, 298] on p "Anacostia Business Improvement District" at bounding box center [962, 306] width 229 height 46
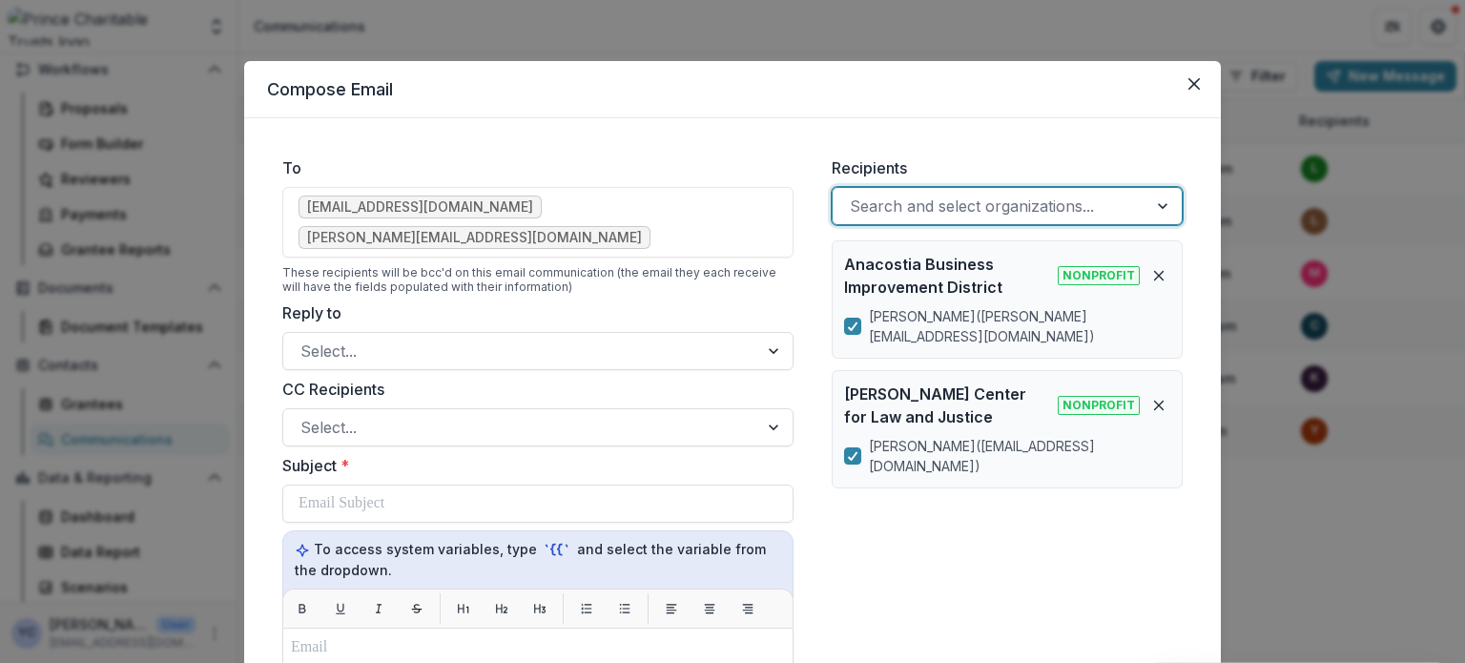
click at [906, 213] on div at bounding box center [990, 206] width 280 height 27
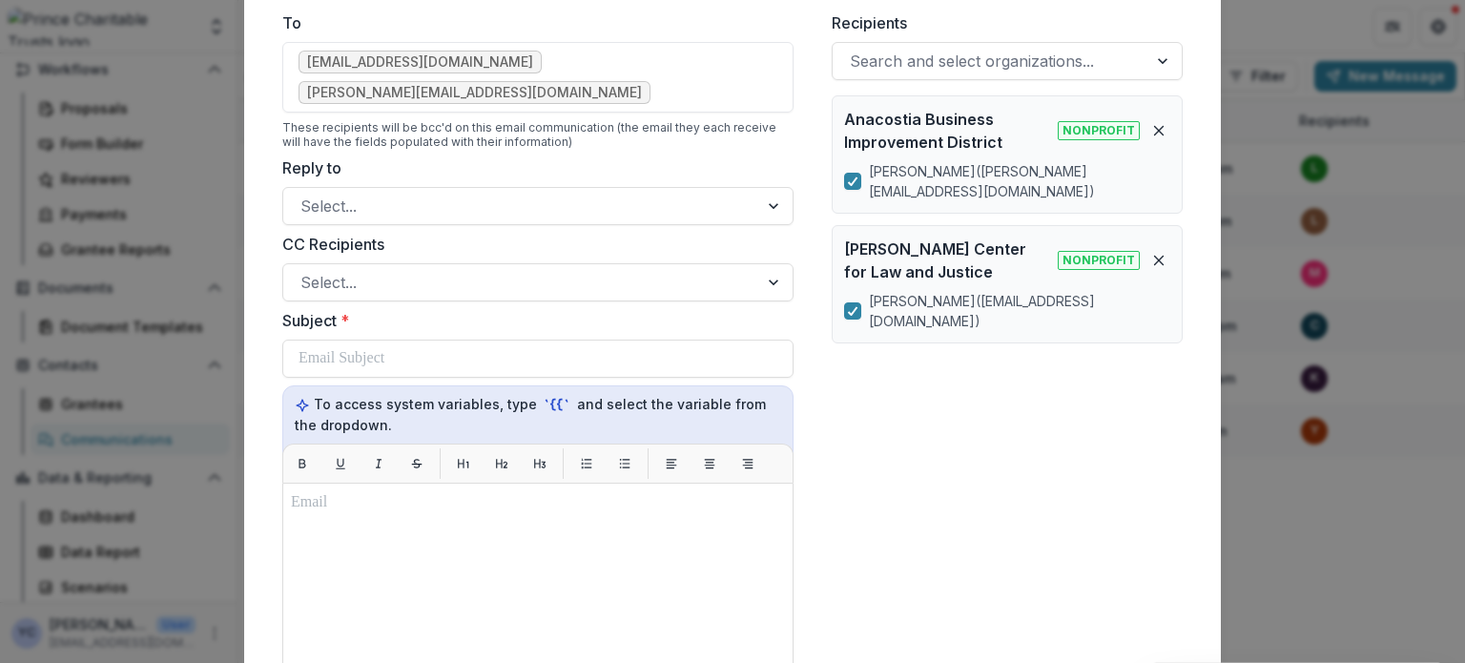
scroll to position [107, 0]
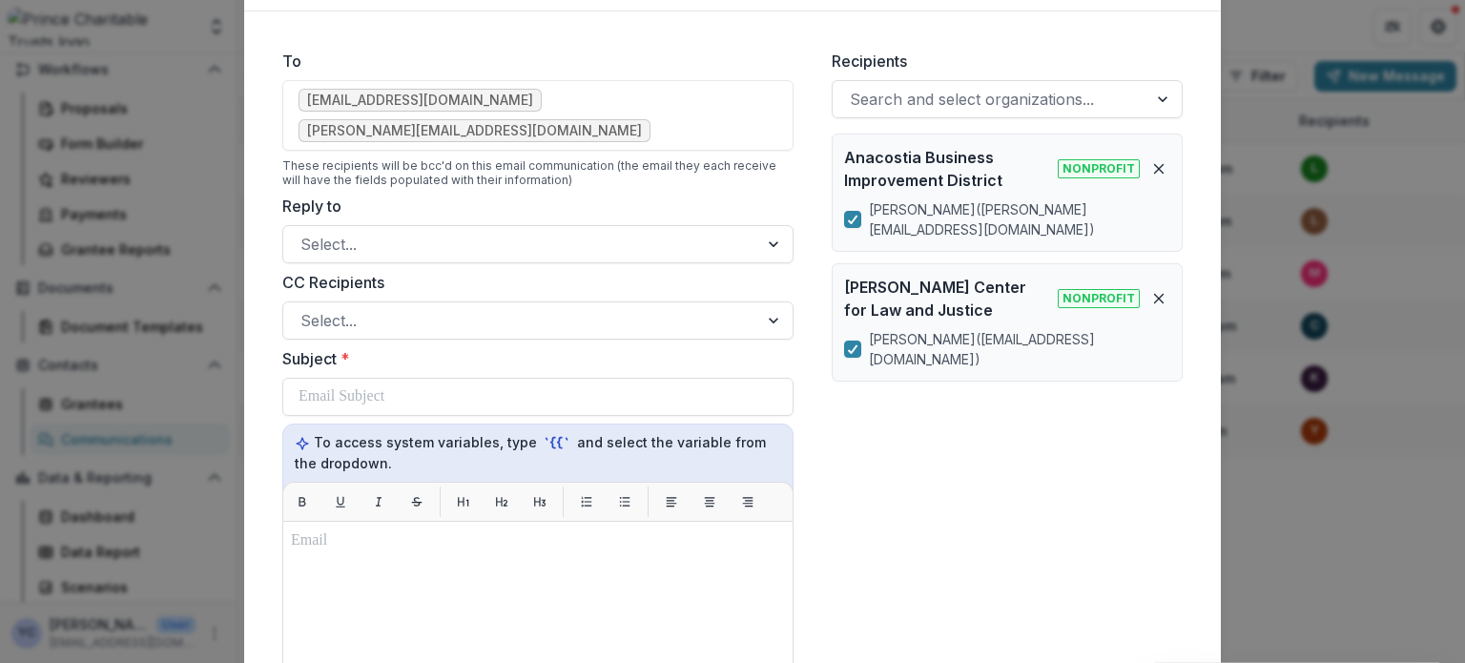
click at [467, 432] on p "To access system variables, type `{{` and select the variable from the dropdown." at bounding box center [538, 452] width 486 height 41
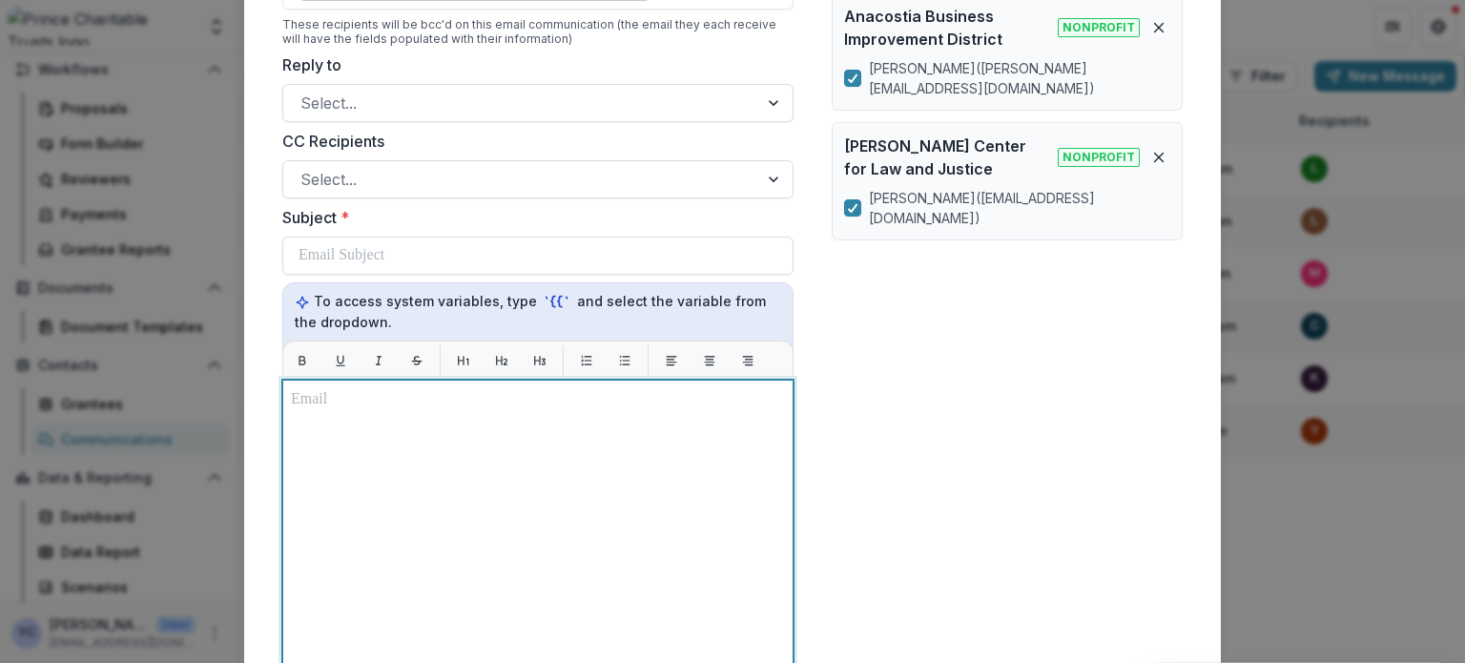
scroll to position [210, 0]
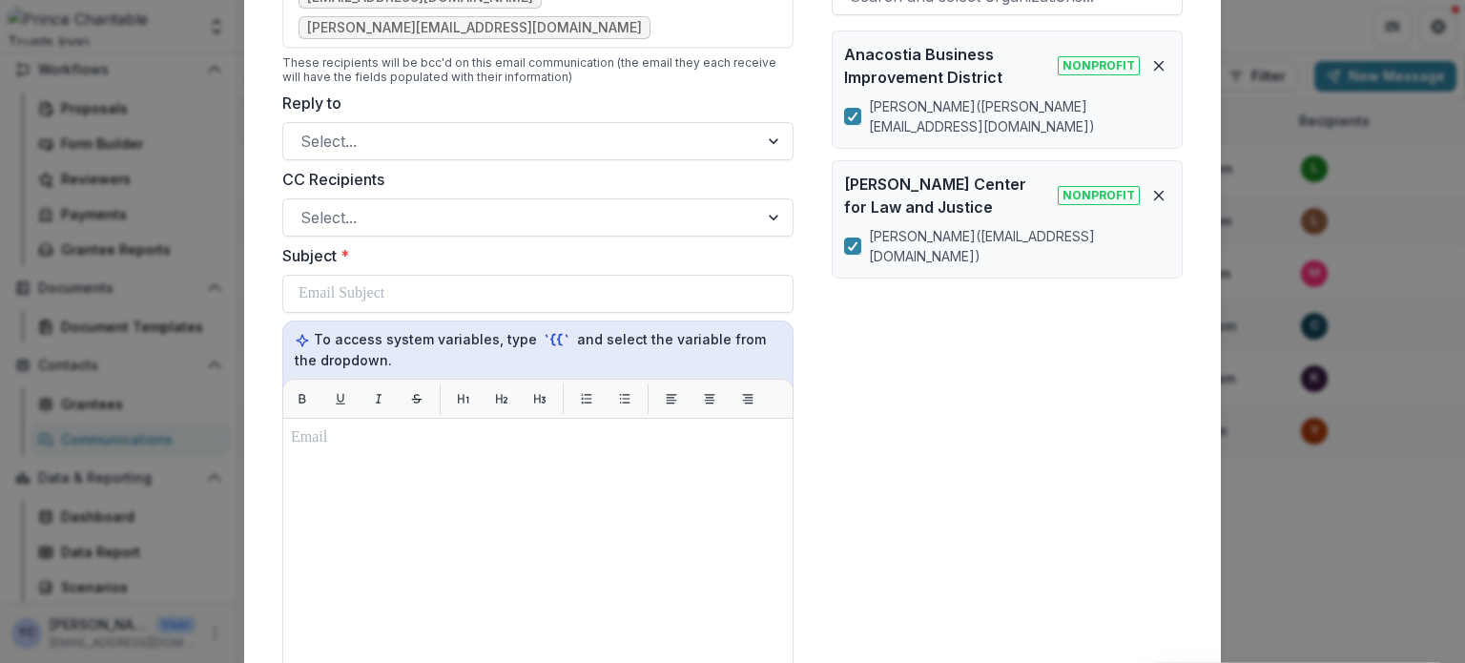
click at [927, 418] on div "Recipients Search and select organizations... Anacostia Business Improvement Di…" at bounding box center [1006, 469] width 381 height 1077
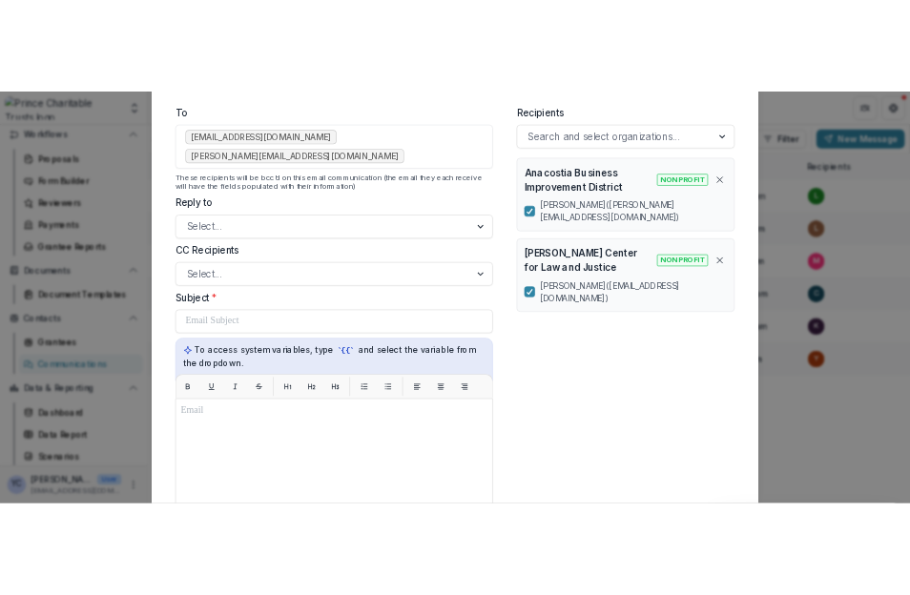
scroll to position [128, 0]
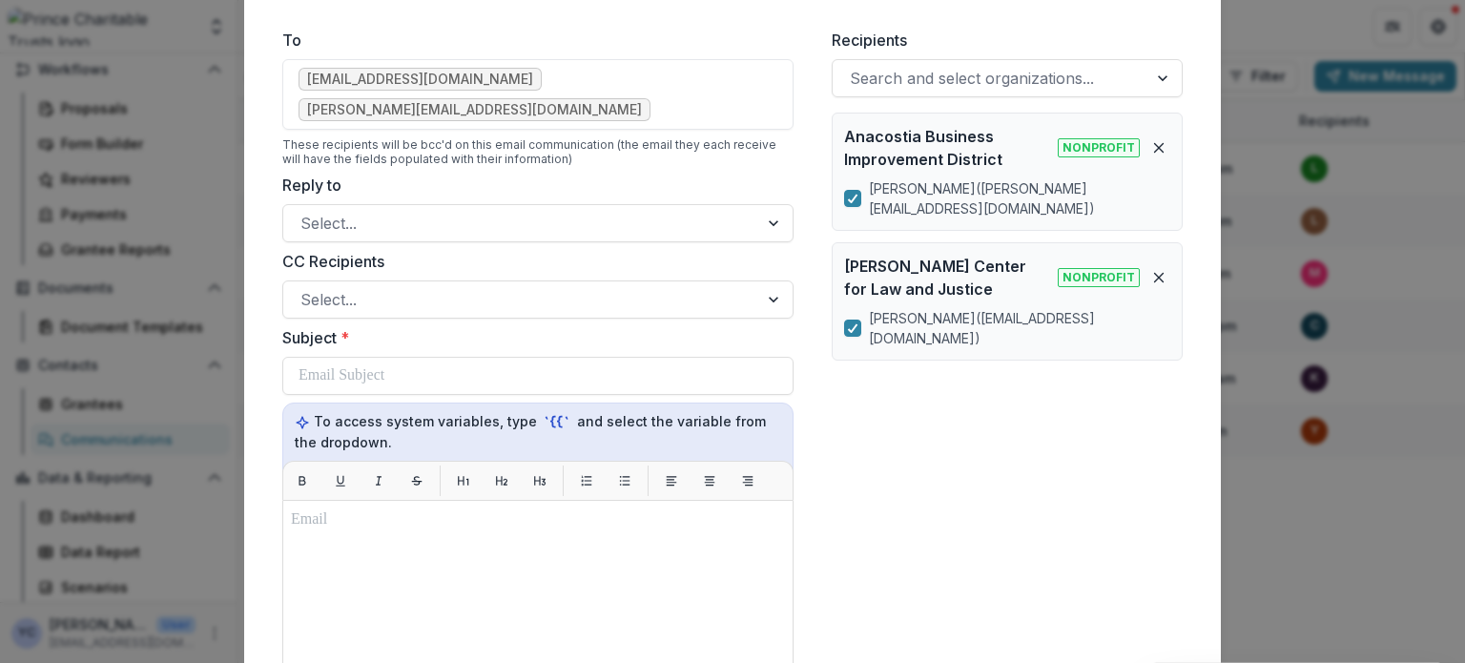
click at [879, 449] on div "Recipients Search and select organizations... Anacostia Business Improvement Di…" at bounding box center [1006, 551] width 381 height 1077
click at [863, 417] on div "Recipients Search and select organizations... Anacostia Business Improvement Di…" at bounding box center [1006, 551] width 381 height 1077
click at [872, 373] on div "Recipients Search and select organizations... Anacostia Business Improvement Di…" at bounding box center [1006, 551] width 381 height 1077
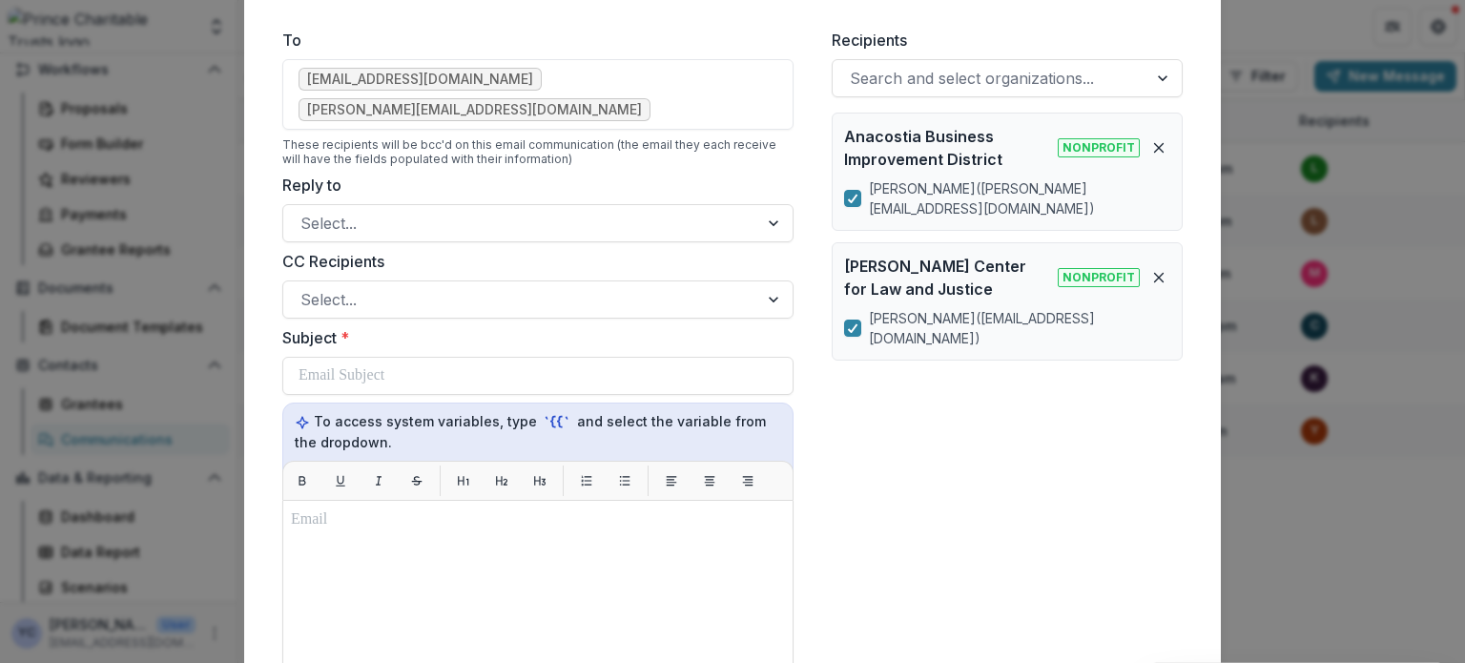
click at [835, 494] on div "Recipients Search and select organizations... Anacostia Business Improvement Di…" at bounding box center [1006, 551] width 381 height 1077
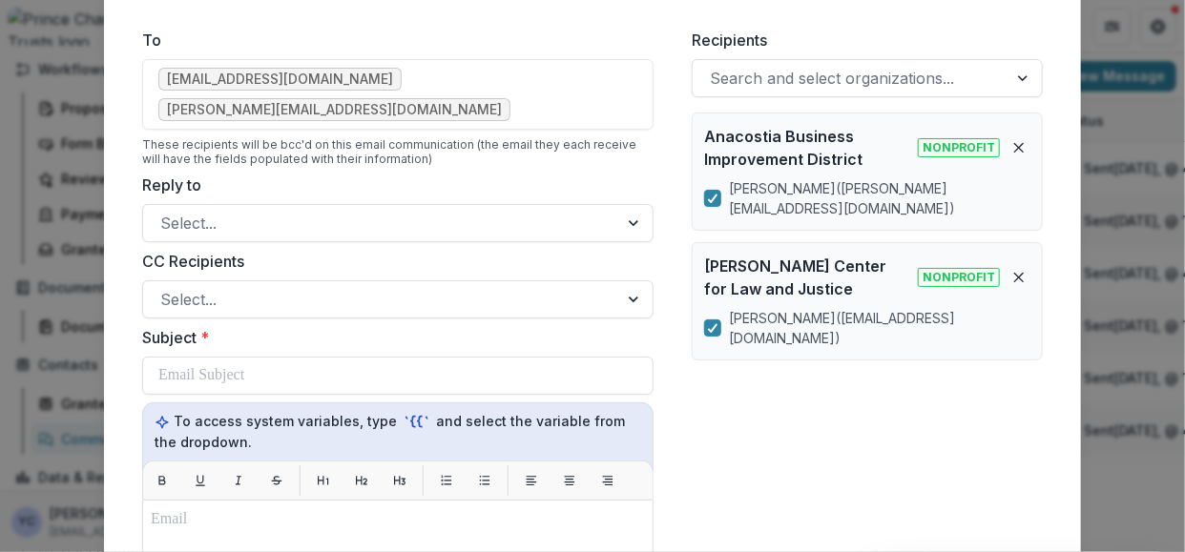
click at [759, 459] on div "Recipients Search and select organizations... Anacostia Business Improvement Di…" at bounding box center [866, 551] width 381 height 1077
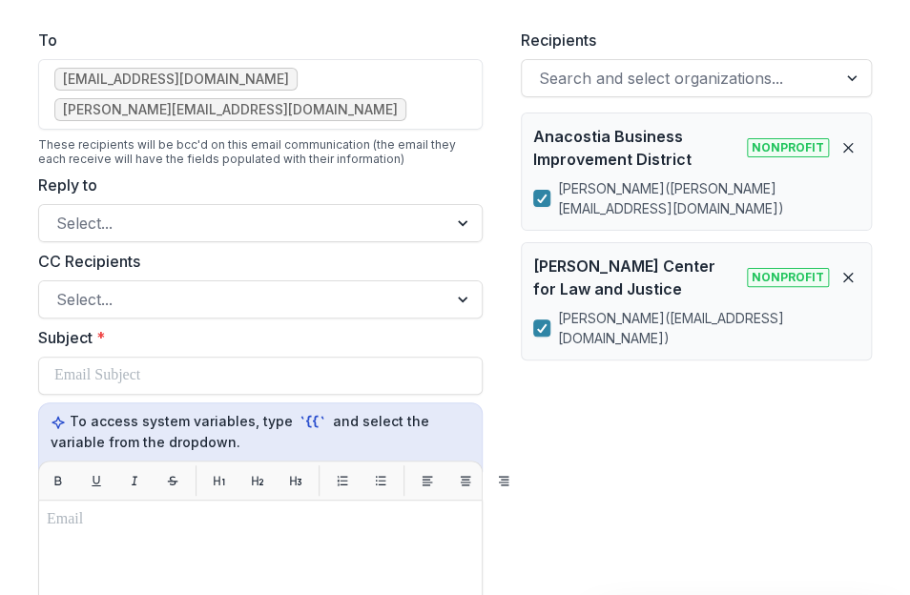
click at [697, 492] on div "Recipients Search and select organizations... Anacostia Business Improvement Di…" at bounding box center [695, 561] width 381 height 1097
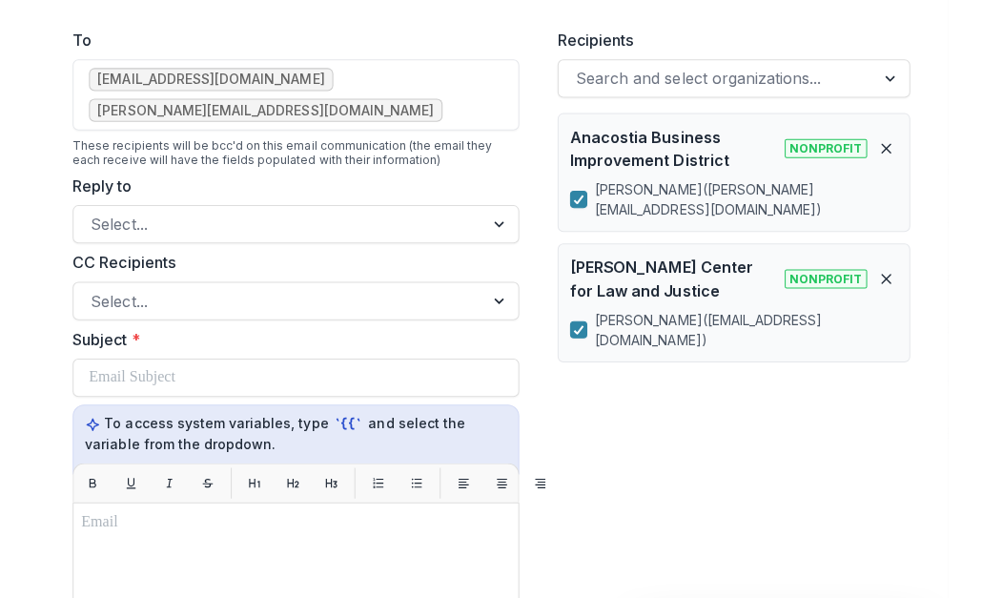
scroll to position [0, 0]
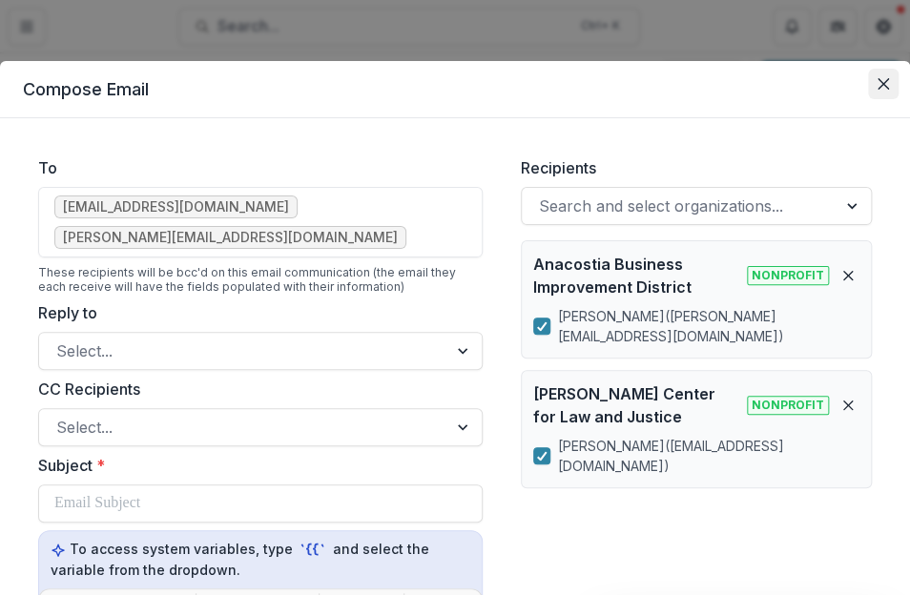
click at [880, 84] on icon "Close" at bounding box center [882, 83] width 11 height 11
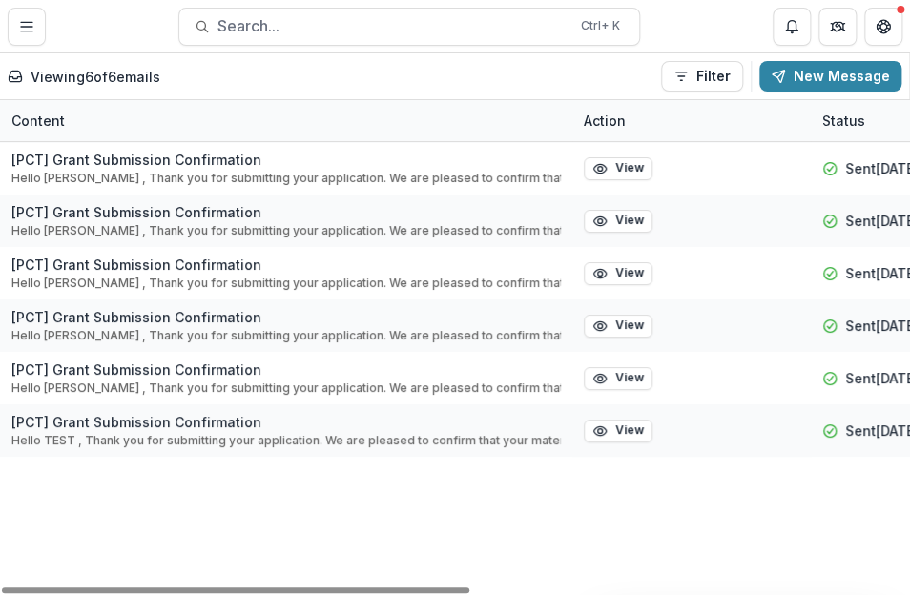
click at [428, 511] on div "[PCT] Grant Submission Confirmation Hello [PERSON_NAME] , Thank you for submitt…" at bounding box center [882, 368] width 1764 height 453
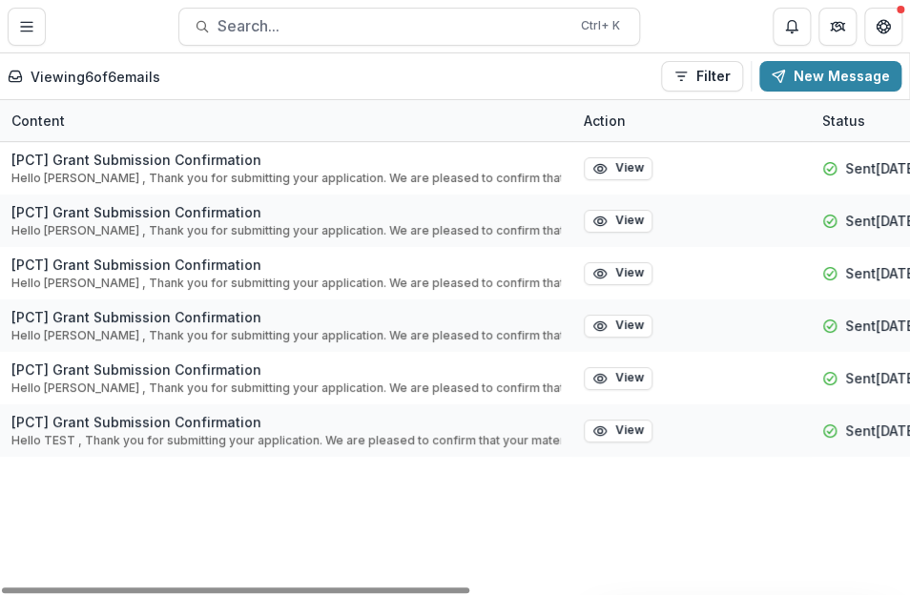
click at [428, 511] on div "[PCT] Grant Submission Confirmation Hello [PERSON_NAME] , Thank you for submitt…" at bounding box center [882, 368] width 1764 height 453
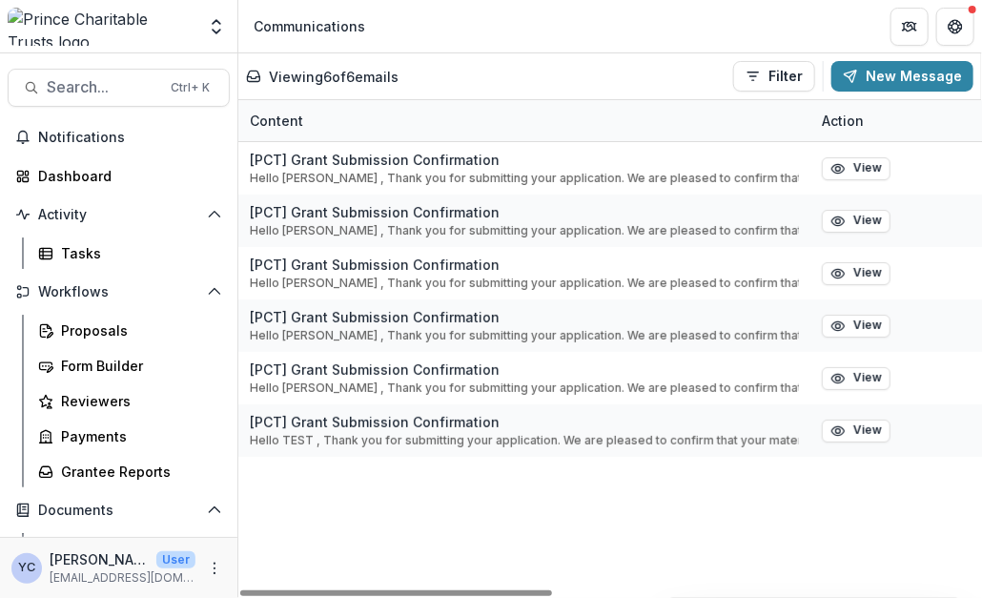
click at [521, 30] on header "Communications" at bounding box center [610, 26] width 744 height 52
